Goal: Task Accomplishment & Management: Manage account settings

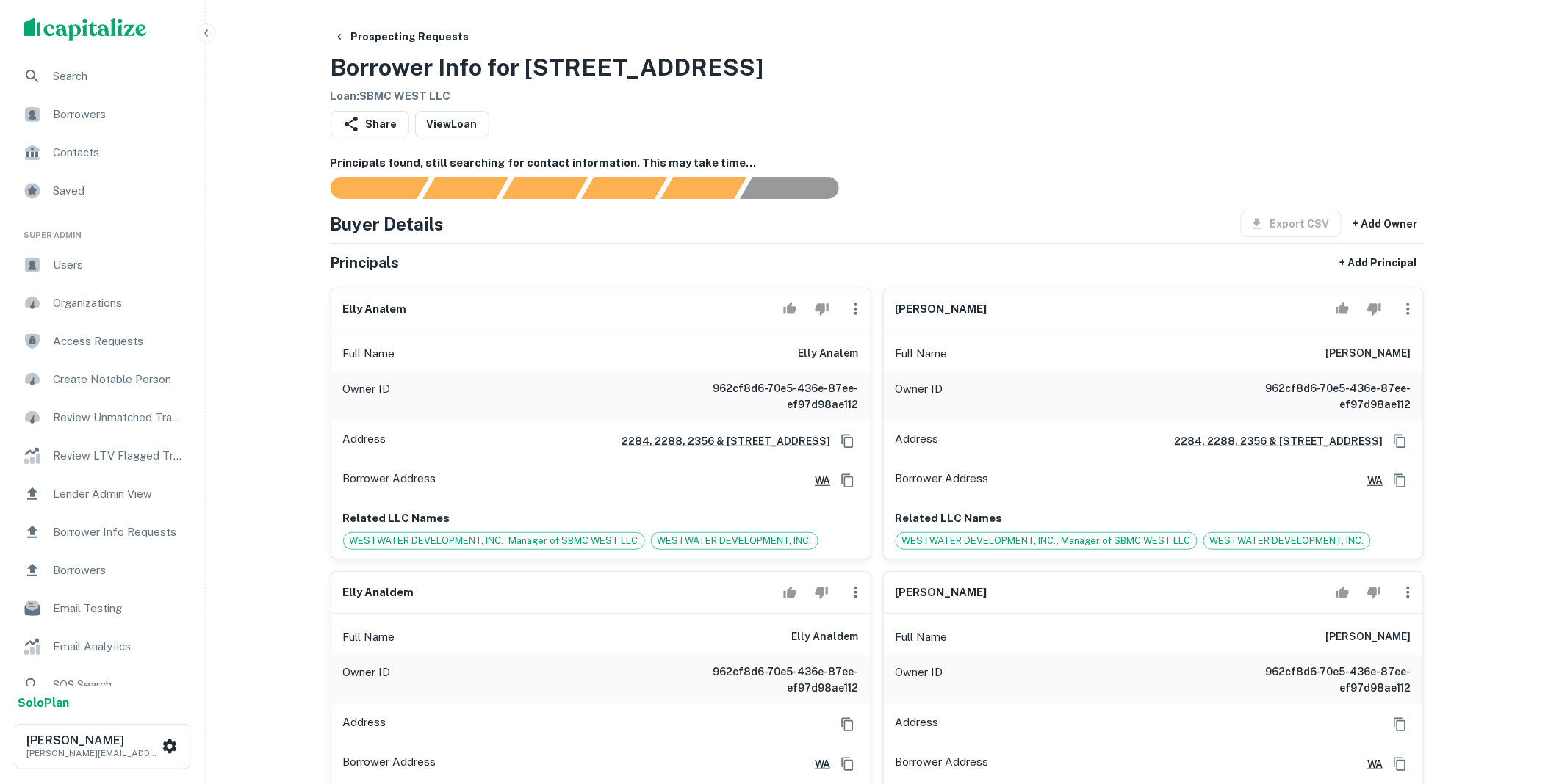
scroll to position [598, 0]
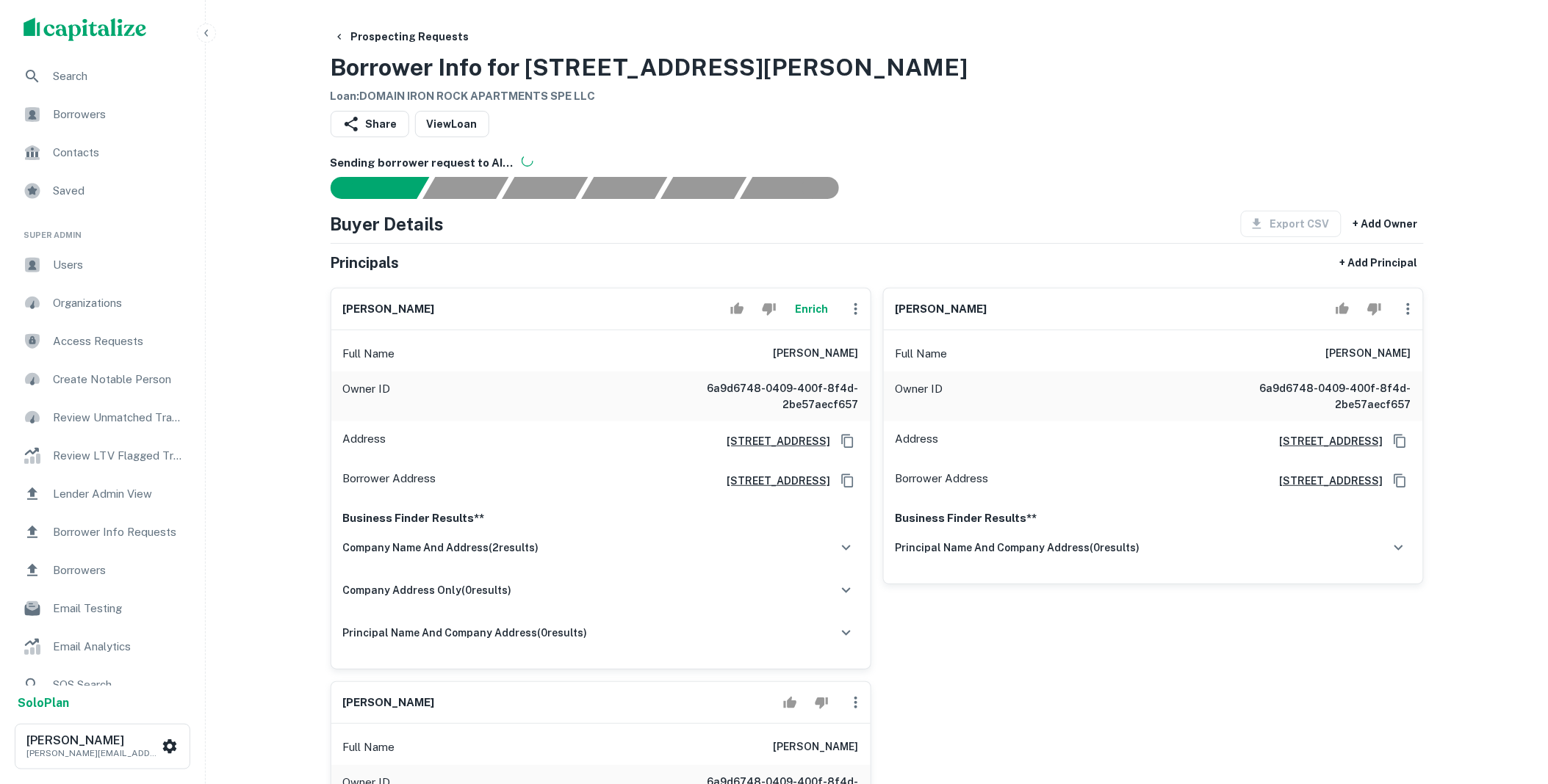
scroll to position [598, 0]
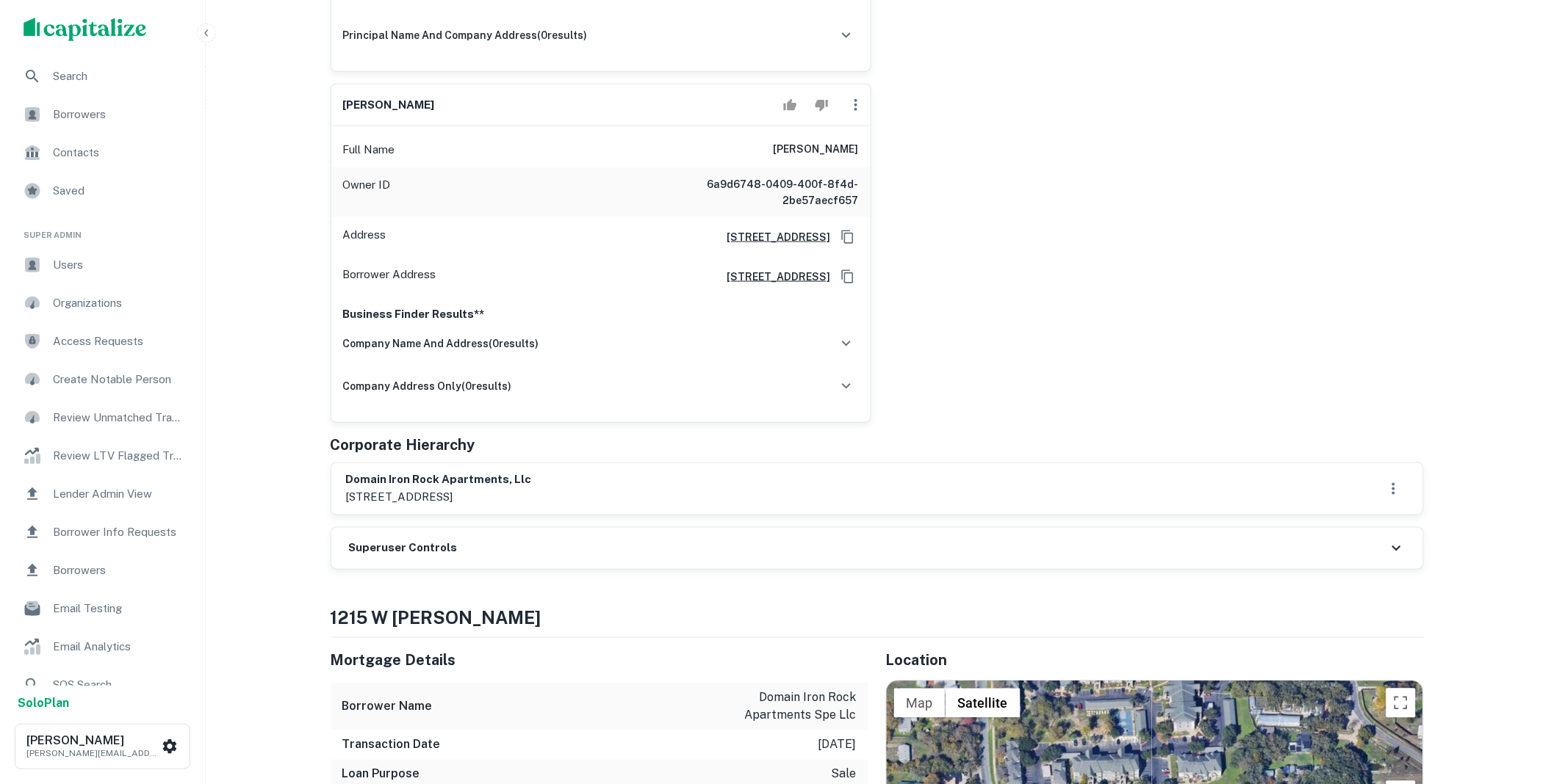
drag, startPoint x: 488, startPoint y: 498, endPoint x: 321, endPoint y: 474, distance: 169.2
copy div "domain iron rock apartments, llc 3501 rice blvd., houston, tx"
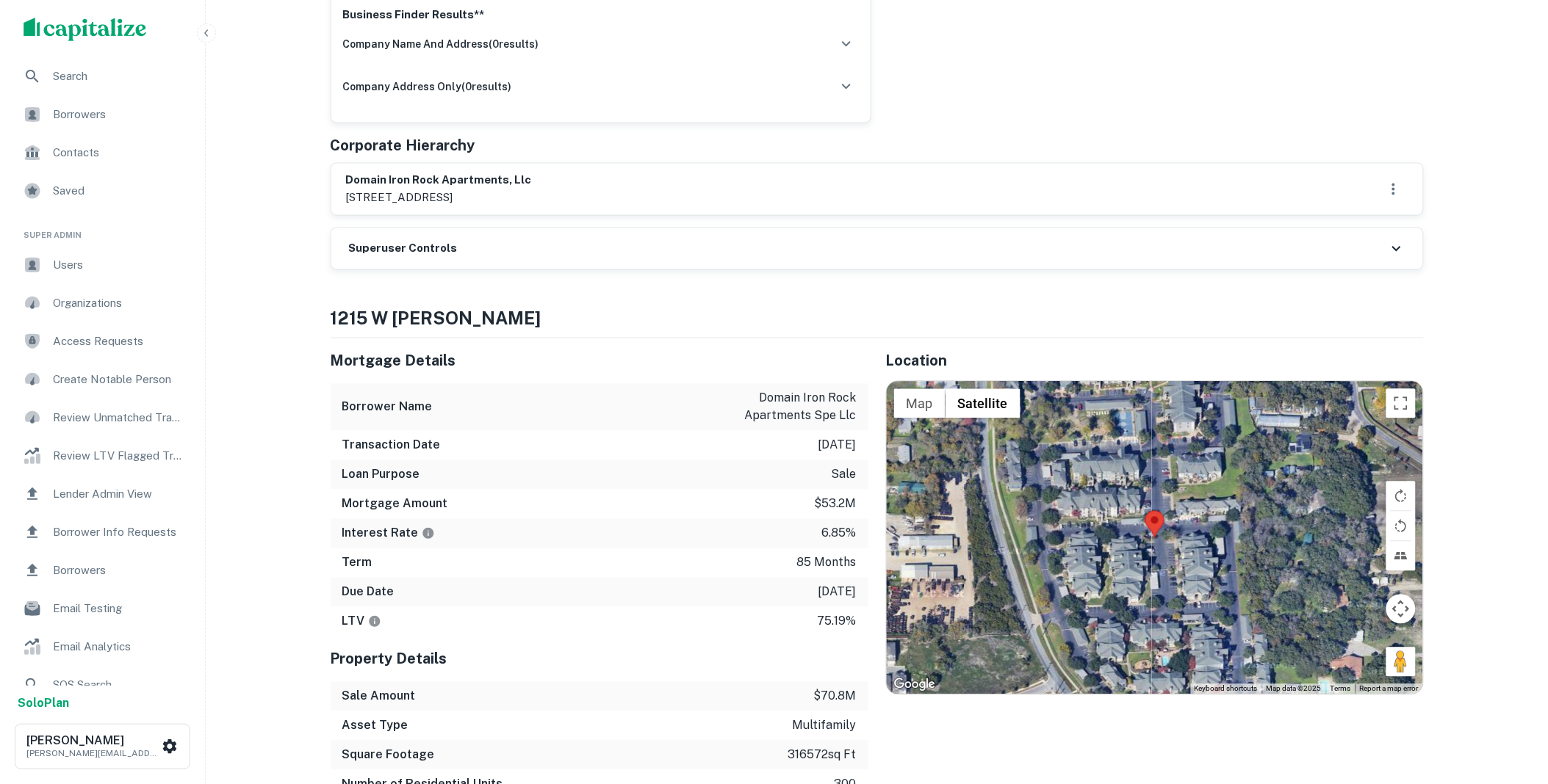
click at [585, 250] on div "Superuser Controls" at bounding box center [877, 248] width 1092 height 41
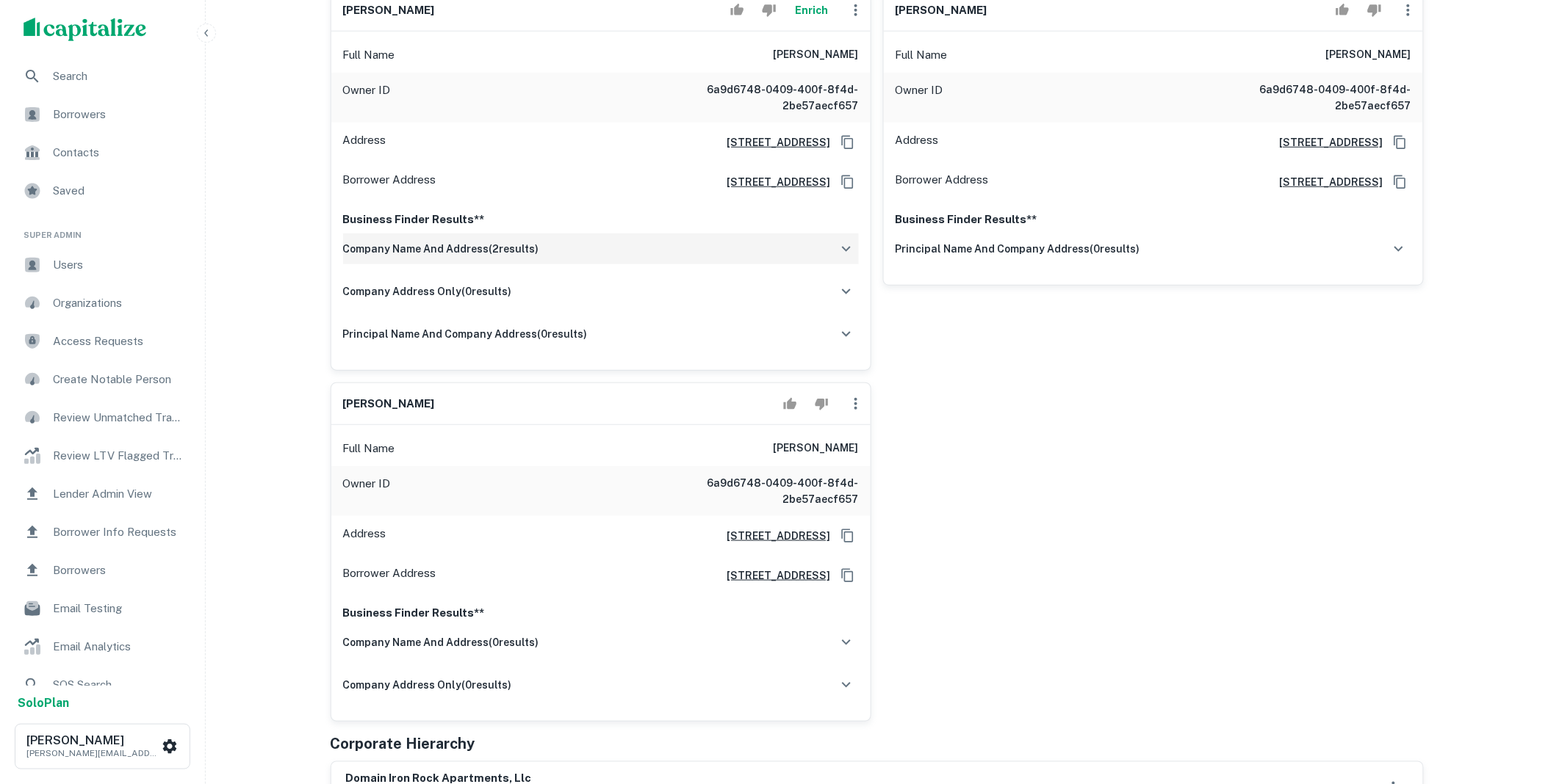
scroll to position [0, 0]
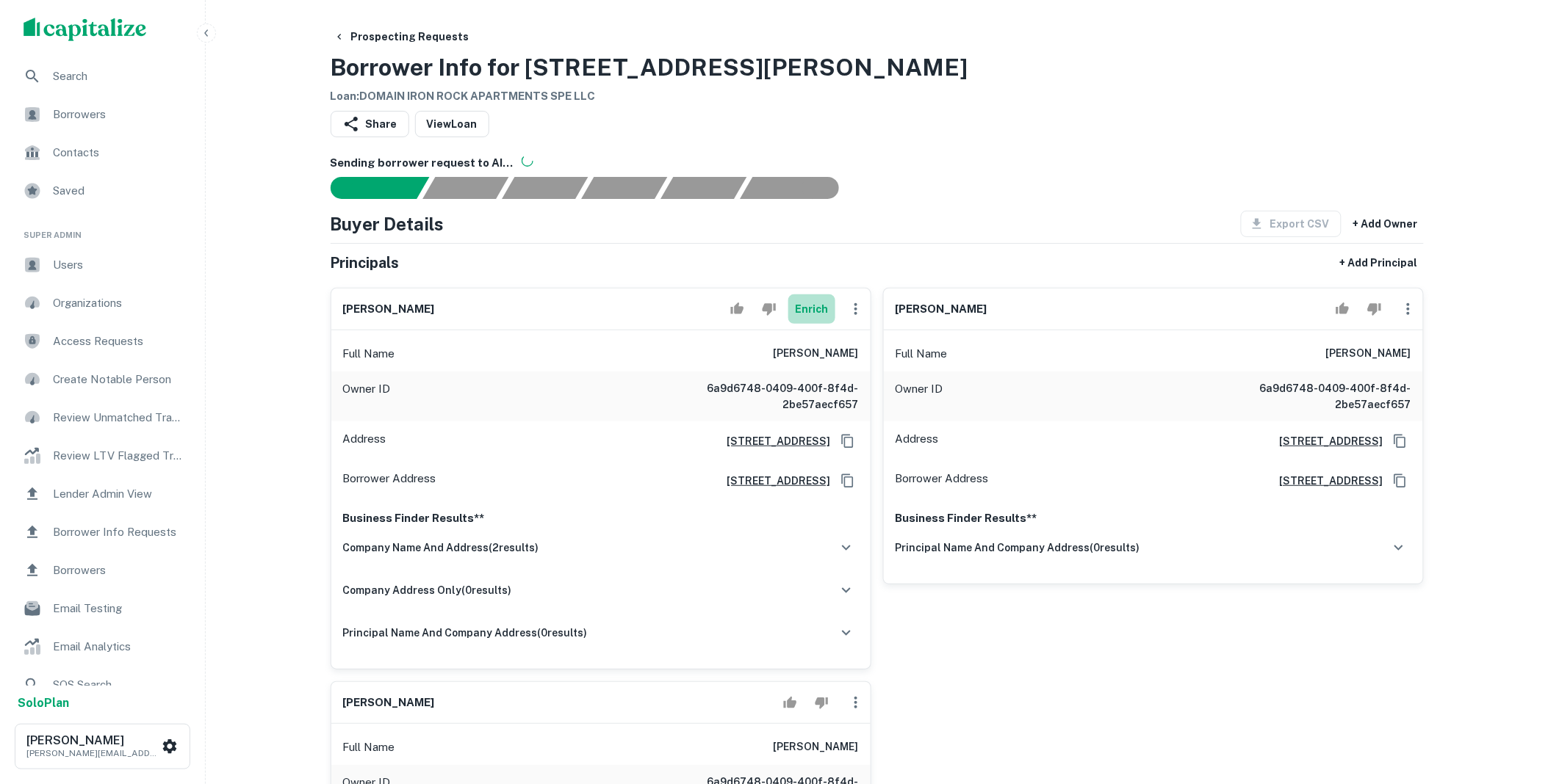
click at [798, 311] on button "Enrich" at bounding box center [811, 309] width 47 height 29
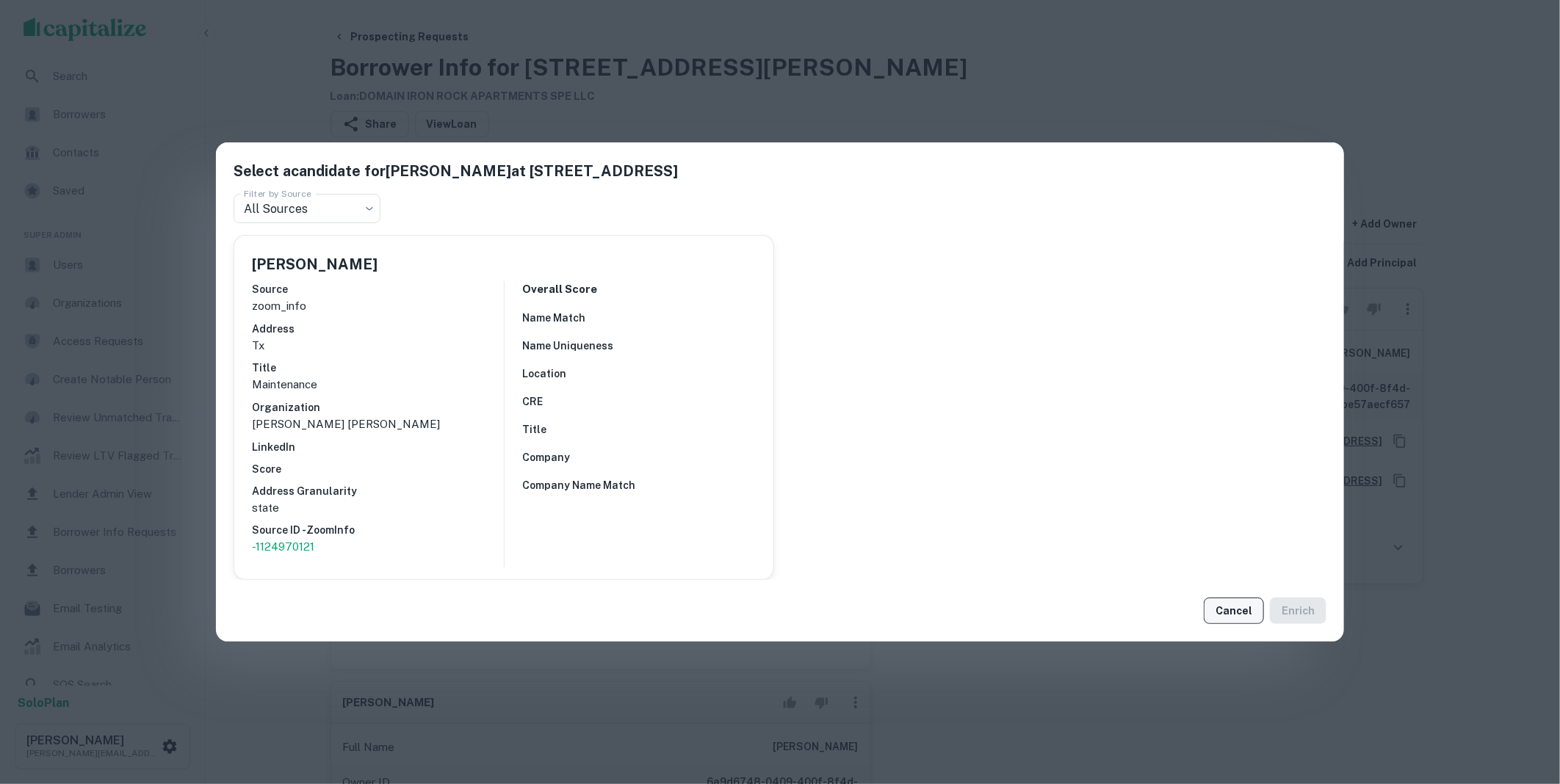
click at [1235, 613] on button "Cancel" at bounding box center [1234, 611] width 60 height 26
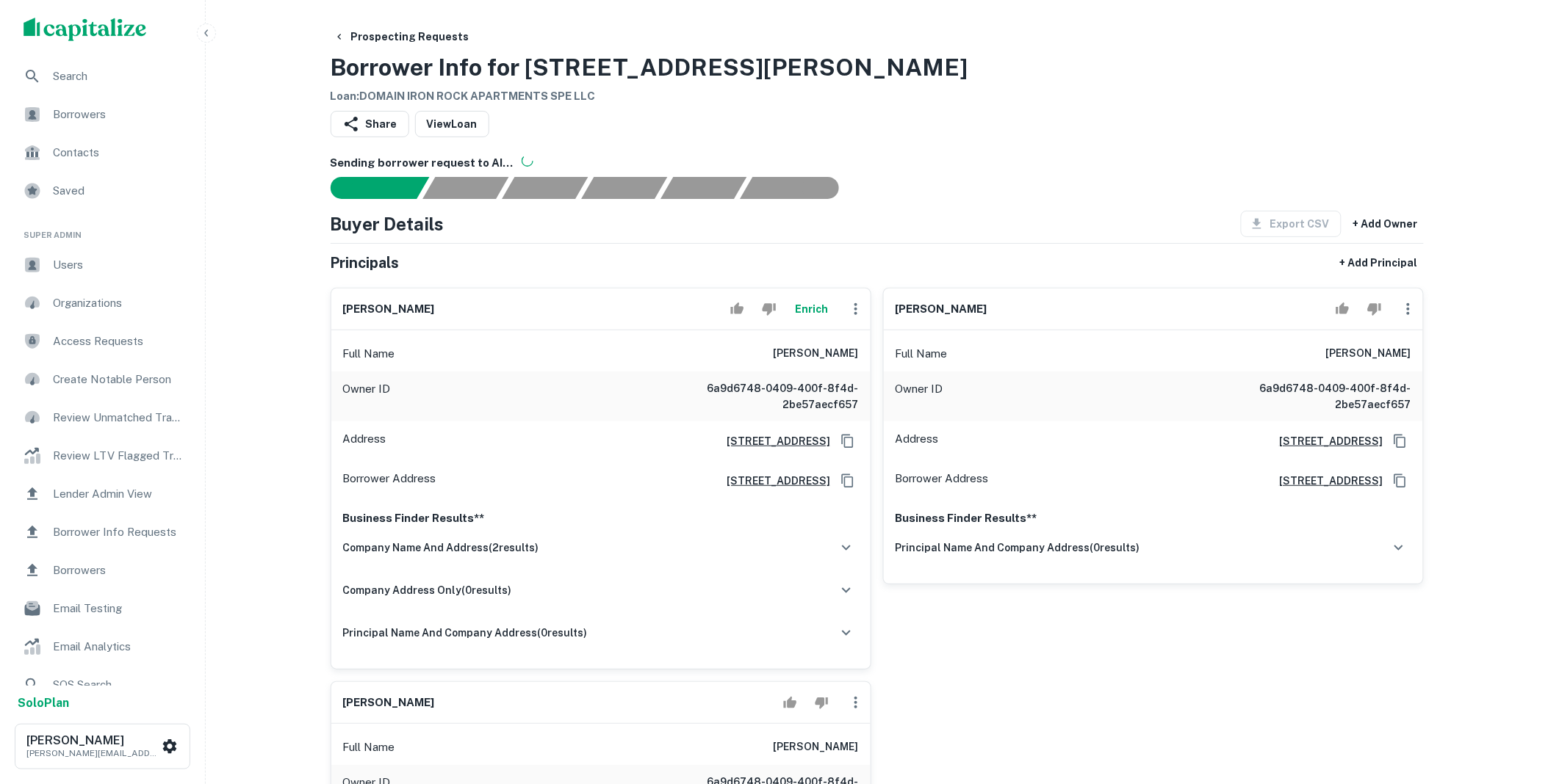
drag, startPoint x: 787, startPoint y: 748, endPoint x: 885, endPoint y: 748, distance: 98.4
click at [885, 748] on div "darrell c deming Enrich Full Name darrell c deming Owner ID 6a9d6748-0409-400f-…" at bounding box center [871, 648] width 1105 height 745
copy h6 "justin caldwell"
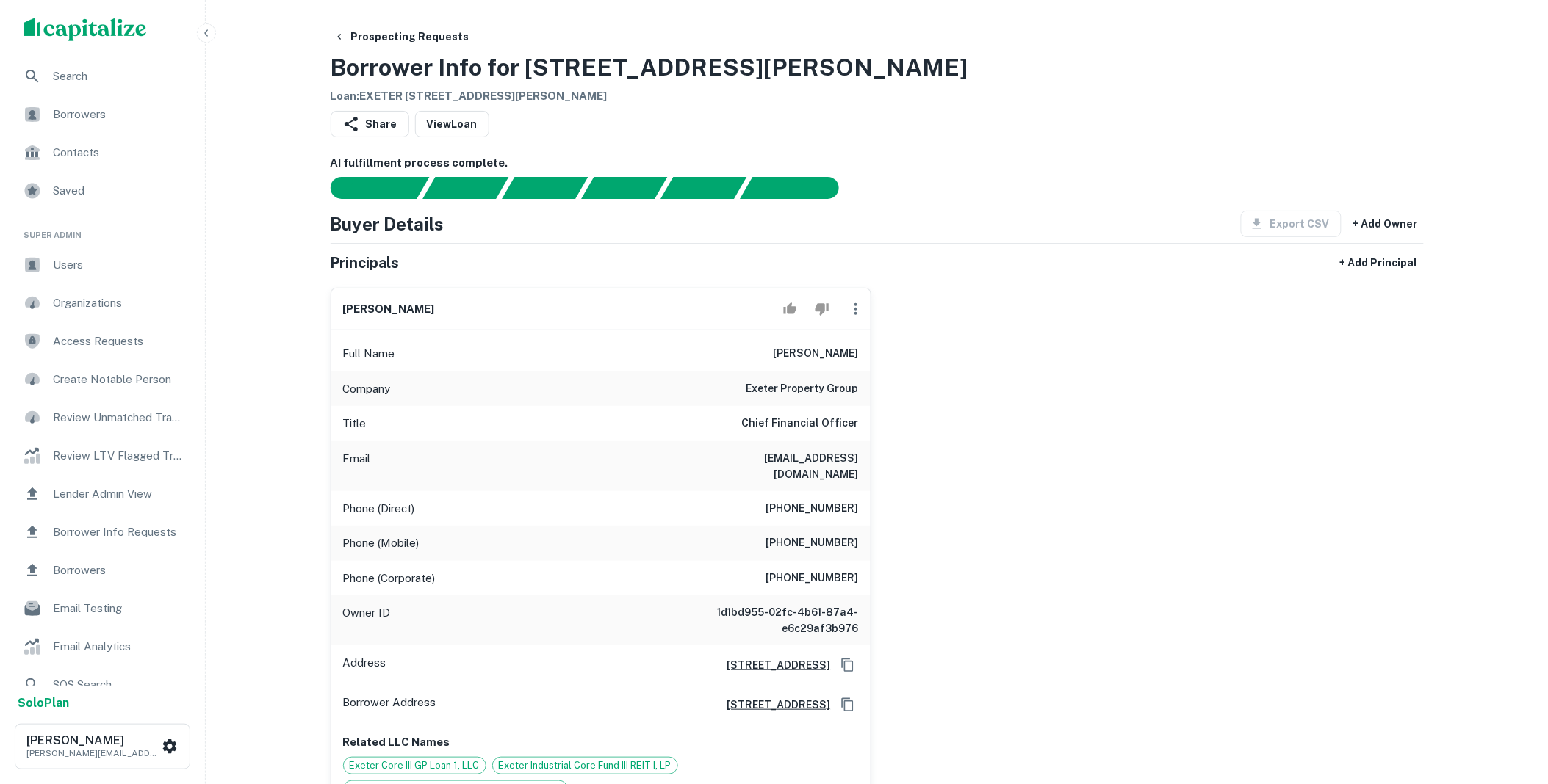
scroll to position [598, 0]
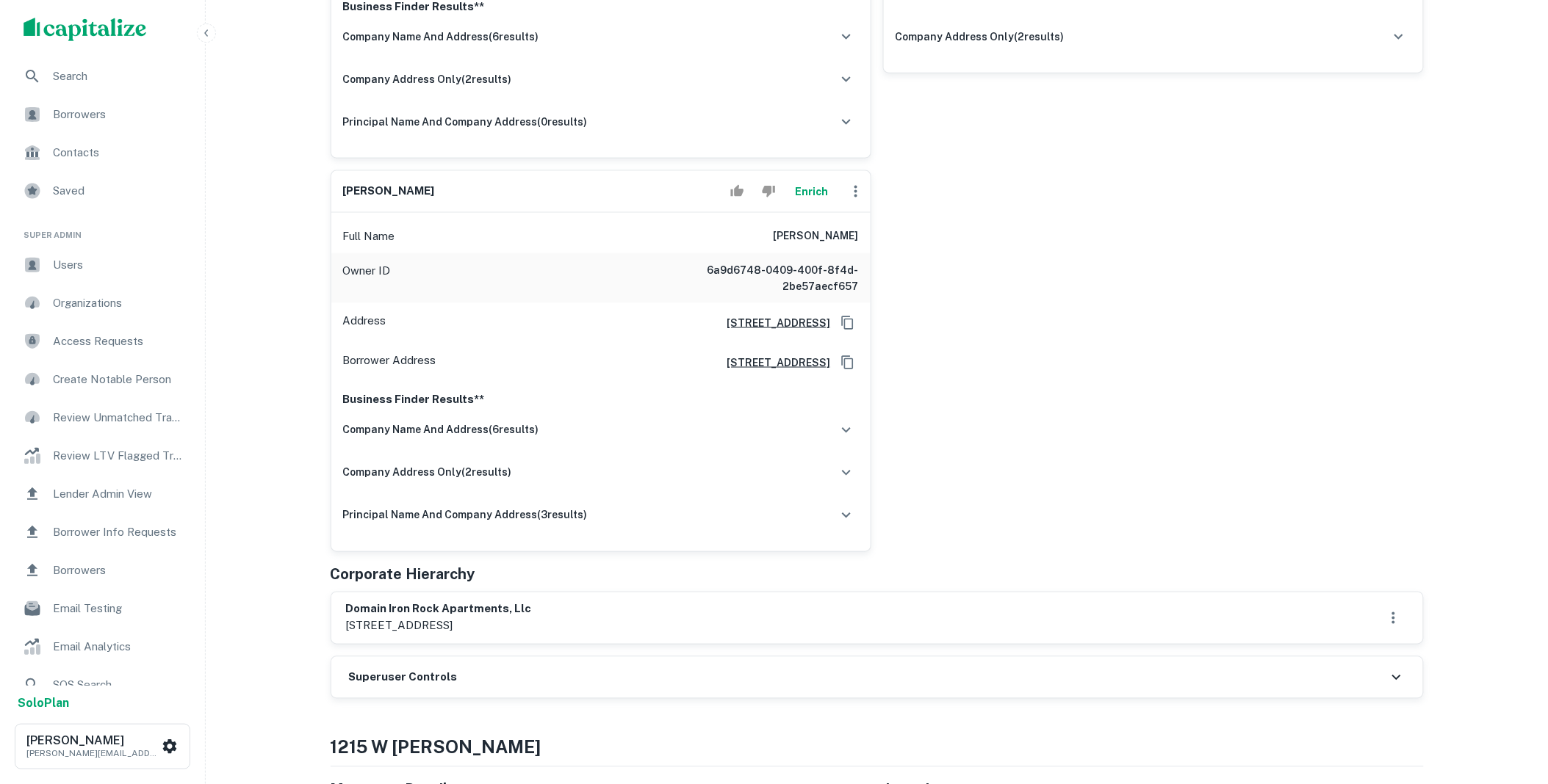
scroll to position [598, 0]
click at [635, 657] on div "Superuser Controls" at bounding box center [877, 676] width 1092 height 41
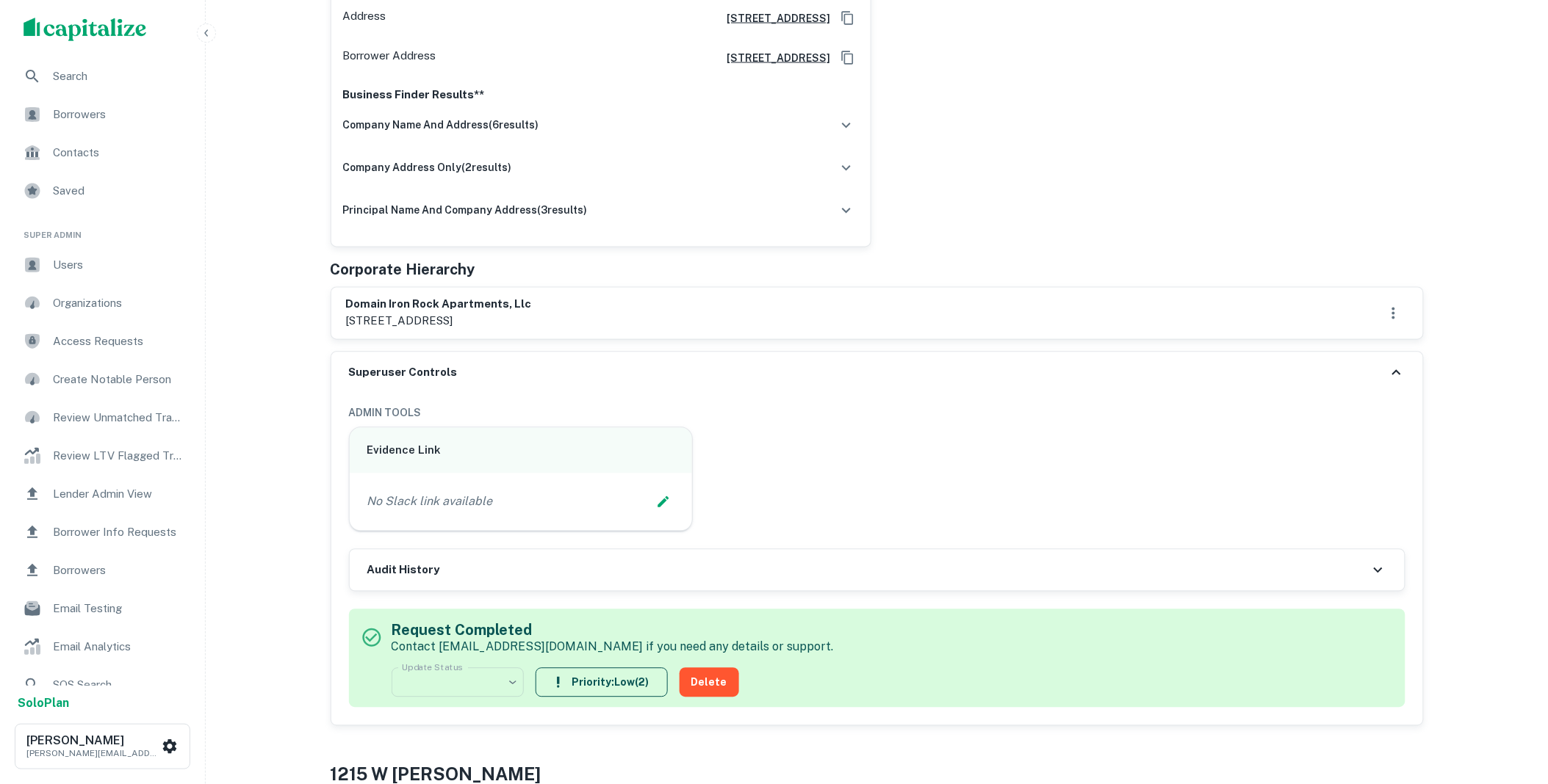
scroll to position [898, 0]
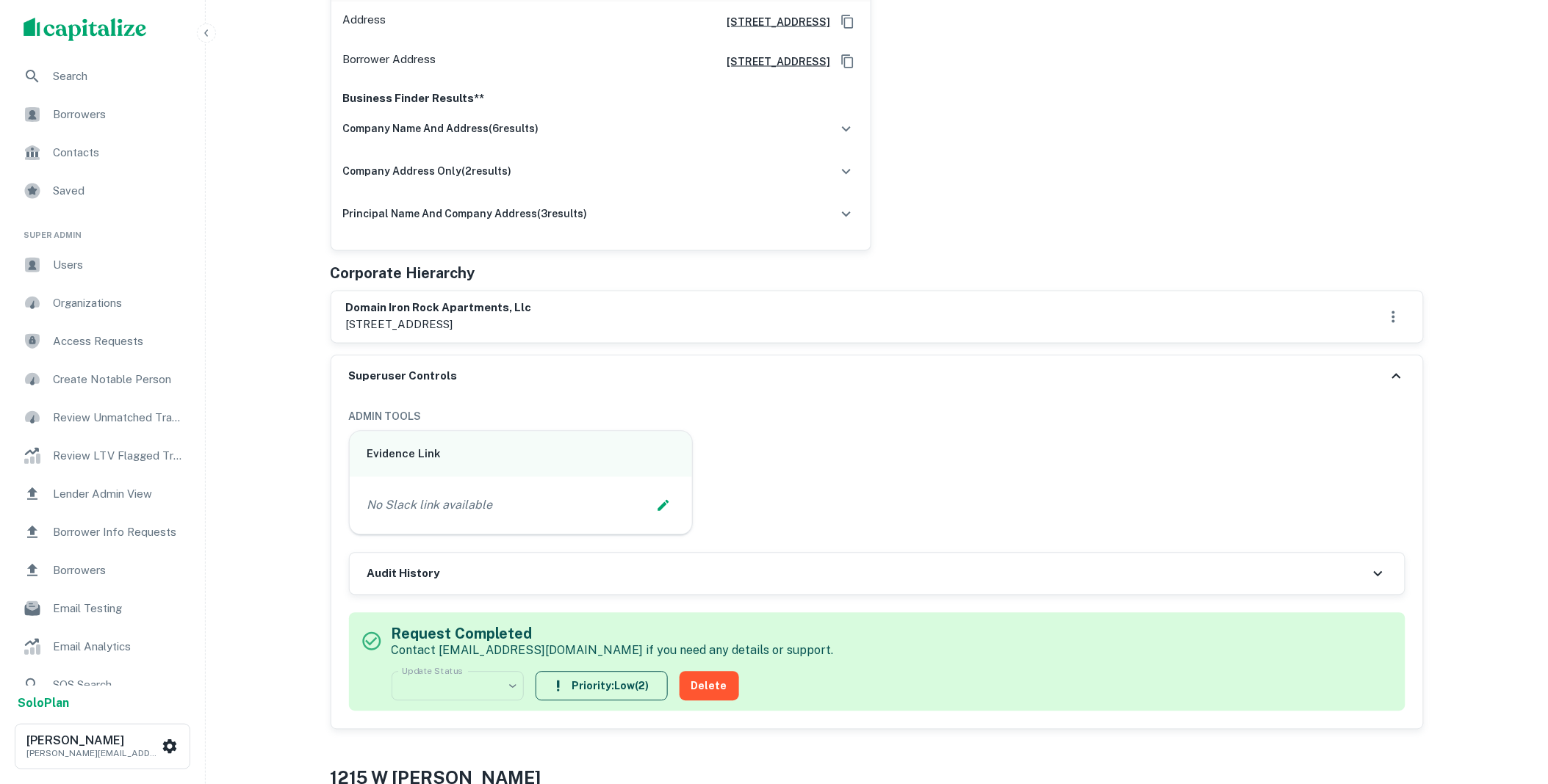
drag, startPoint x: 488, startPoint y: 309, endPoint x: 333, endPoint y: 298, distance: 155.3
click at [333, 298] on div "domain iron rock apartments, llc 3501 rice blvd., houston, tx, 77005" at bounding box center [877, 317] width 1092 height 51
copy div "domain iron rock apartments, llc 3501 rice blvd., houston, tx"
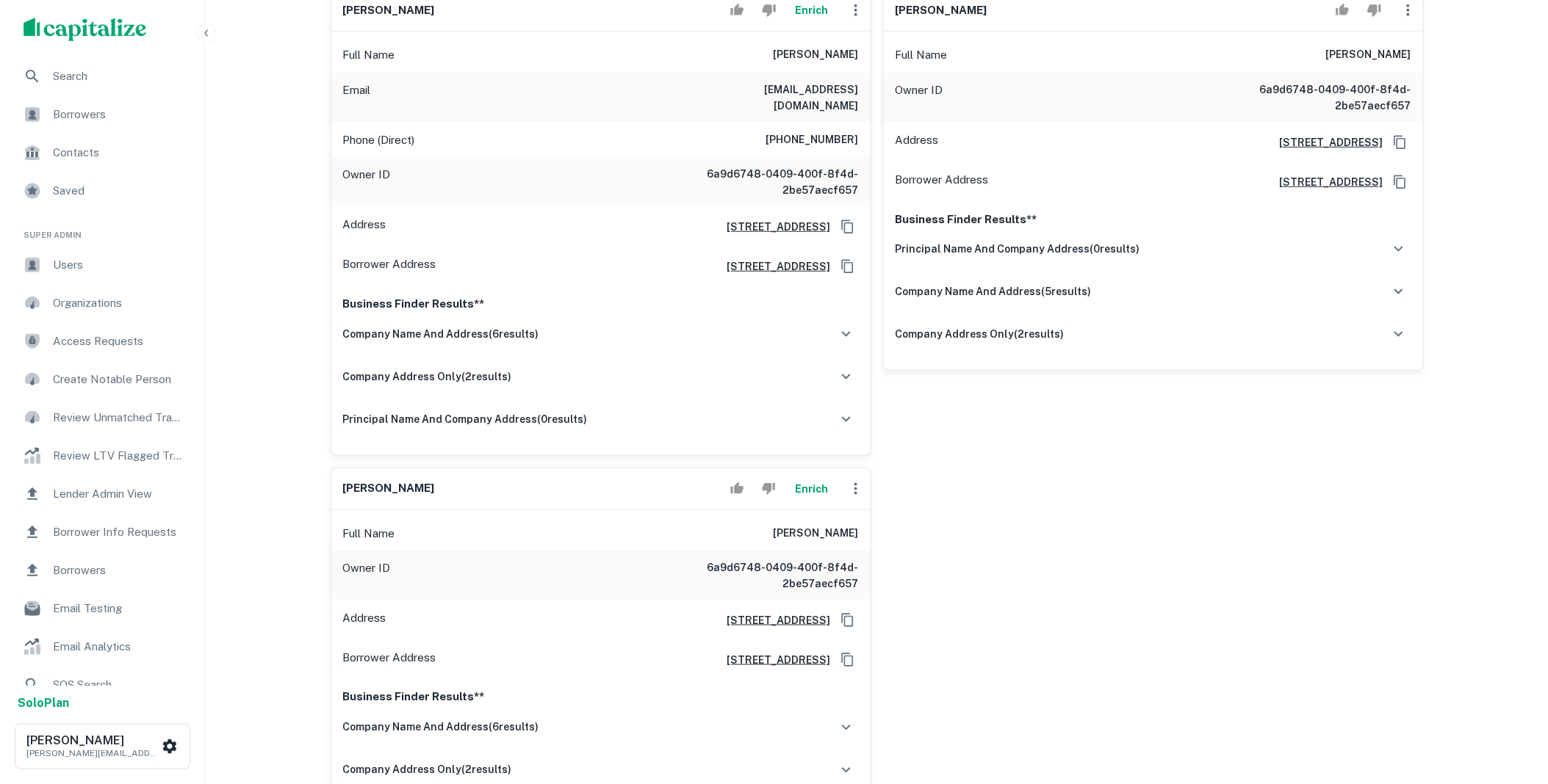
scroll to position [0, 0]
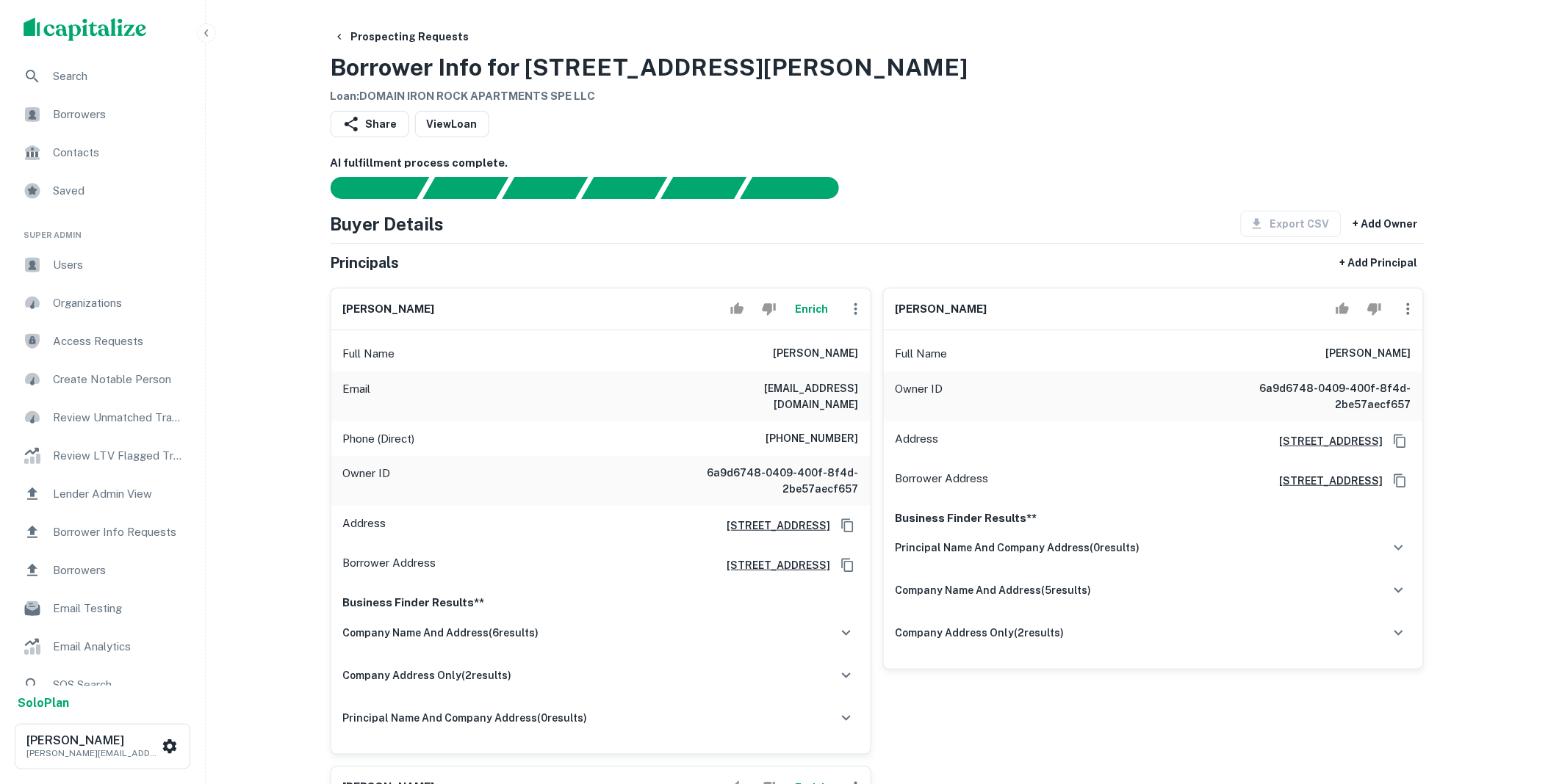
drag, startPoint x: 1318, startPoint y: 354, endPoint x: 1421, endPoint y: 360, distance: 103.7
click at [1421, 360] on div "Full Name bradley l pospichel" at bounding box center [1153, 353] width 539 height 35
copy h6 "bradley l pospichel"
click at [1409, 311] on icon "button" at bounding box center [1408, 309] width 18 height 18
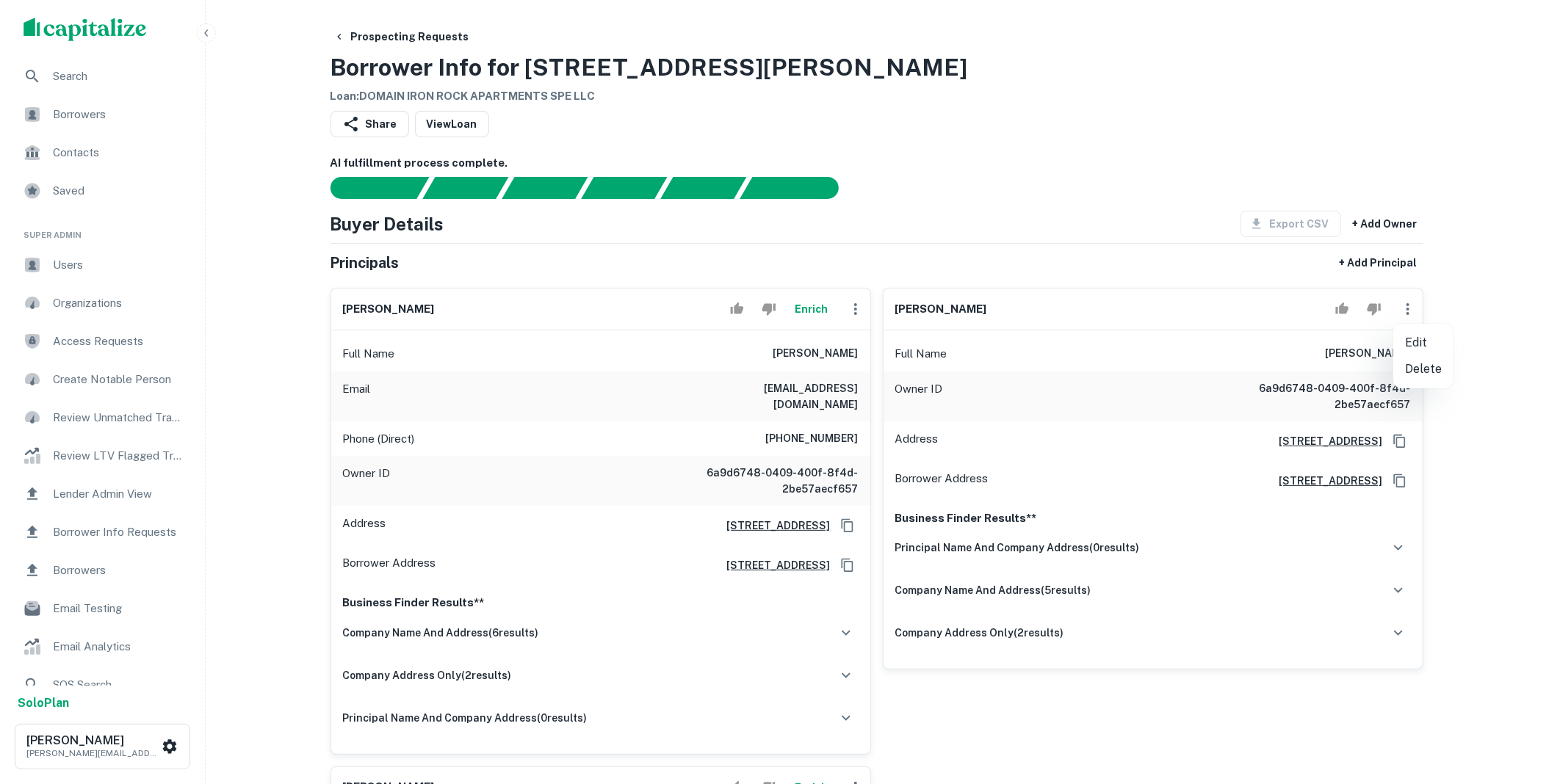
click at [1408, 347] on li "Edit" at bounding box center [1423, 343] width 60 height 26
select select "**"
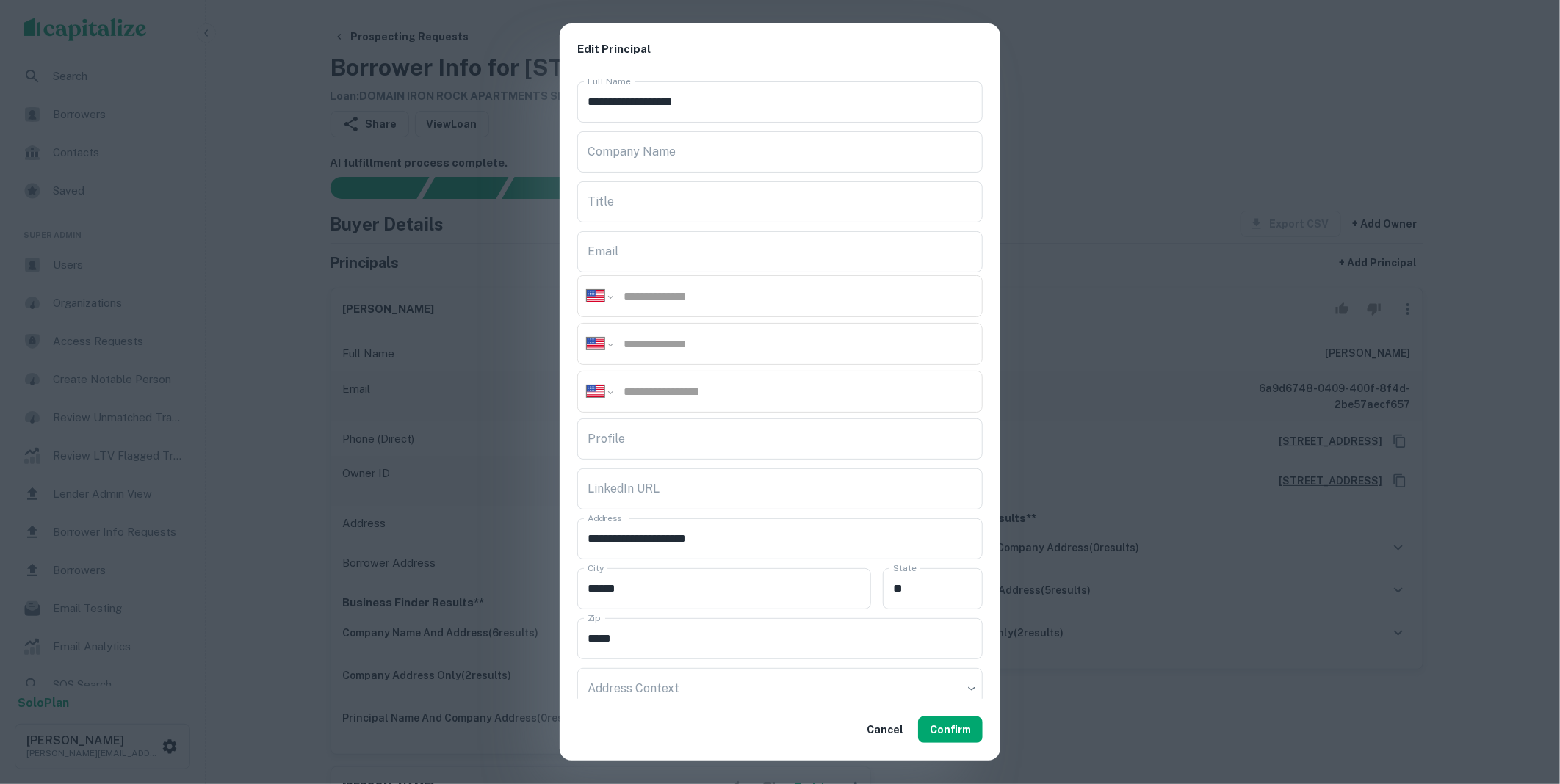
click at [663, 286] on div "**********" at bounding box center [779, 296] width 405 height 42
click at [659, 297] on input "tel" at bounding box center [797, 296] width 351 height 17
paste input "**********"
type input "**********"
click at [949, 732] on button "Confirm" at bounding box center [950, 730] width 65 height 26
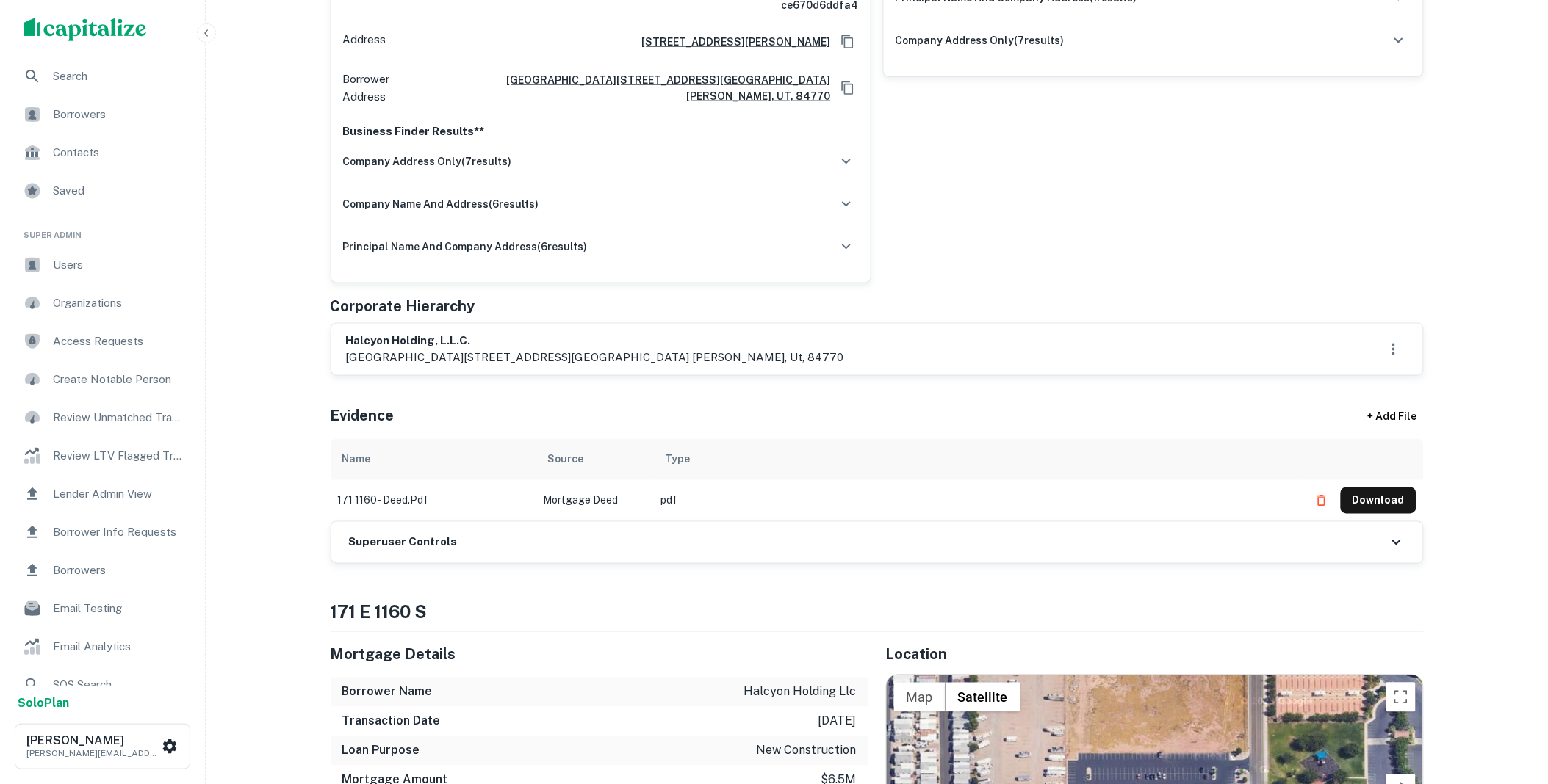
scroll to position [598, 0]
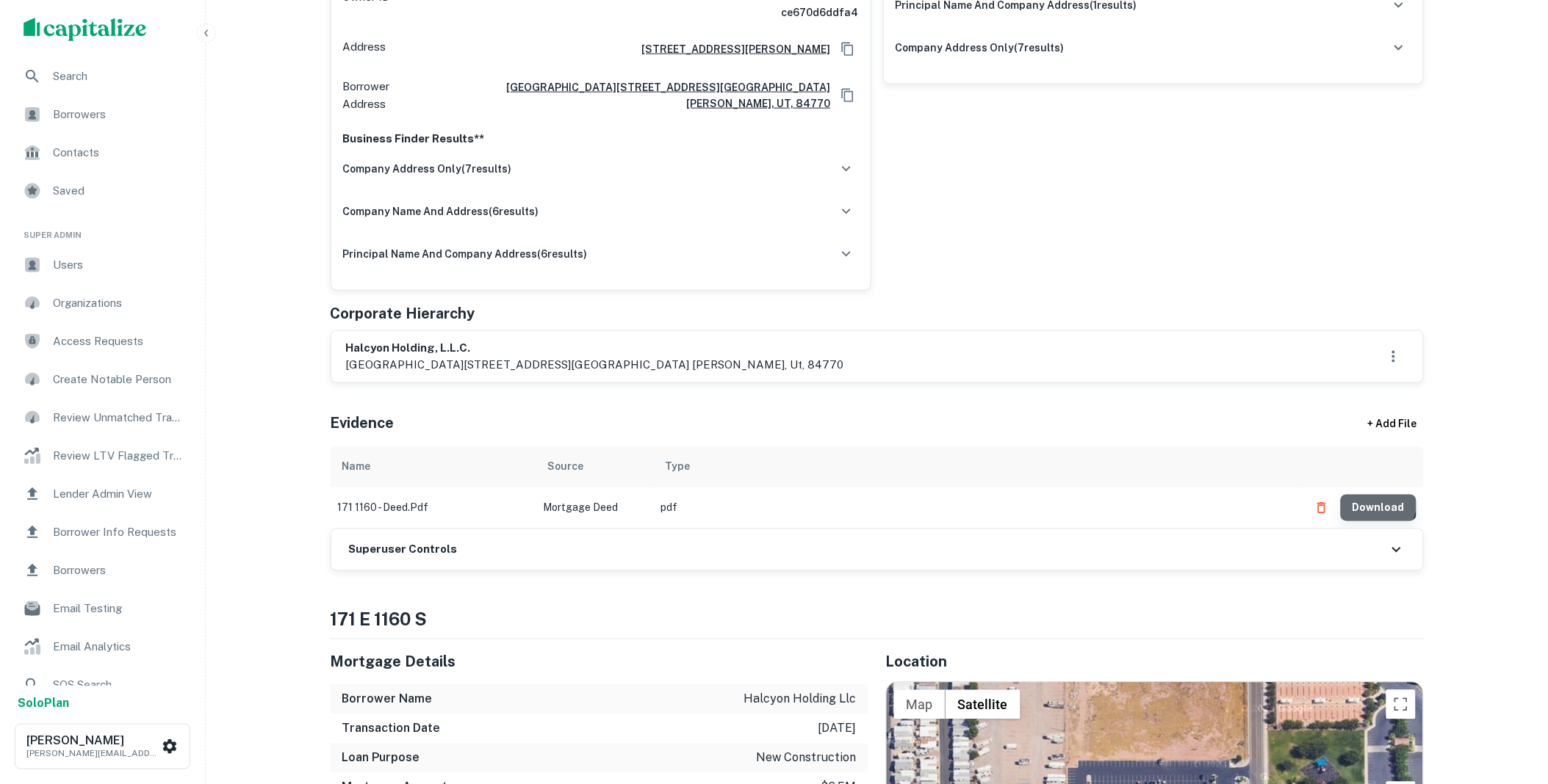
click at [1371, 495] on button "Download" at bounding box center [1379, 508] width 76 height 26
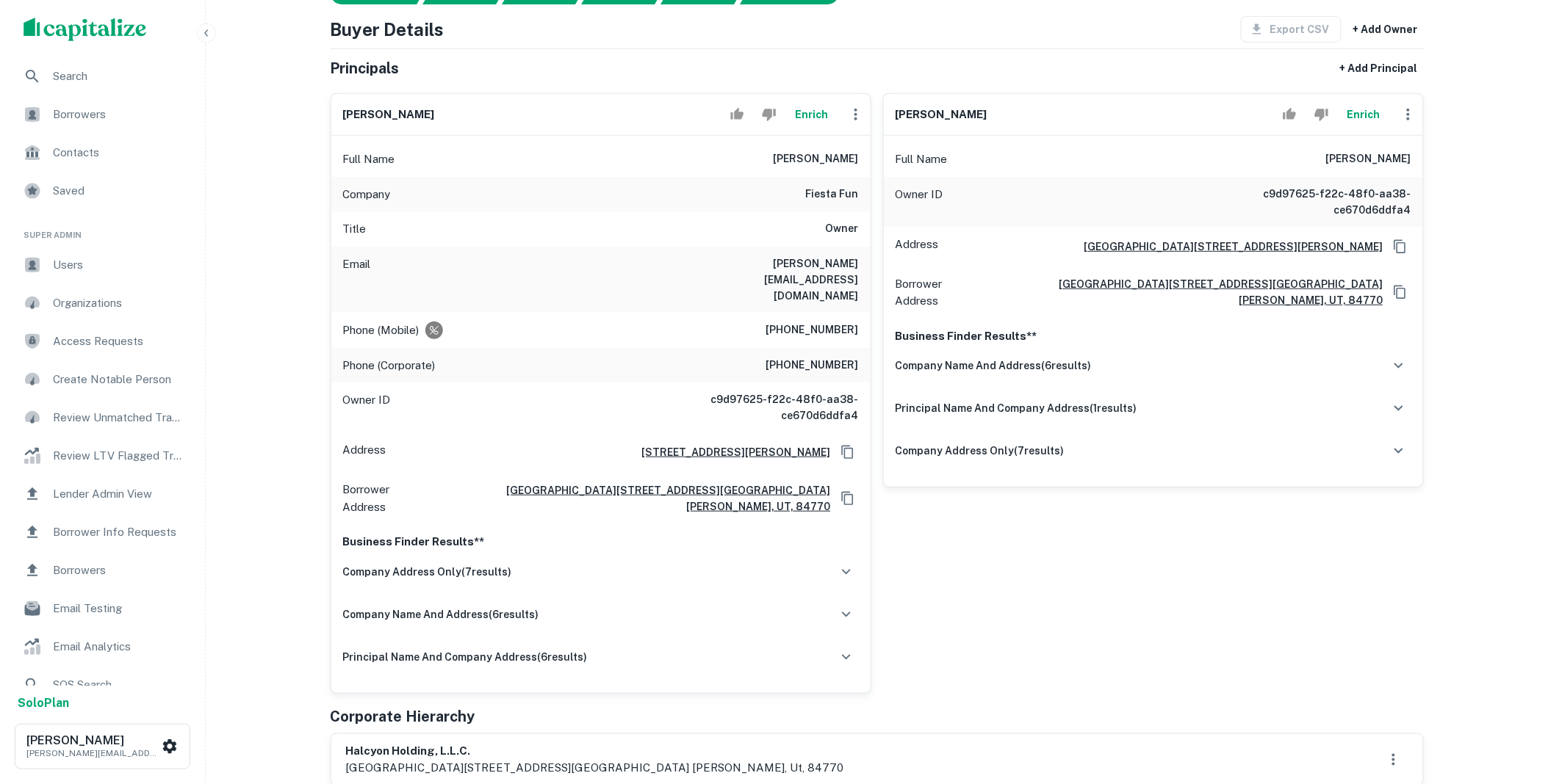
scroll to position [0, 0]
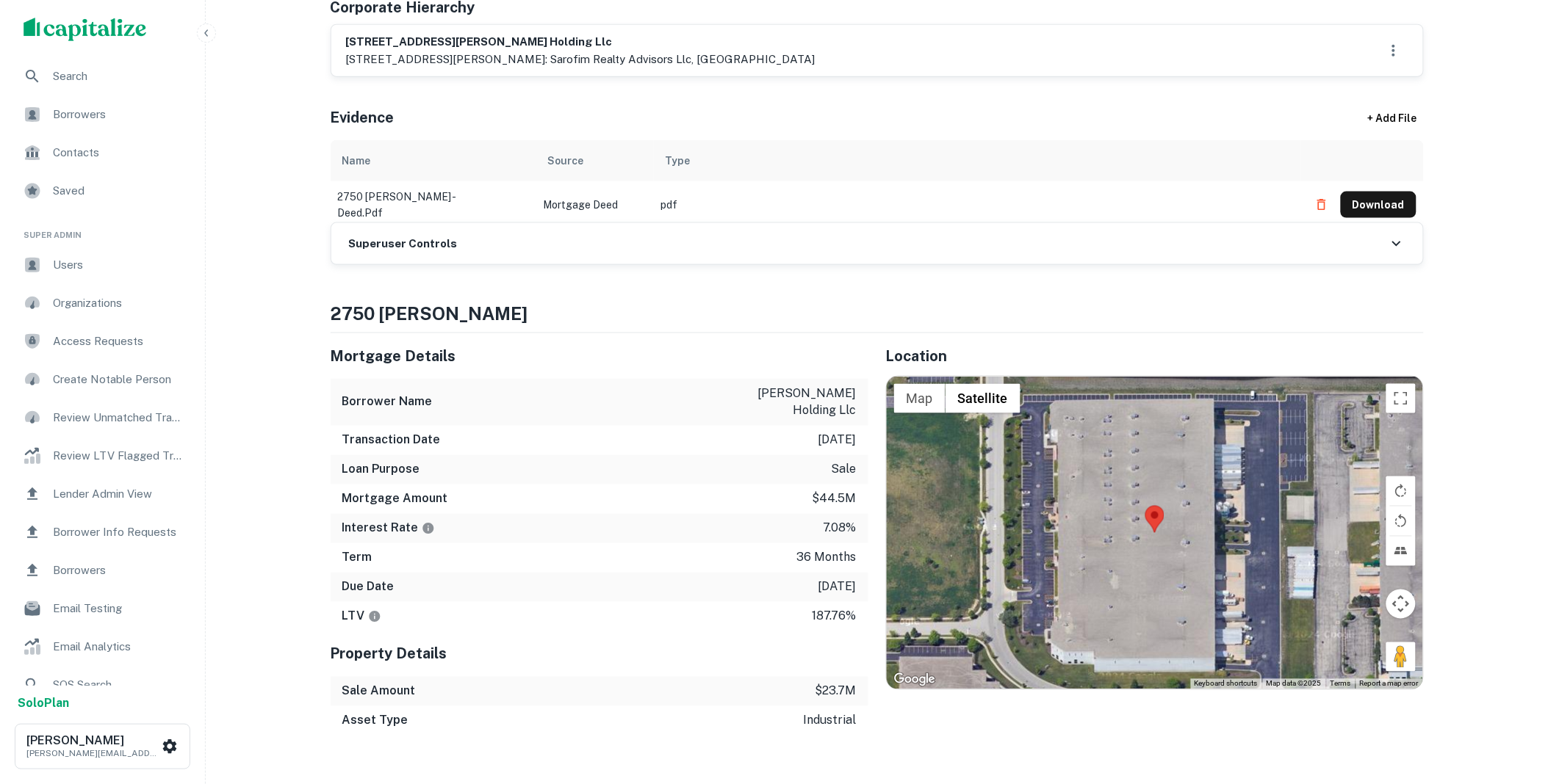
scroll to position [299, 0]
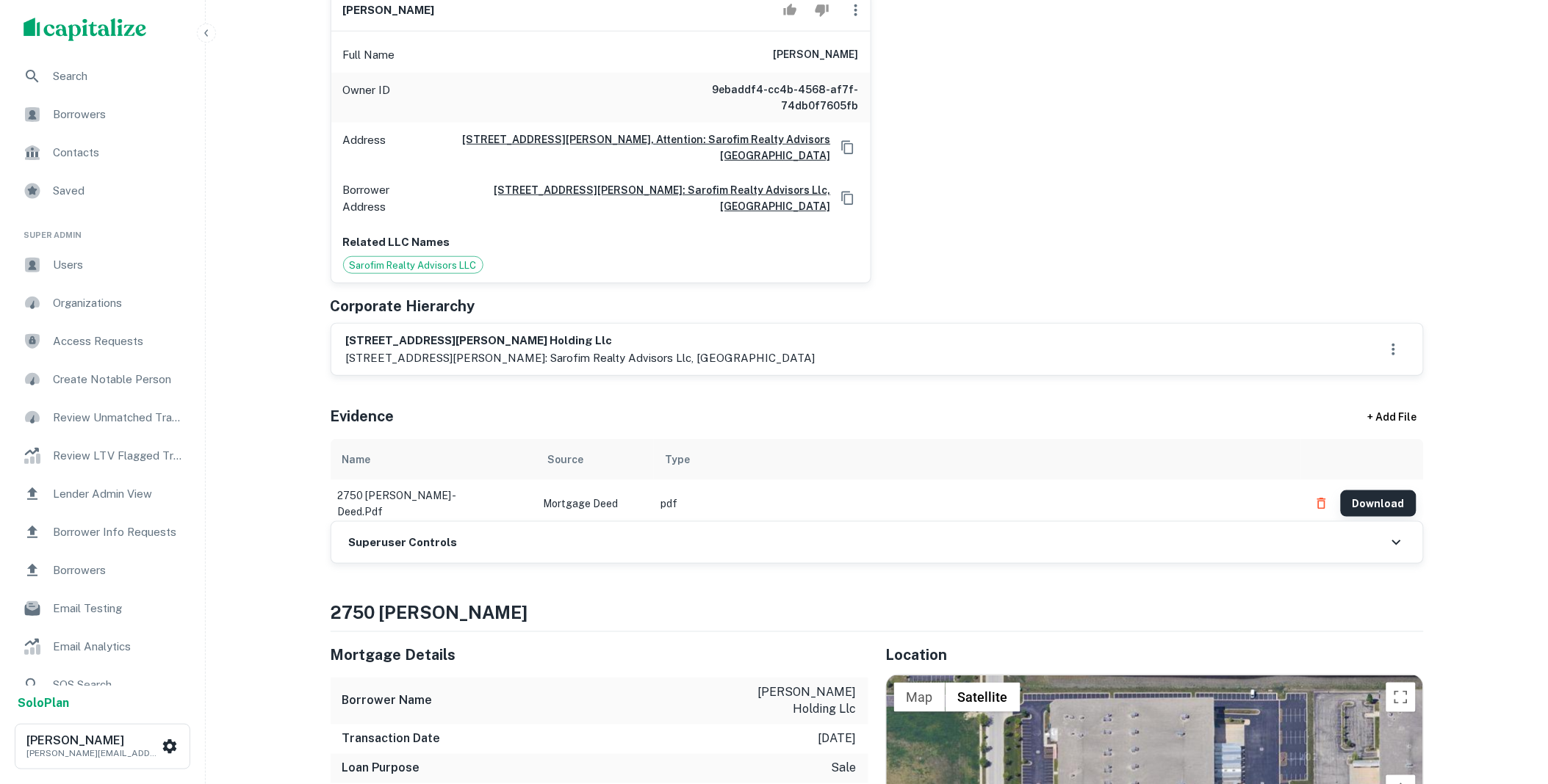
click at [1364, 500] on button "Download" at bounding box center [1379, 504] width 76 height 26
drag, startPoint x: 519, startPoint y: 351, endPoint x: 343, endPoint y: 339, distance: 176.7
click at [343, 339] on div "2750 alft lane holding llc 2525 mckinnon, street, suite 530, attention: sarofim…" at bounding box center [877, 349] width 1092 height 51
copy div "2750 alft lane holding llc 2525 mckinnon, street, suite 530"
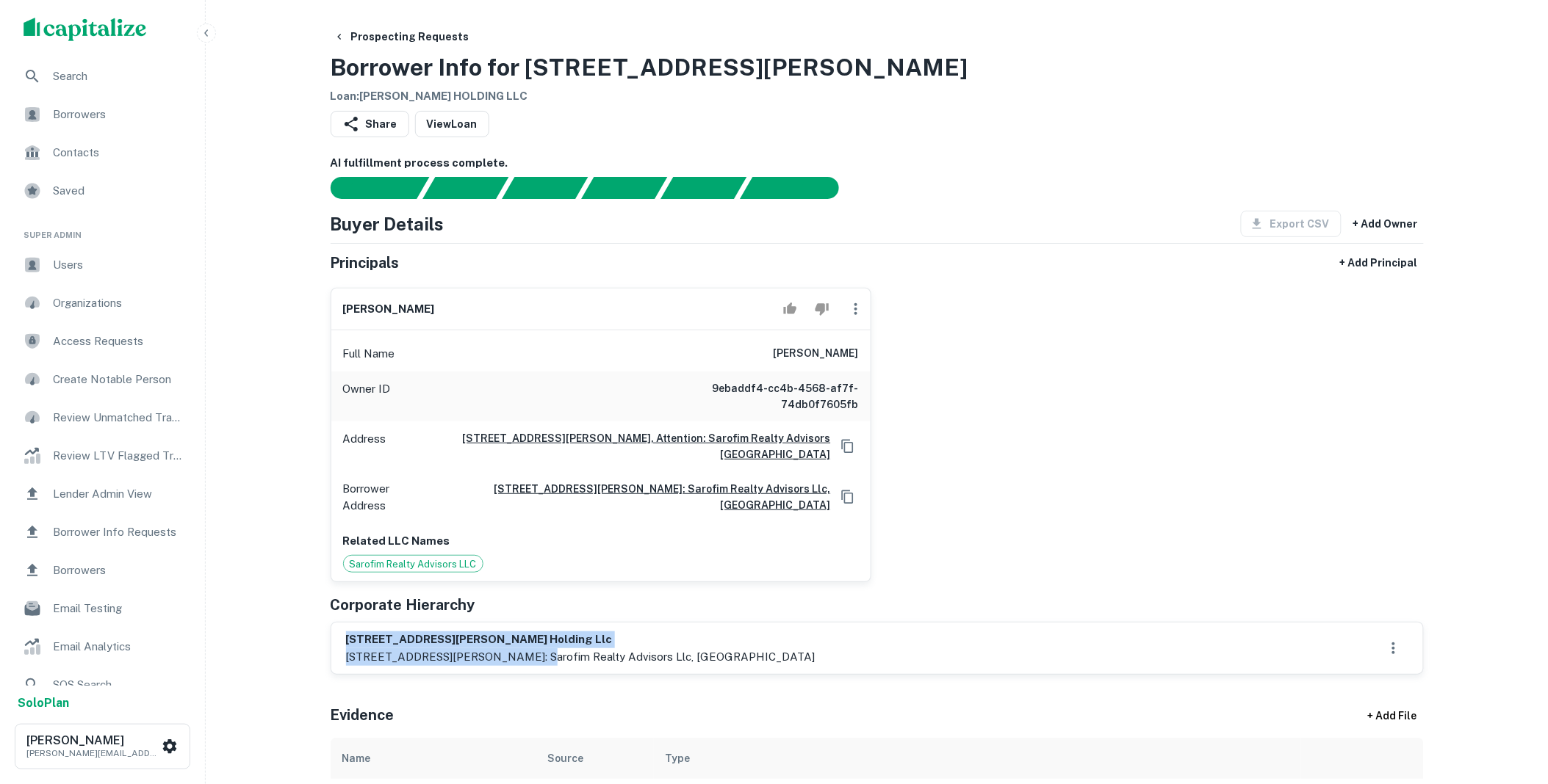
click at [856, 356] on div "Full Name matthew p. leyrer" at bounding box center [600, 353] width 539 height 35
copy h6 "matthew p. leyrer"
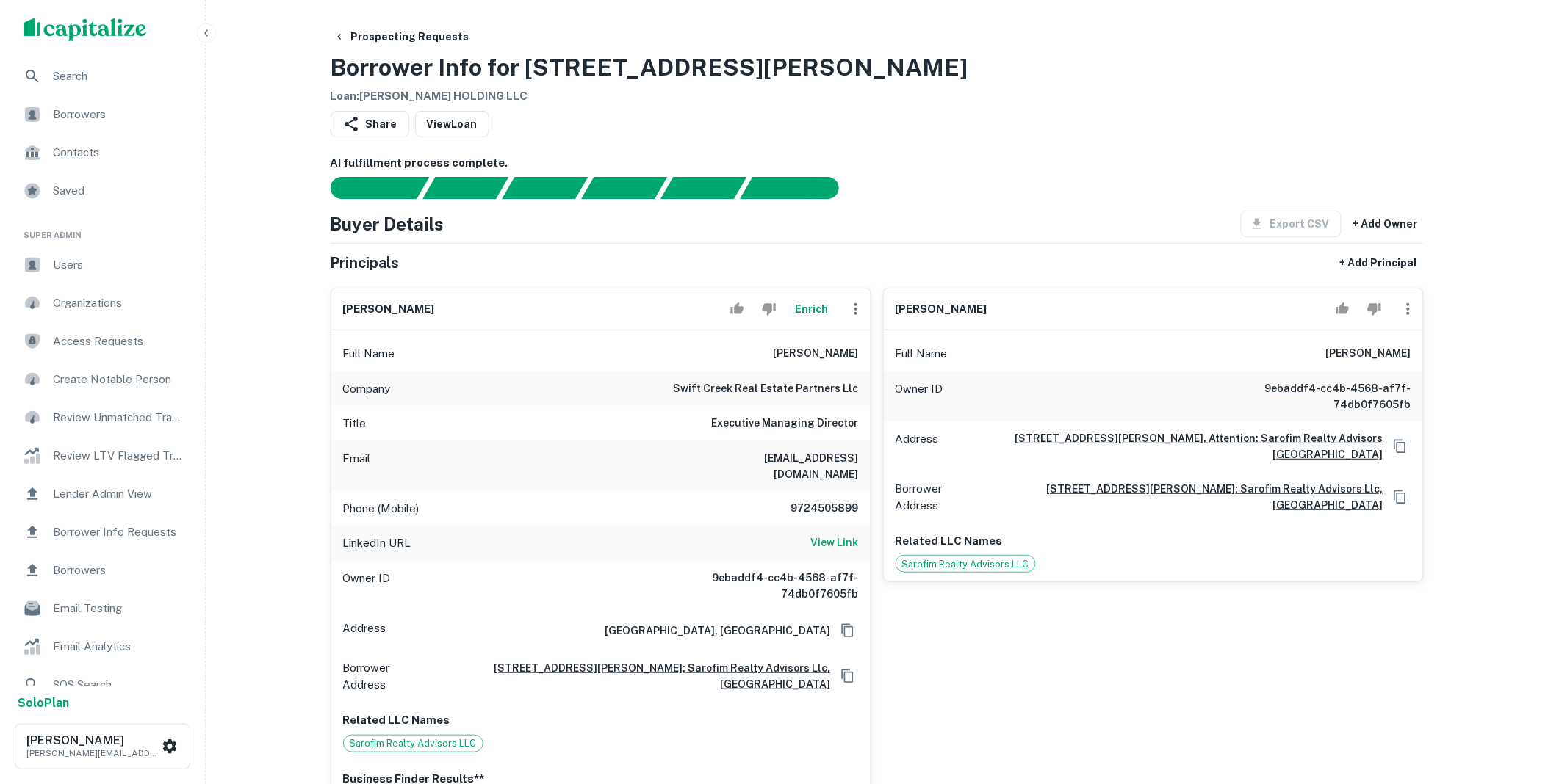
click at [807, 309] on button "Enrich" at bounding box center [811, 309] width 47 height 29
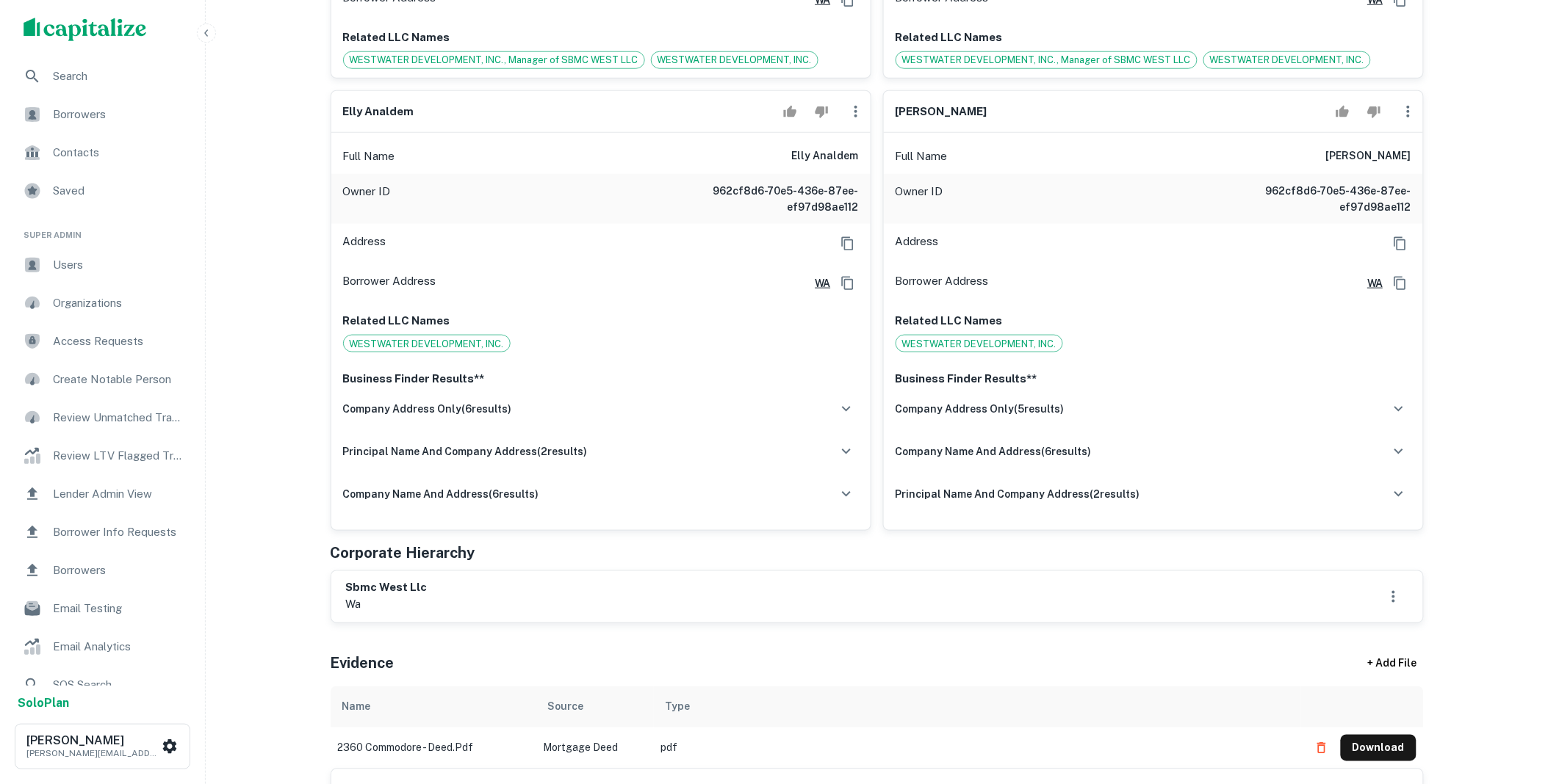
scroll to position [598, 0]
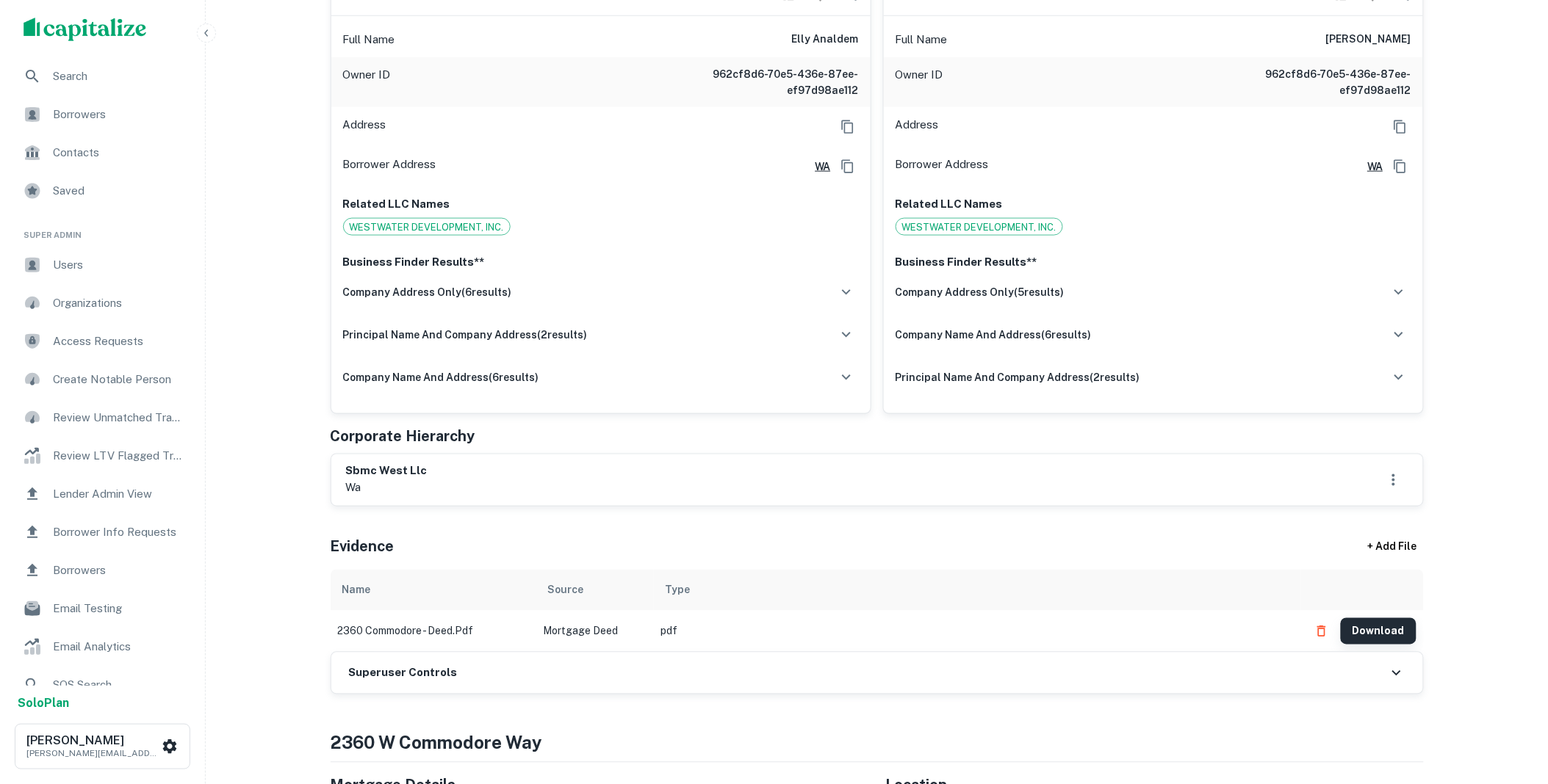
click at [1371, 628] on button "Download" at bounding box center [1379, 631] width 76 height 26
click at [448, 228] on span "WESTWATER DEVELOPMENT, INC." at bounding box center [427, 227] width 166 height 15
click at [845, 292] on icon "button" at bounding box center [846, 291] width 9 height 5
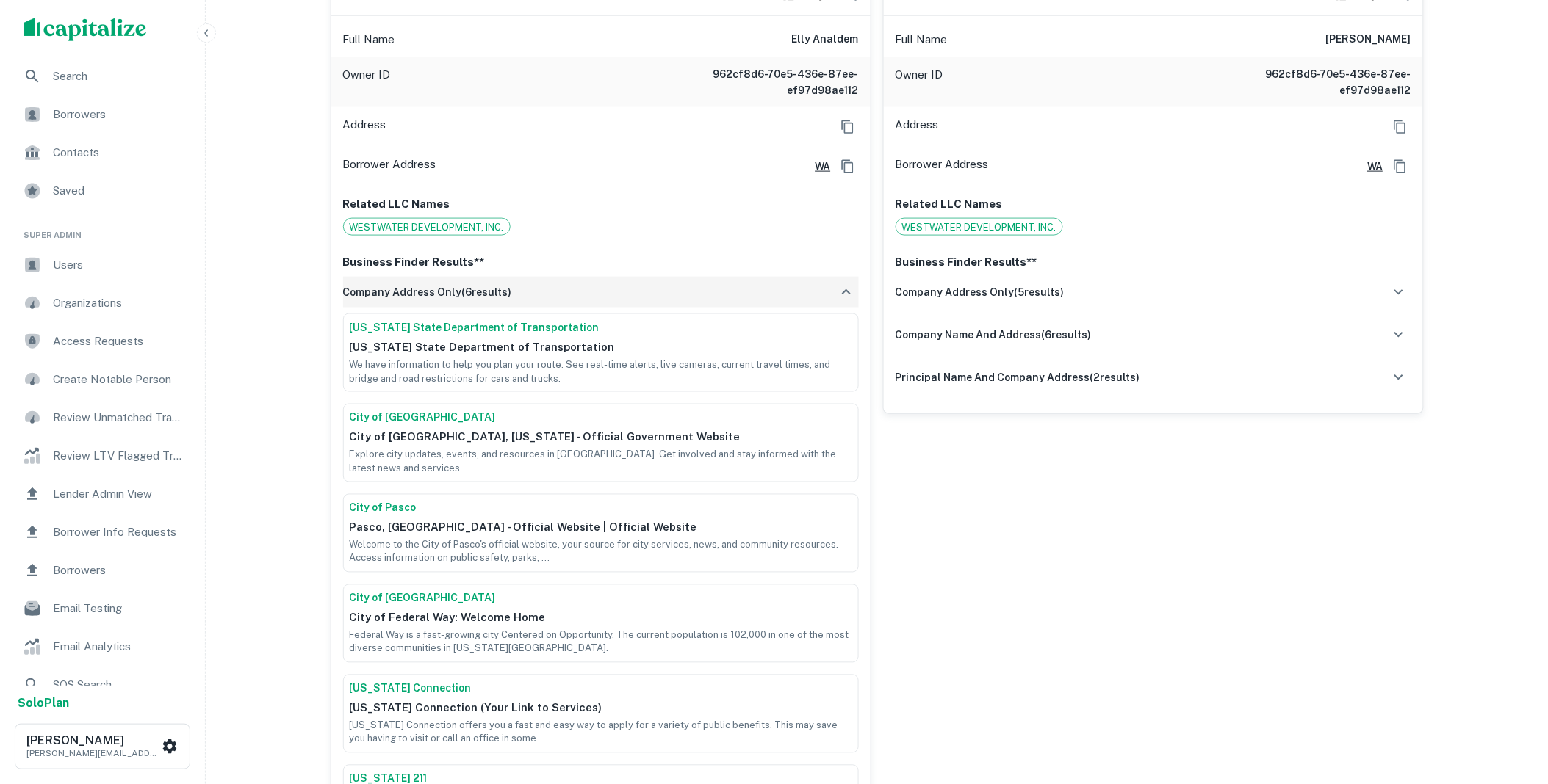
click at [845, 290] on icon "button" at bounding box center [846, 293] width 18 height 18
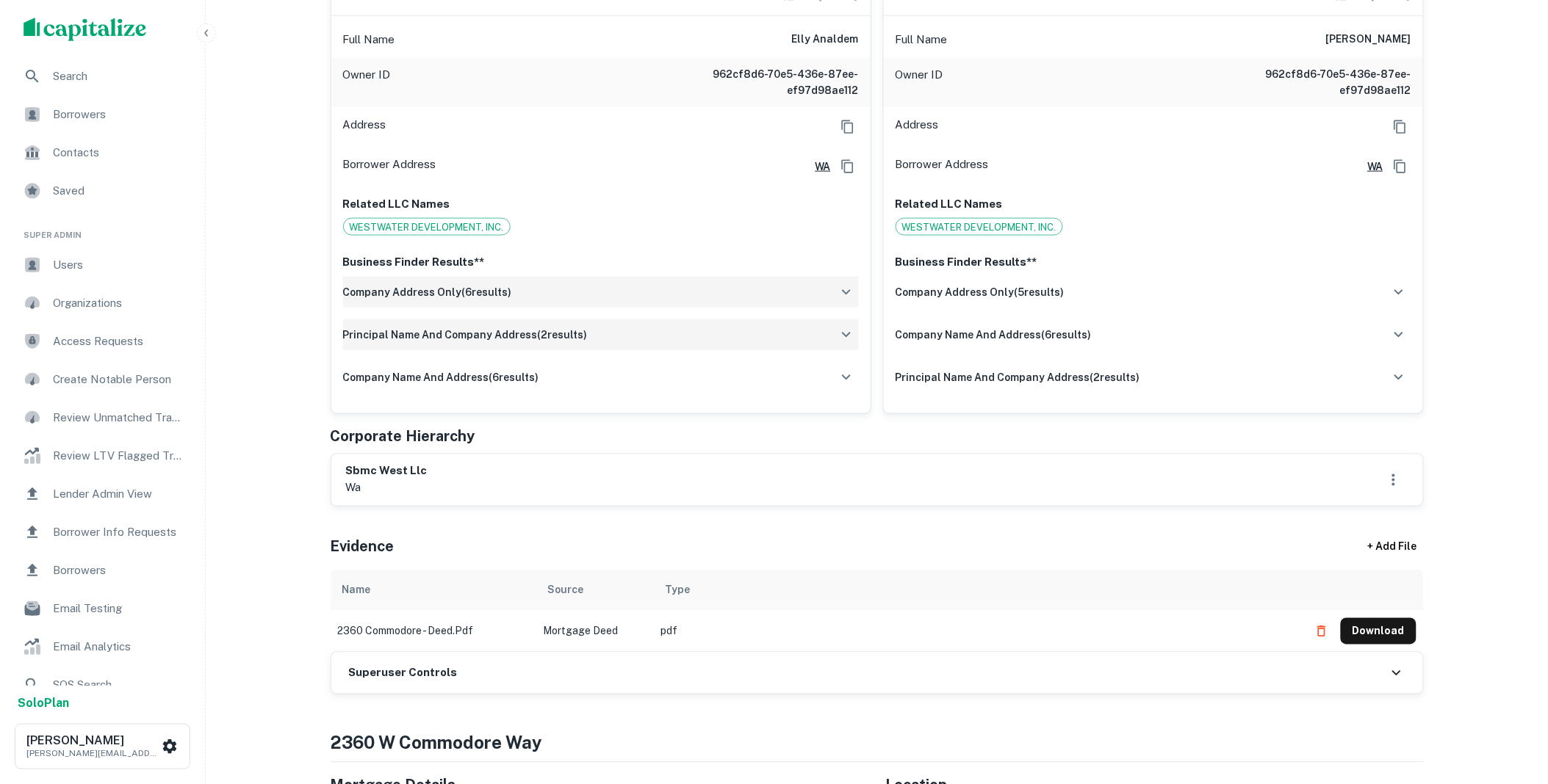
click at [846, 339] on icon "button" at bounding box center [846, 335] width 18 height 18
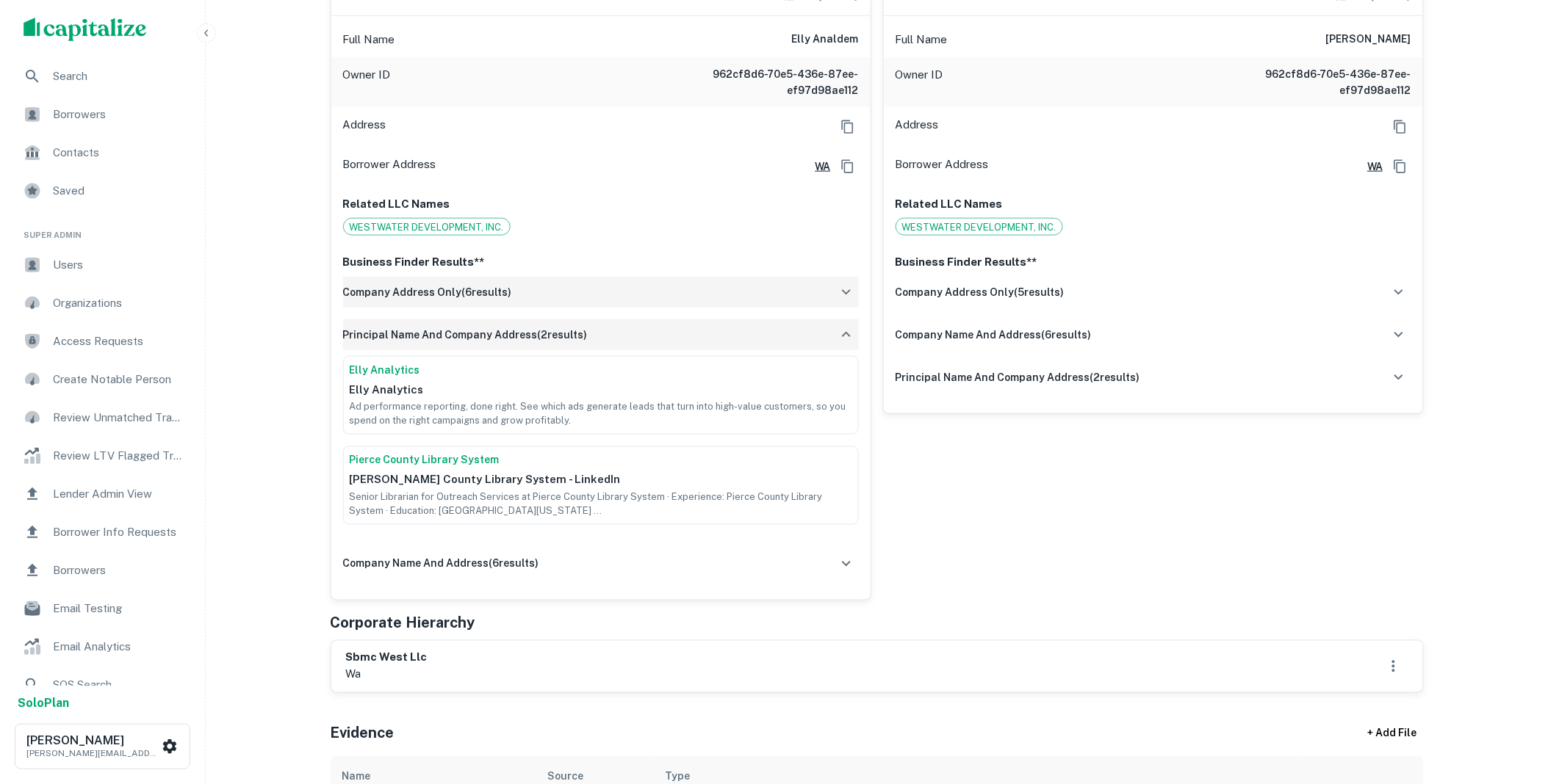
click at [846, 339] on icon "button" at bounding box center [846, 335] width 18 height 18
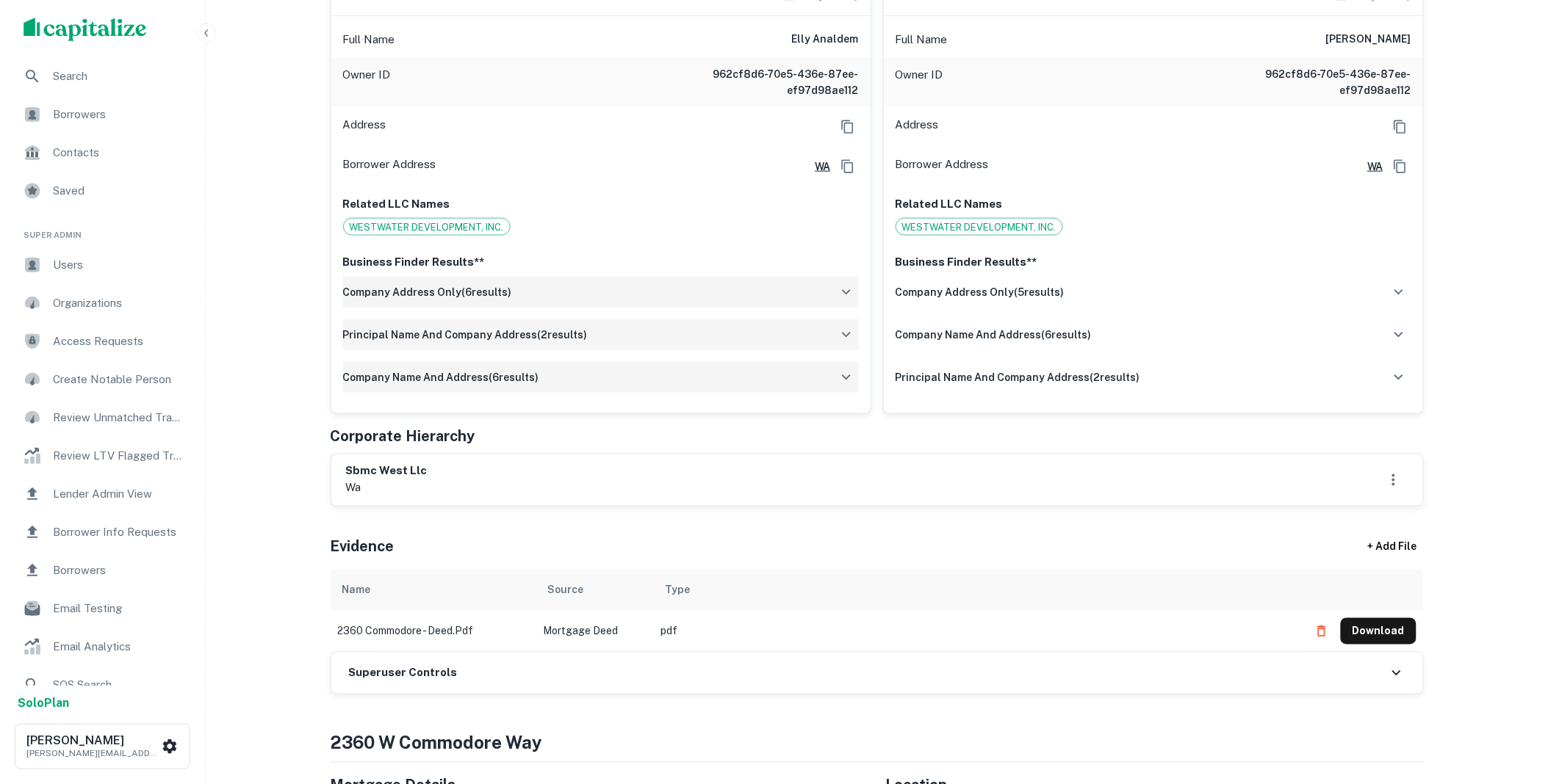
click at [848, 377] on icon "button" at bounding box center [846, 377] width 9 height 5
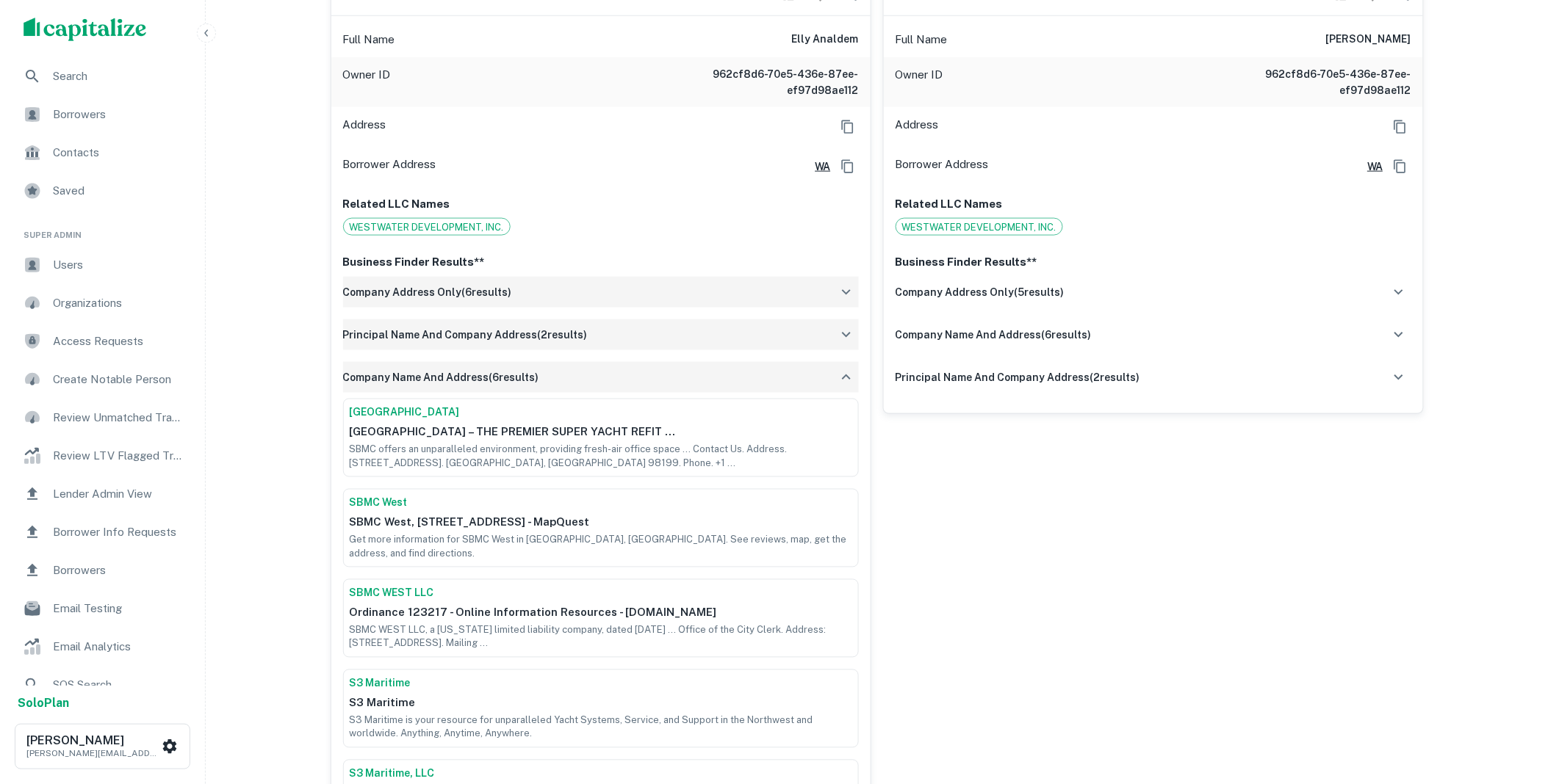
click at [848, 377] on icon "button" at bounding box center [846, 377] width 9 height 5
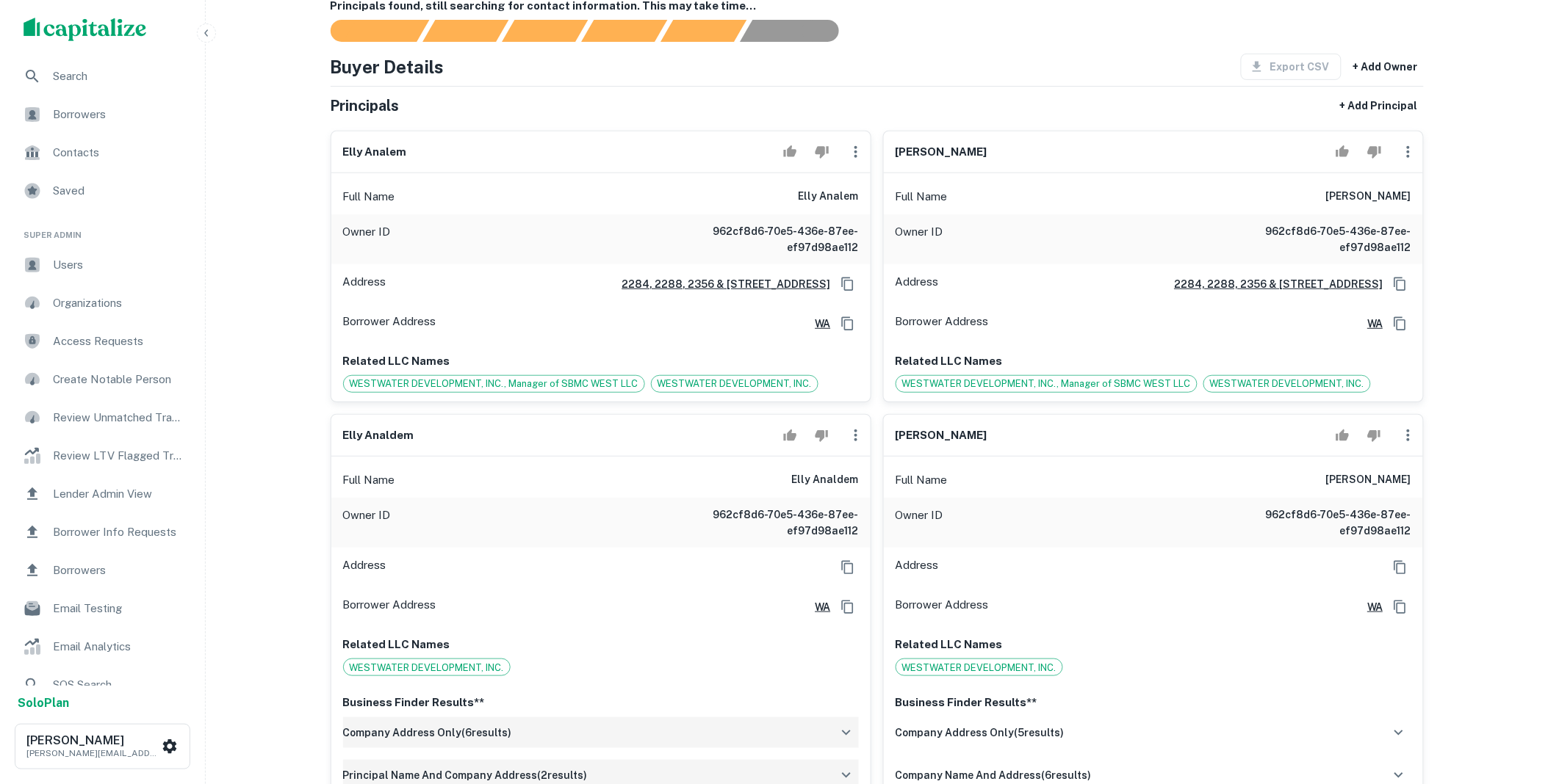
scroll to position [299, 0]
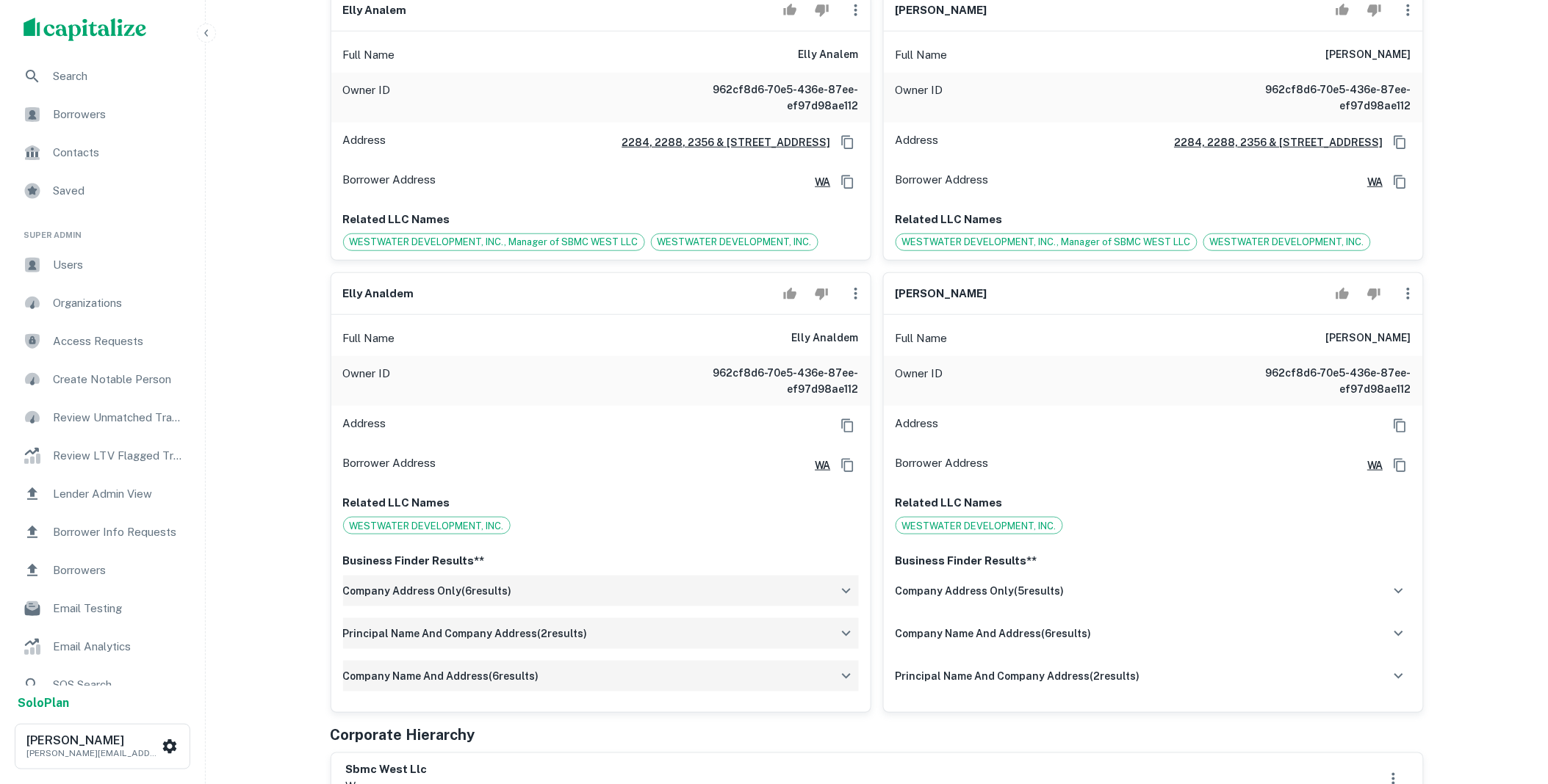
click at [1409, 297] on icon "button" at bounding box center [1408, 294] width 18 height 18
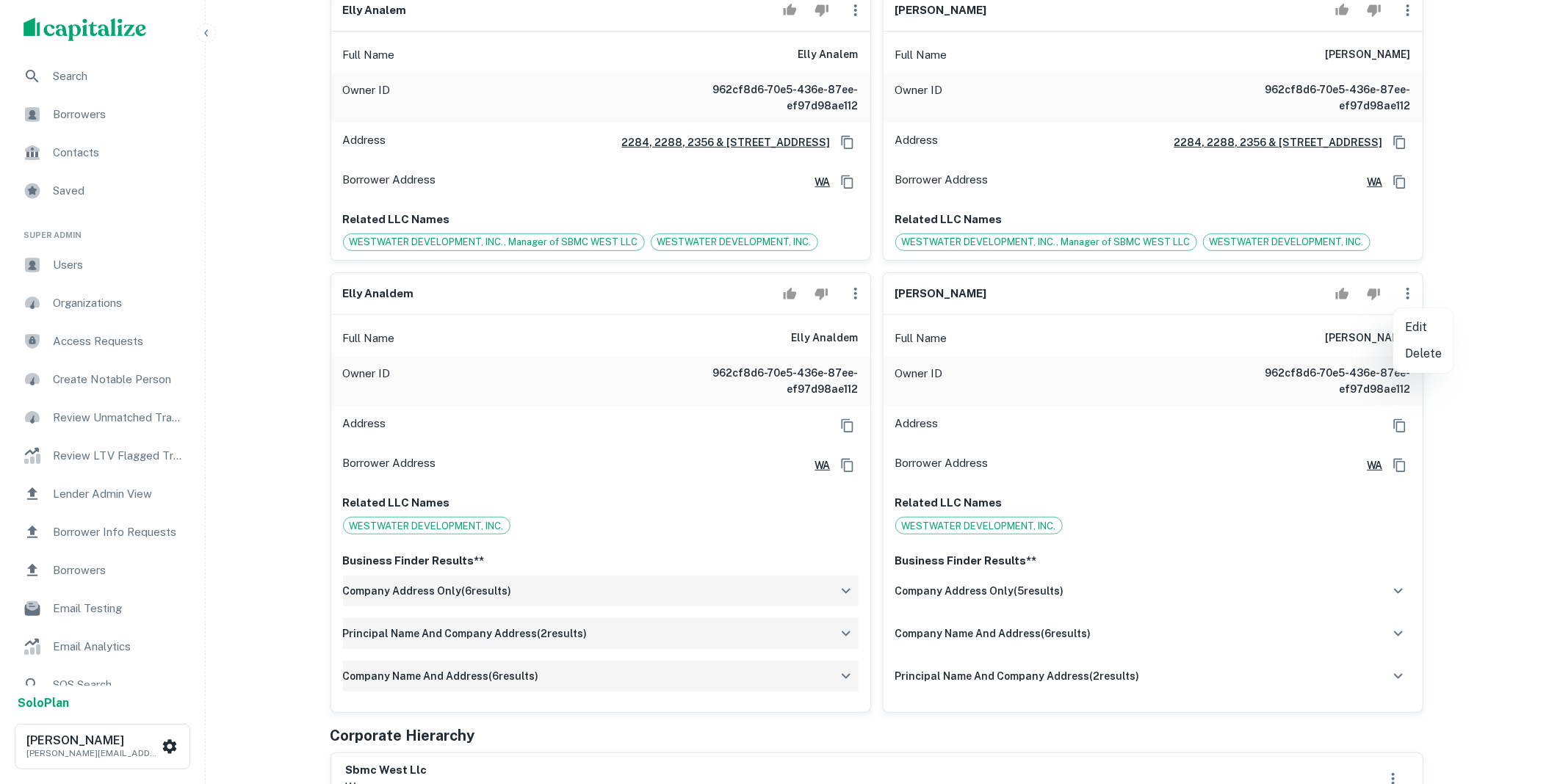
click at [1415, 351] on li "Delete" at bounding box center [1423, 354] width 60 height 26
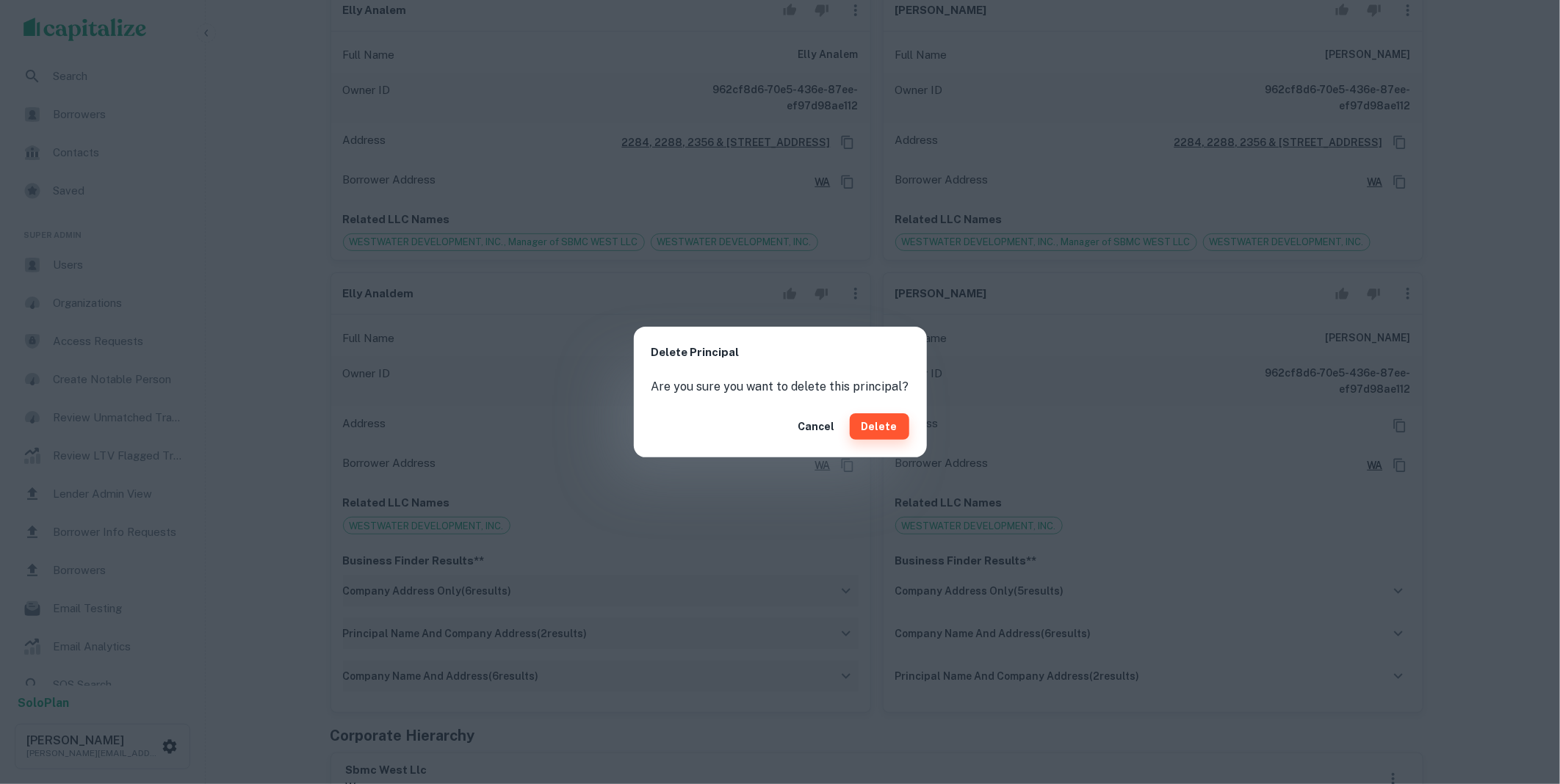
click at [879, 432] on button "Delete" at bounding box center [879, 427] width 59 height 26
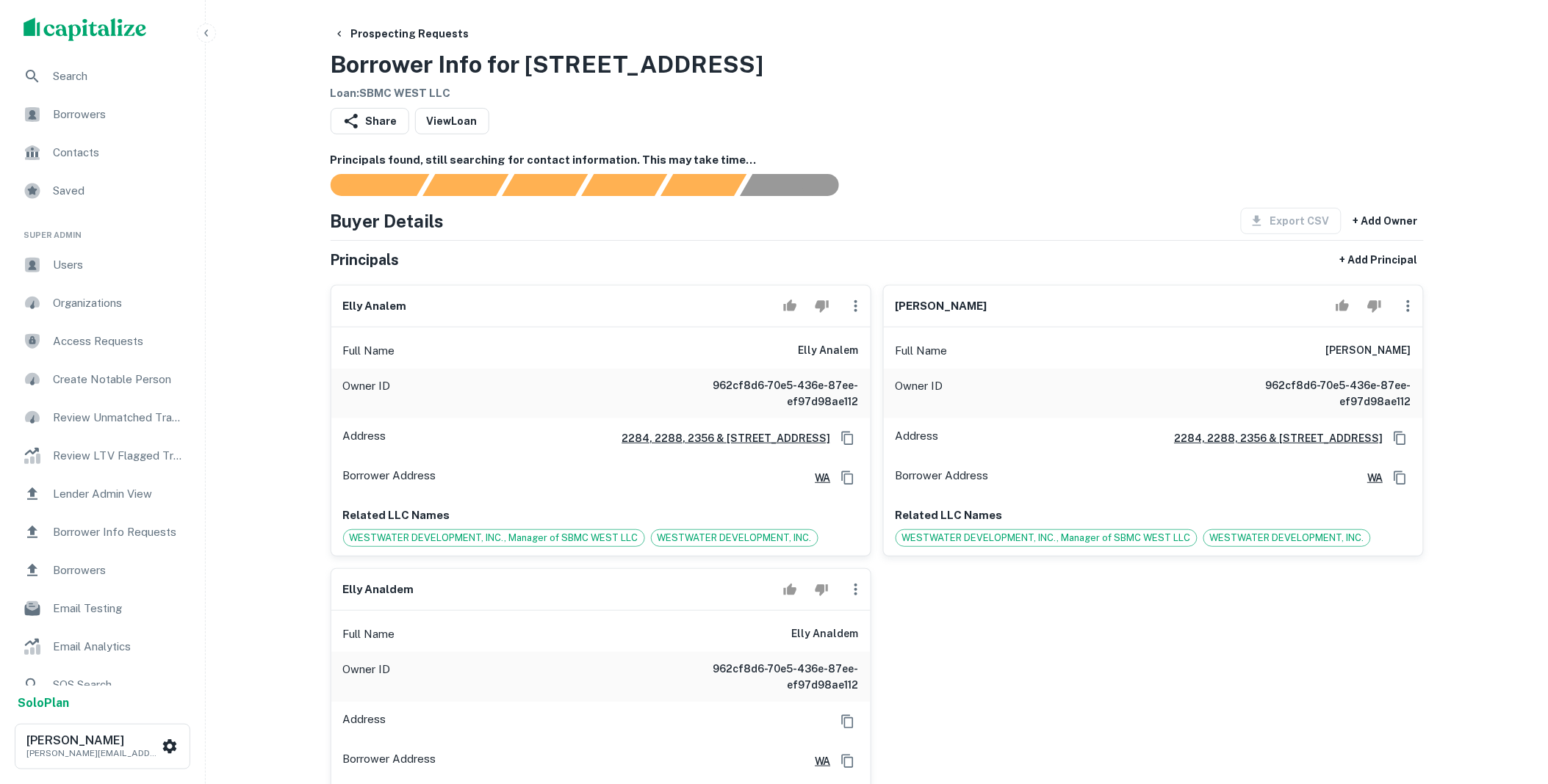
scroll to position [0, 0]
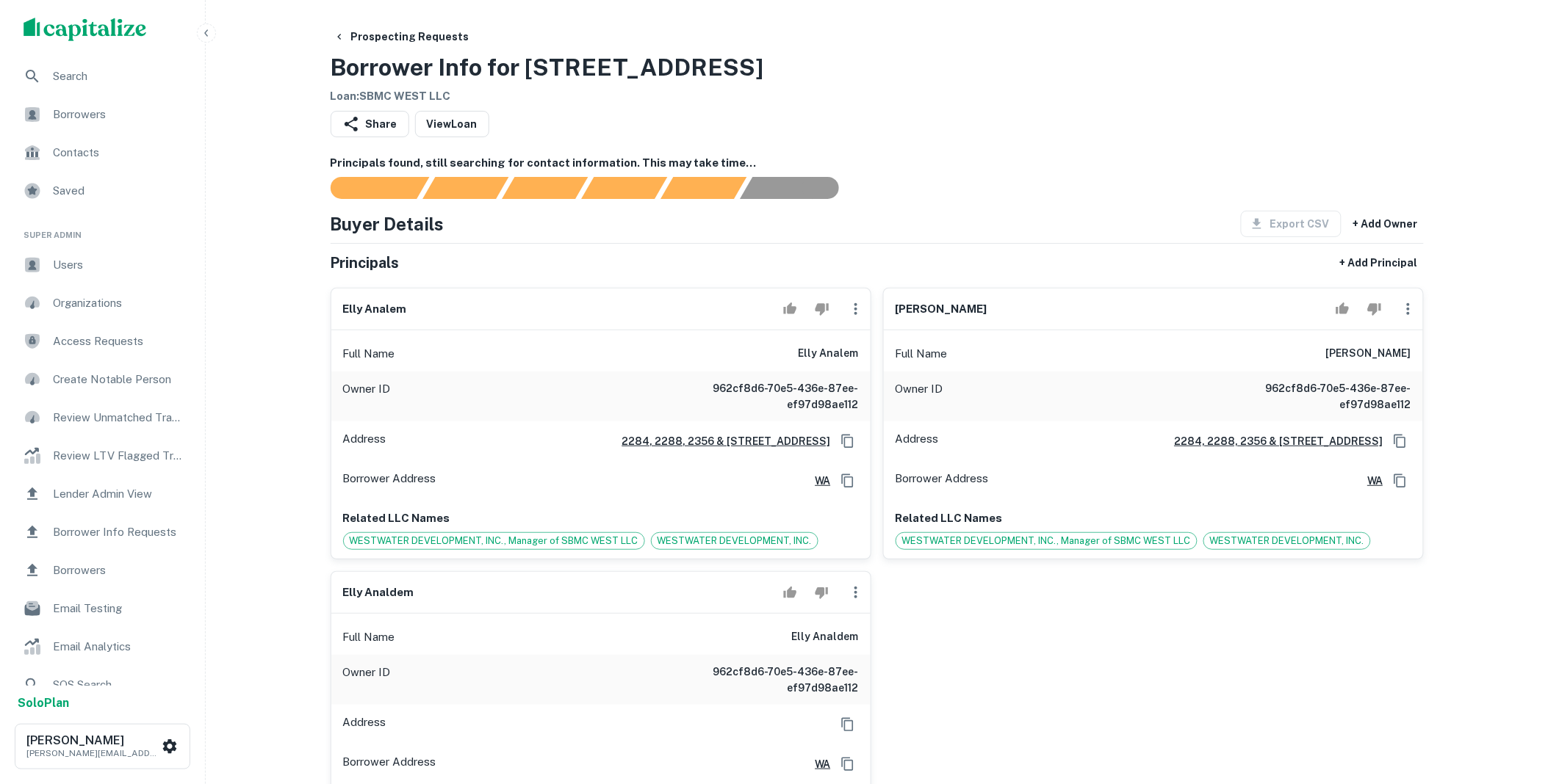
drag, startPoint x: 1324, startPoint y: 354, endPoint x: 1424, endPoint y: 347, distance: 100.2
copy h6 "[PERSON_NAME]"
click at [856, 305] on icon "button" at bounding box center [855, 309] width 3 height 12
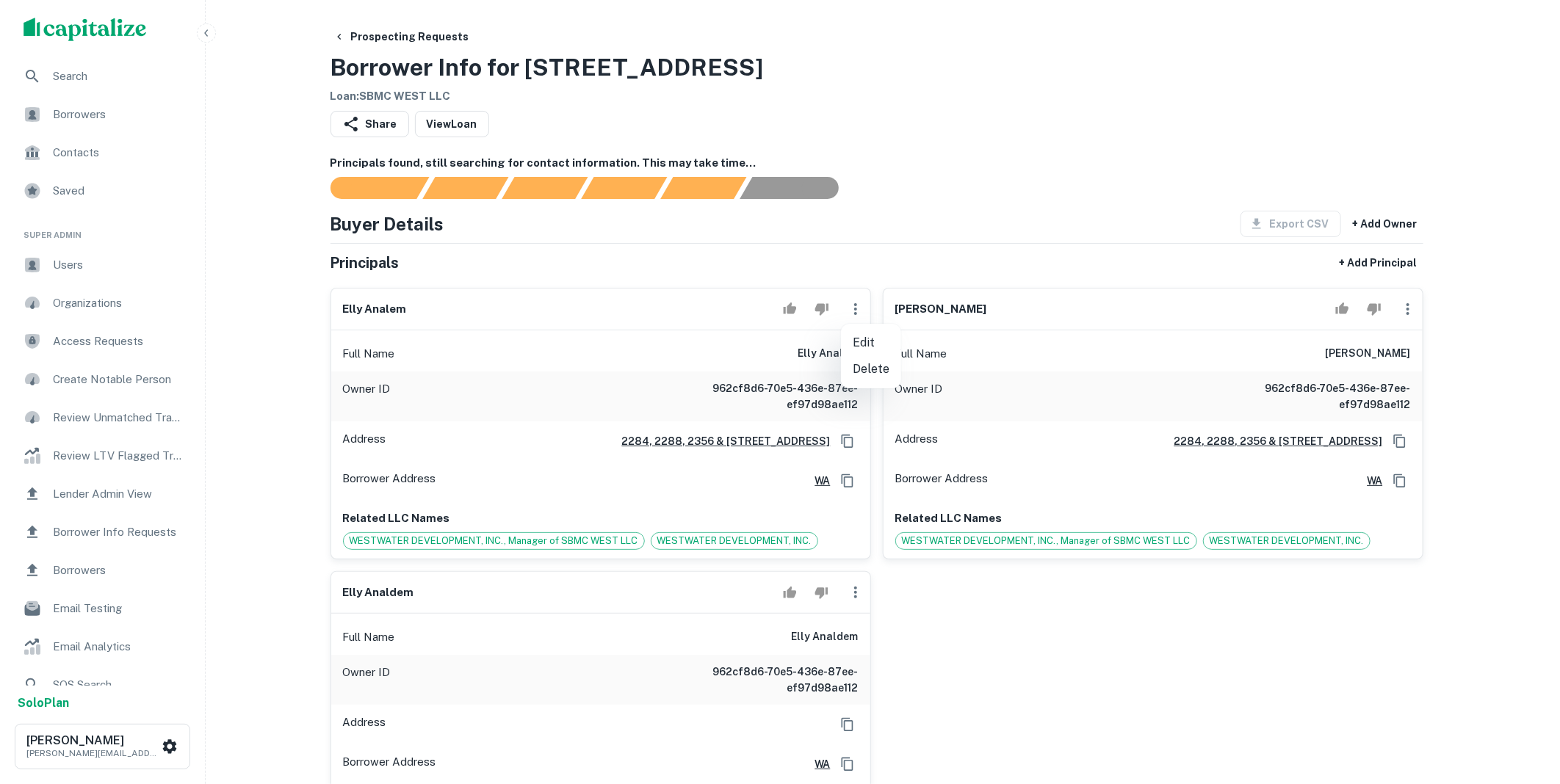
click at [865, 338] on li "Edit" at bounding box center [871, 343] width 60 height 26
select select "**"
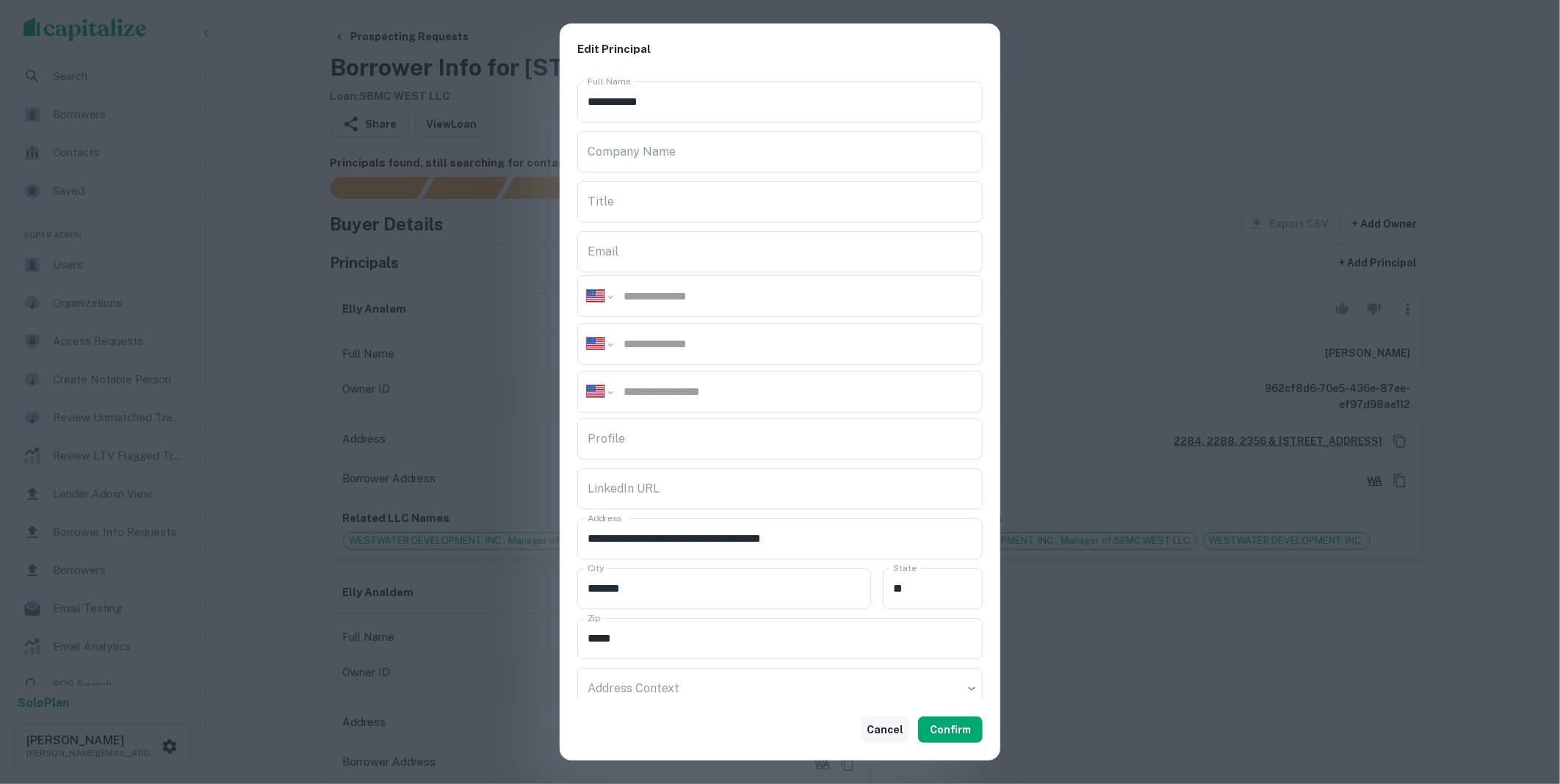
click at [890, 717] on button "Cancel" at bounding box center [885, 730] width 48 height 26
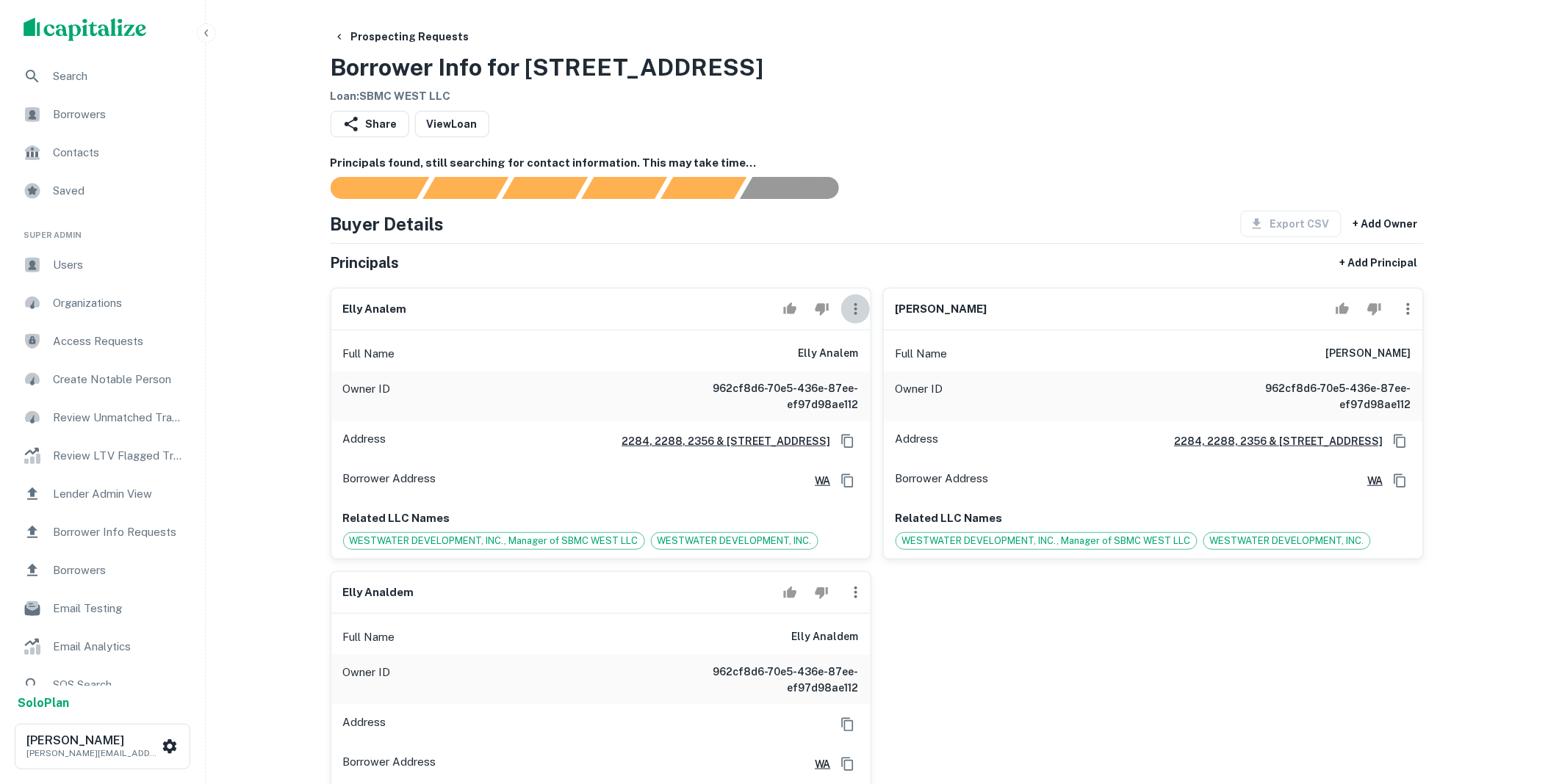
click at [858, 309] on icon "button" at bounding box center [856, 309] width 18 height 18
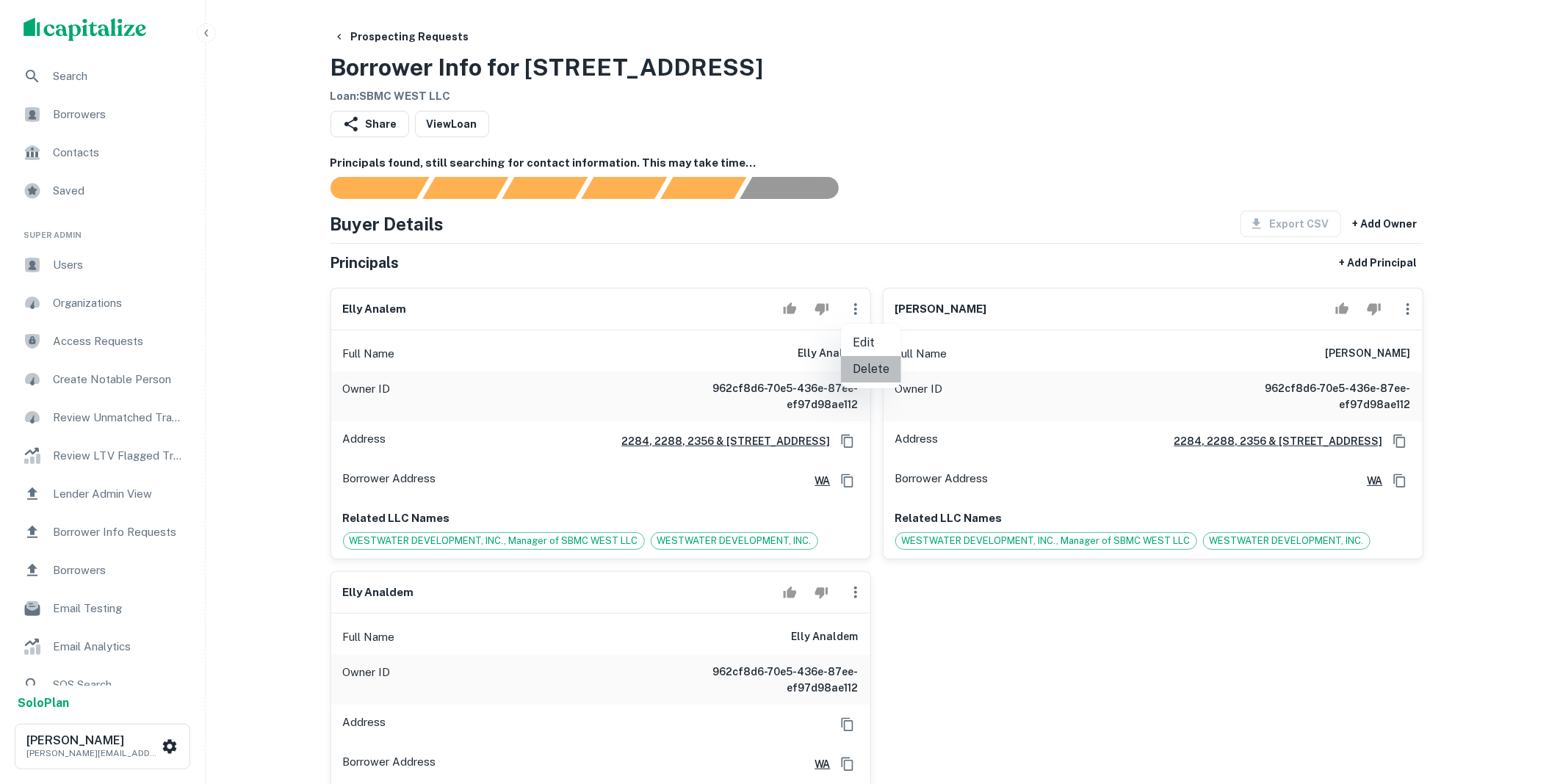
click at [872, 367] on li "Delete" at bounding box center [871, 369] width 60 height 26
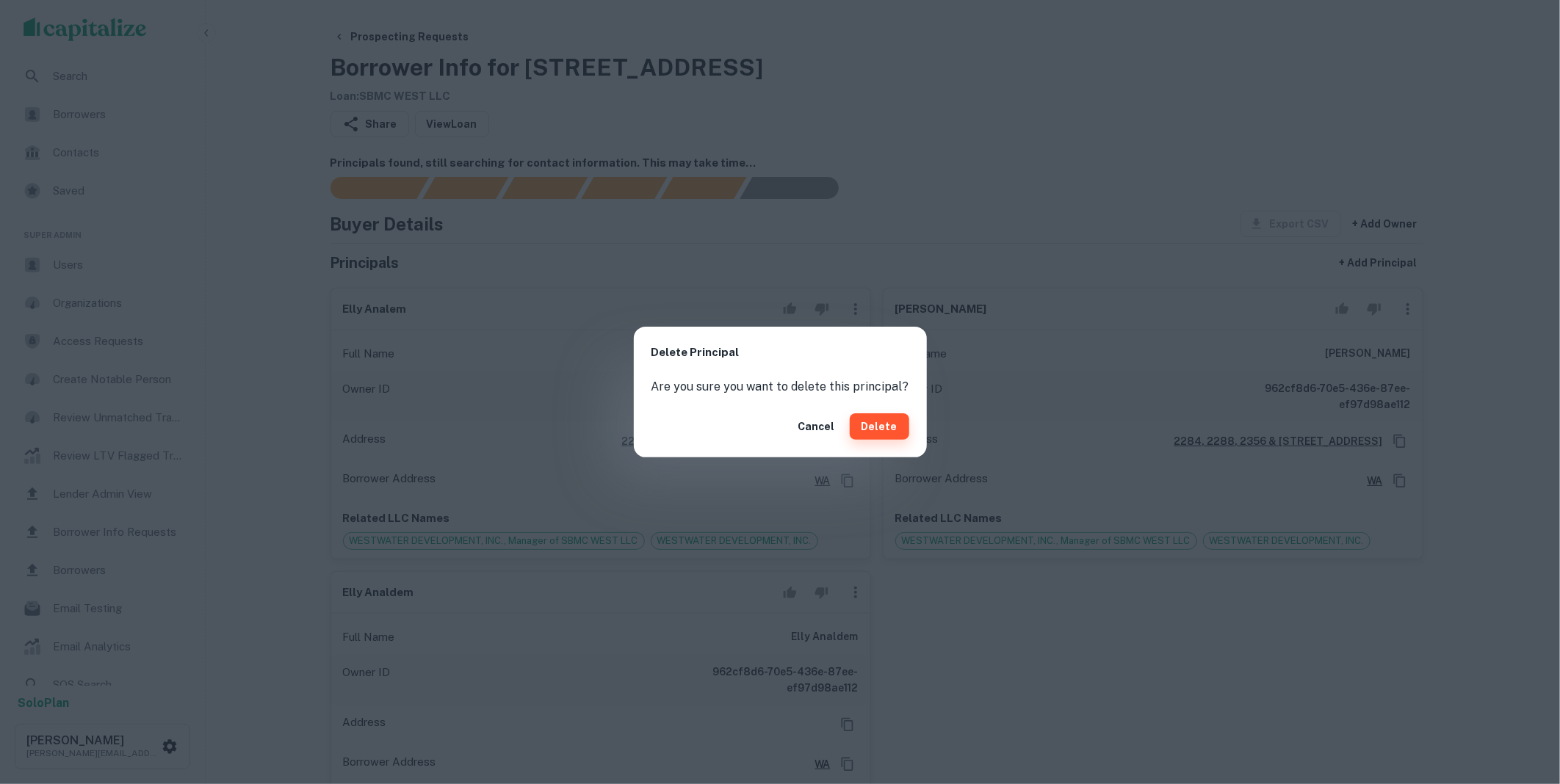
click at [875, 429] on button "Delete" at bounding box center [879, 427] width 59 height 26
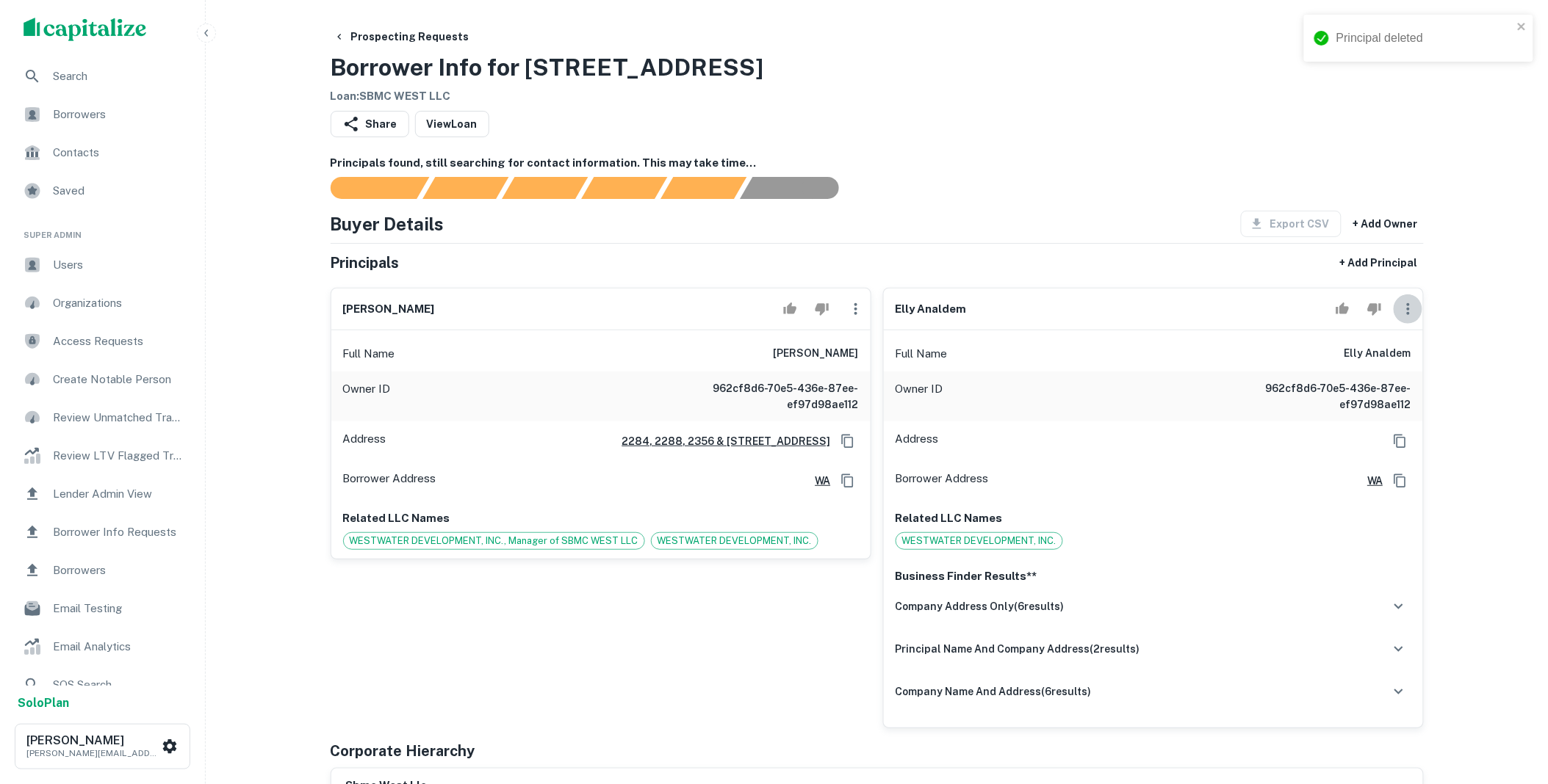
click at [1404, 311] on icon "button" at bounding box center [1408, 309] width 18 height 18
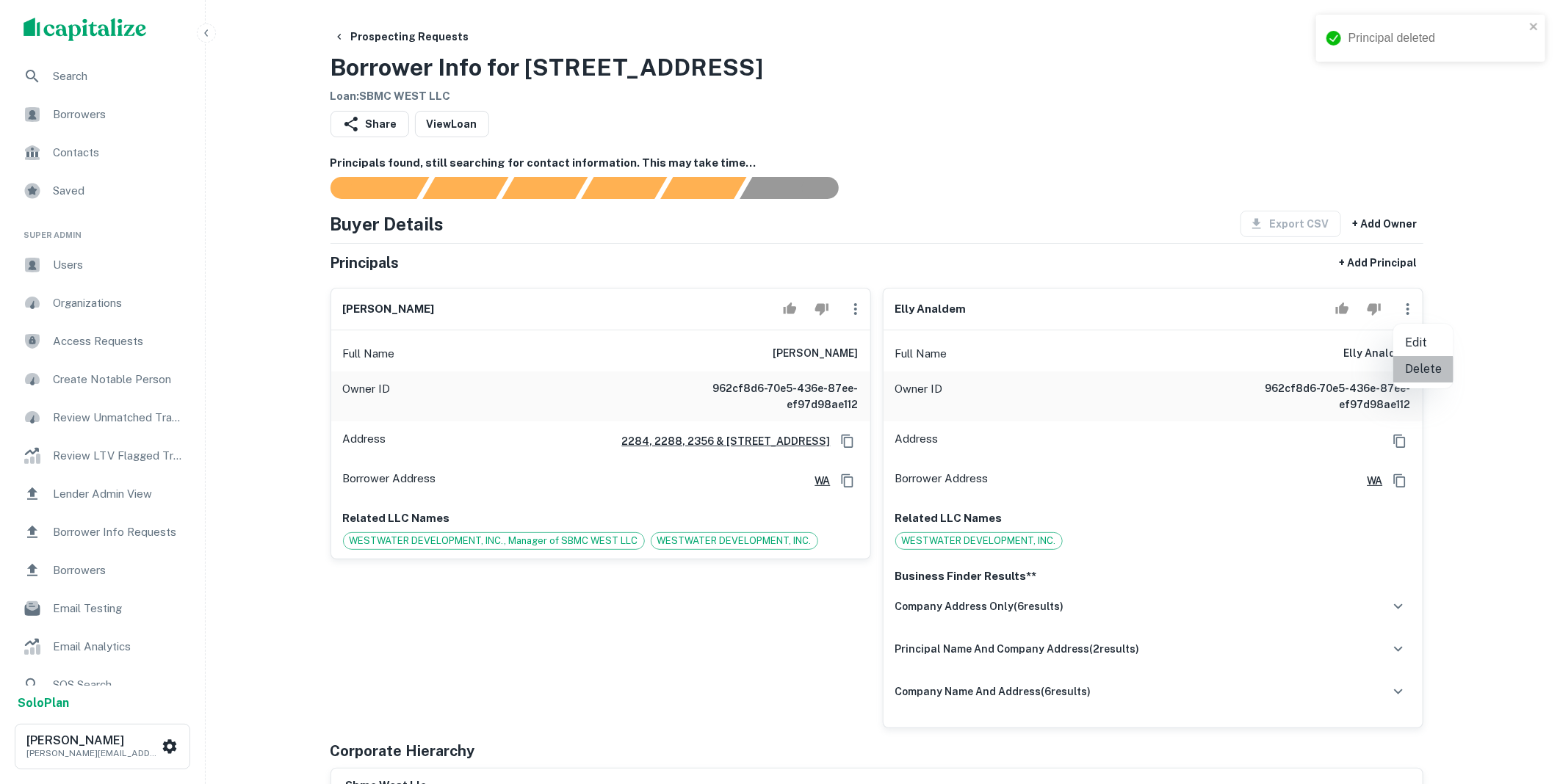
click at [1418, 371] on li "Delete" at bounding box center [1423, 369] width 60 height 26
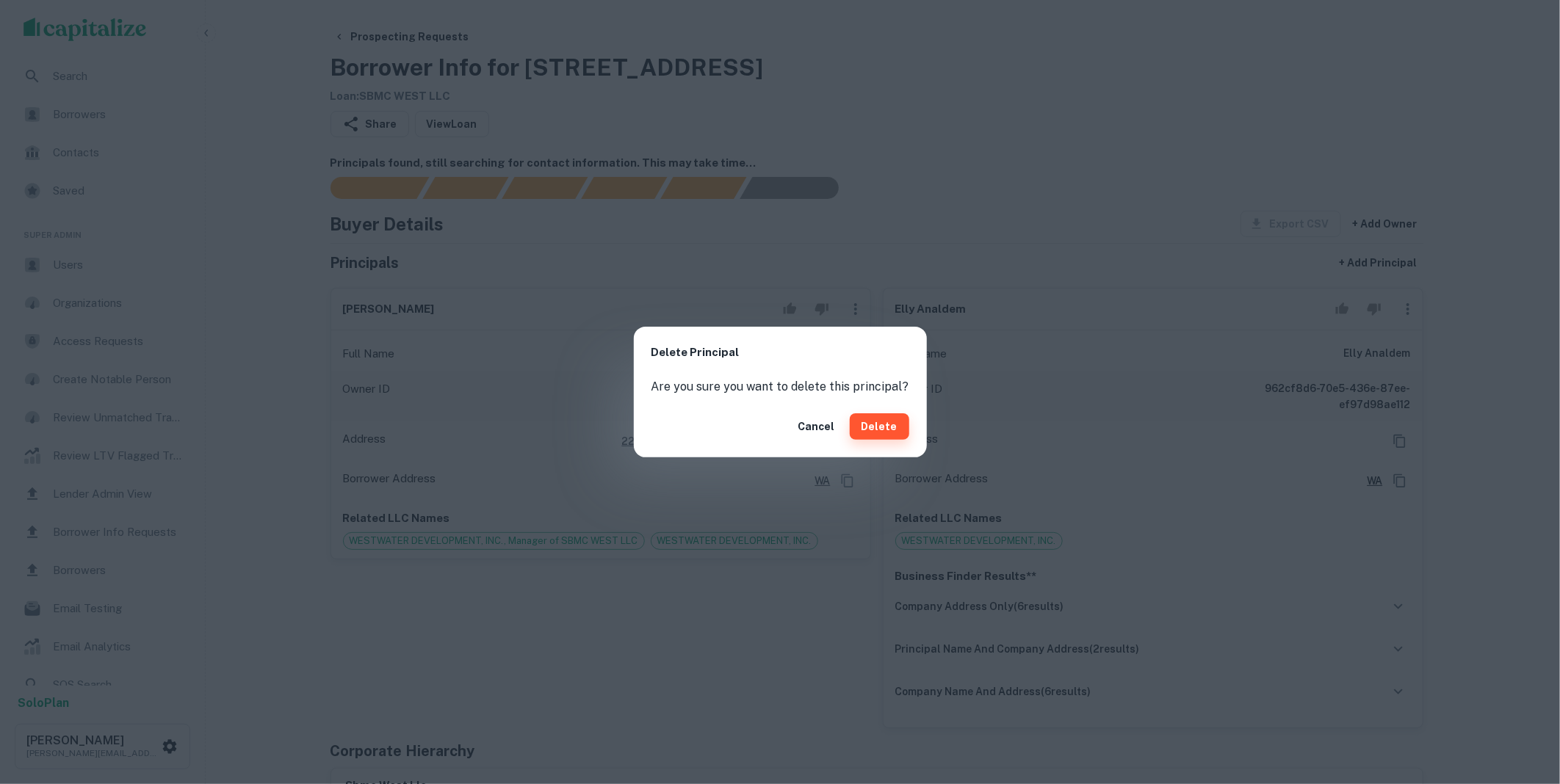
click at [867, 422] on button "Delete" at bounding box center [879, 427] width 59 height 26
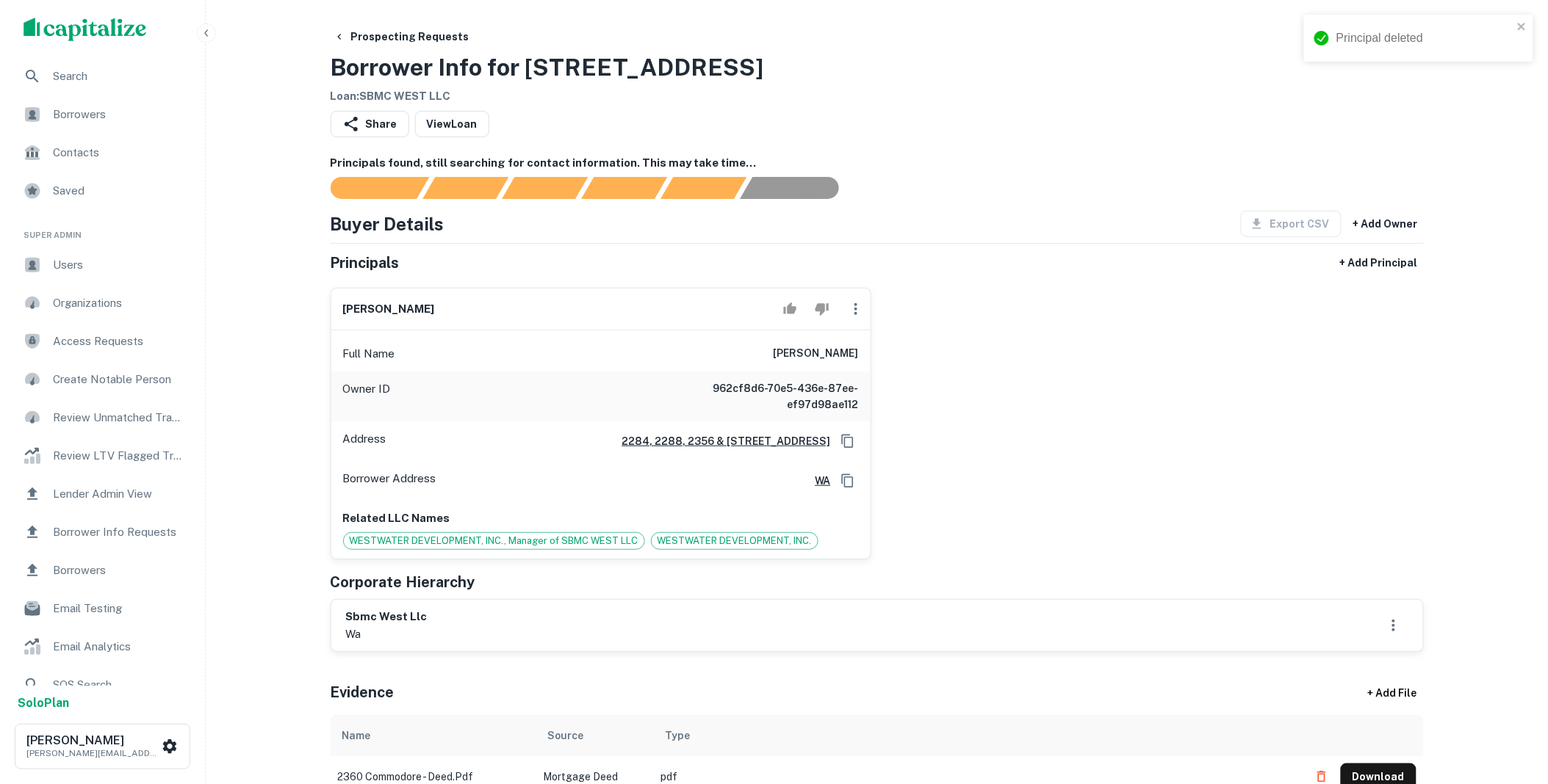
click at [848, 305] on icon "button" at bounding box center [856, 309] width 18 height 18
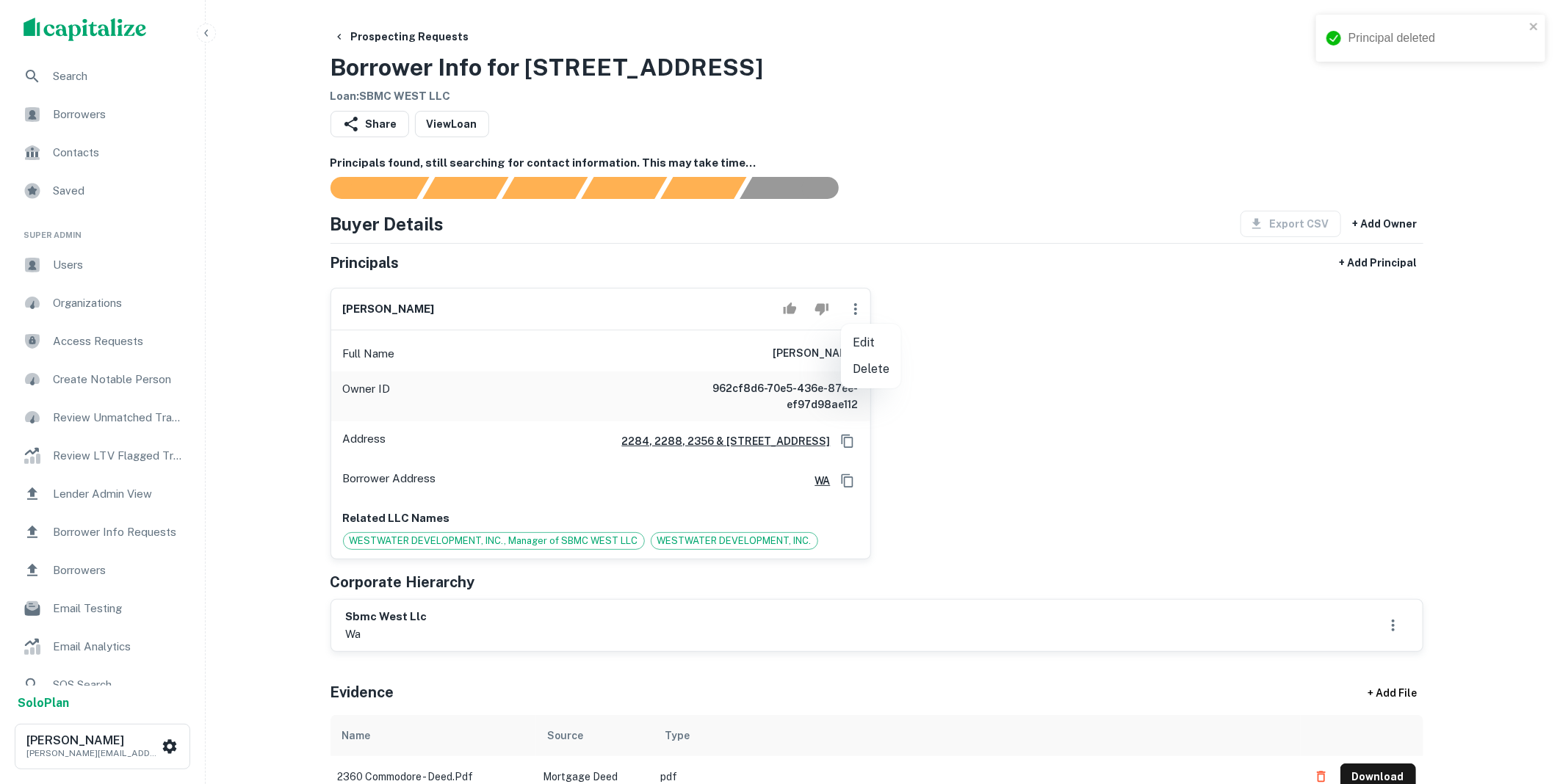
click at [863, 328] on ul "Edit Delete" at bounding box center [871, 356] width 60 height 65
click at [862, 342] on li "Edit" at bounding box center [871, 343] width 60 height 26
select select "**"
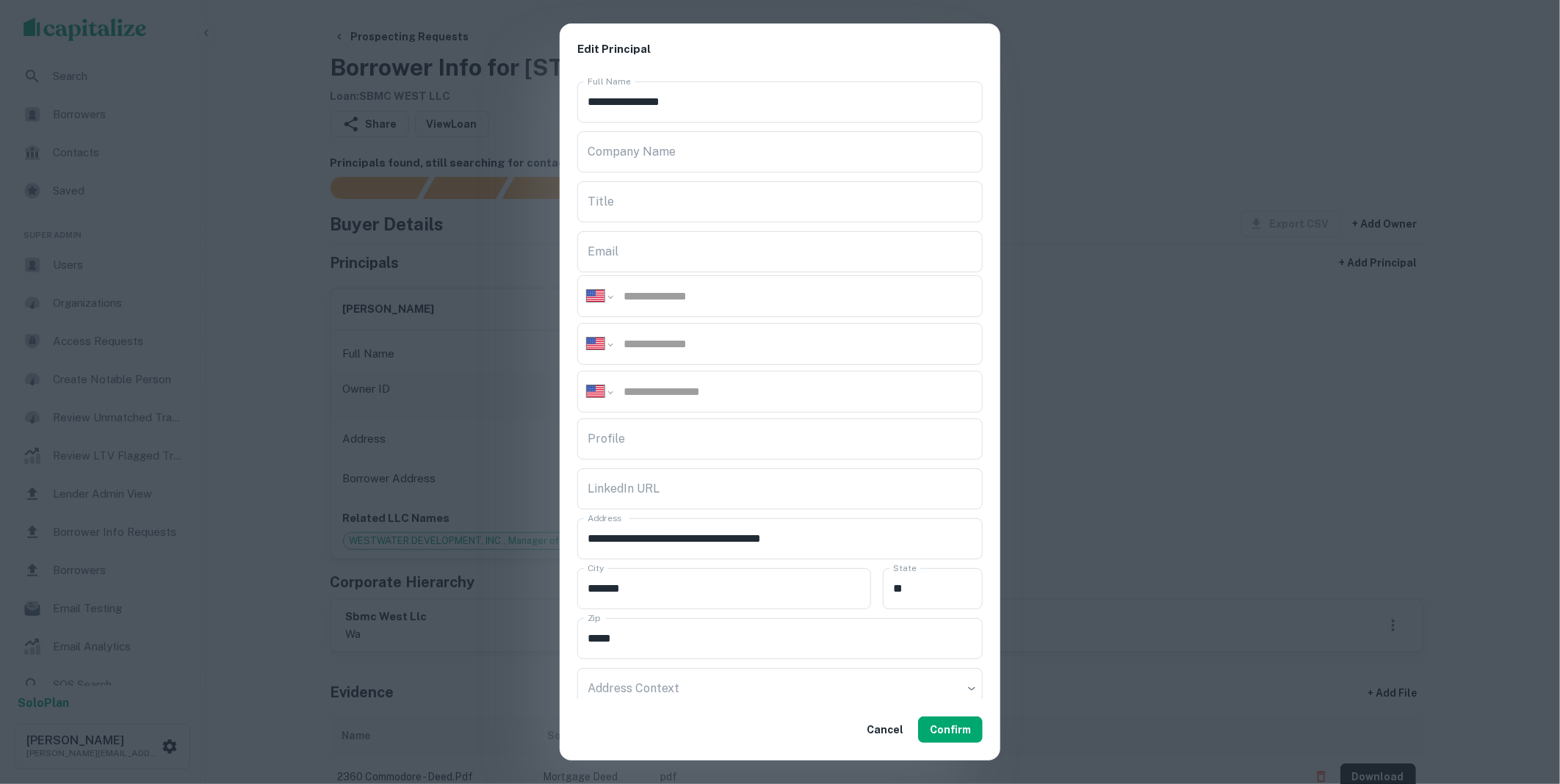
click at [680, 394] on input "tel" at bounding box center [797, 391] width 351 height 17
type input "**********"
click at [648, 212] on input "Title" at bounding box center [779, 201] width 405 height 41
type input "***"
click at [635, 446] on input "Profile" at bounding box center [779, 439] width 405 height 41
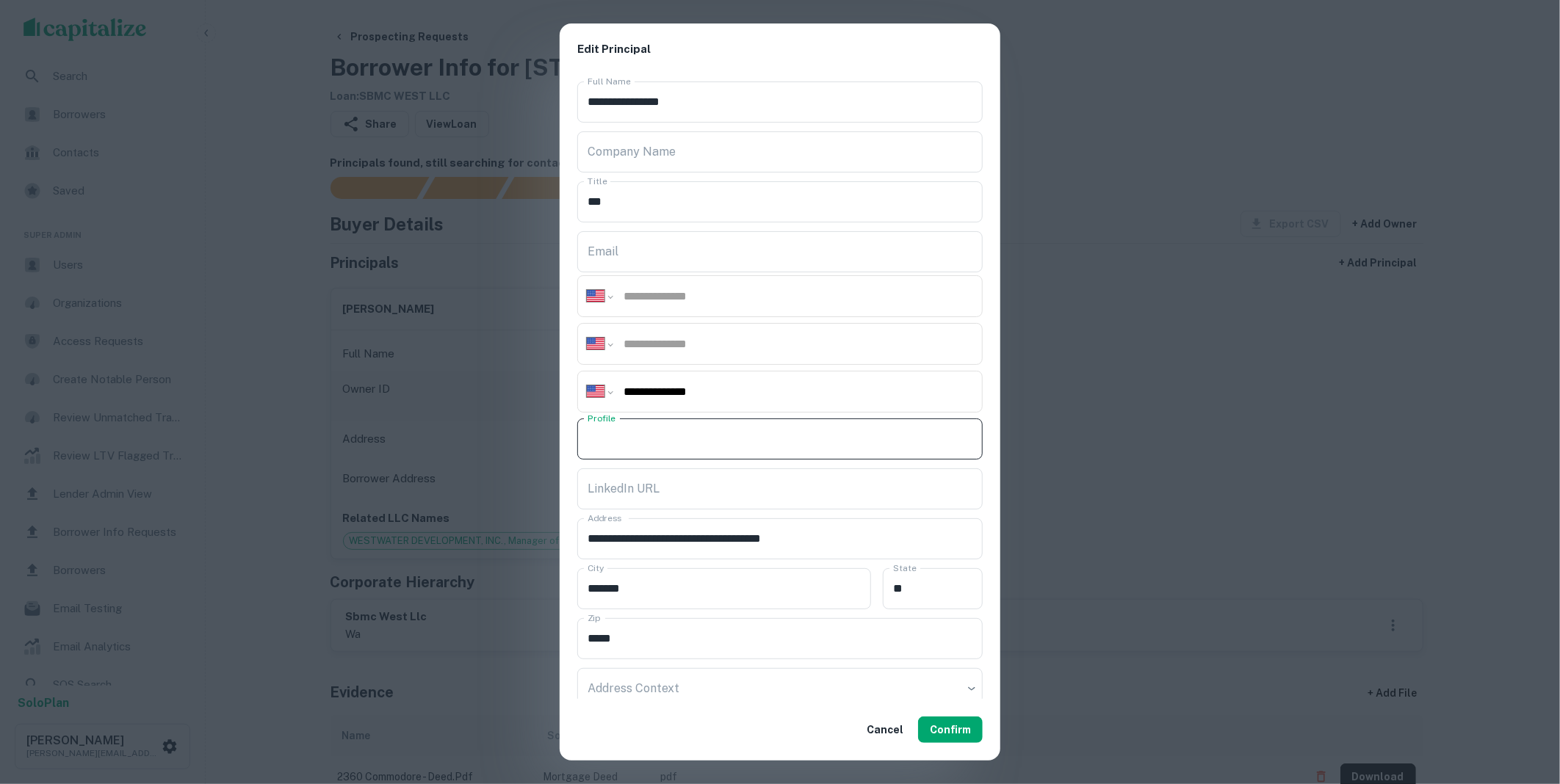
paste input "**********"
type input "**********"
click at [635, 156] on input "Company Name" at bounding box center [779, 151] width 405 height 41
type input "**********"
click at [950, 740] on button "Confirm" at bounding box center [950, 730] width 65 height 26
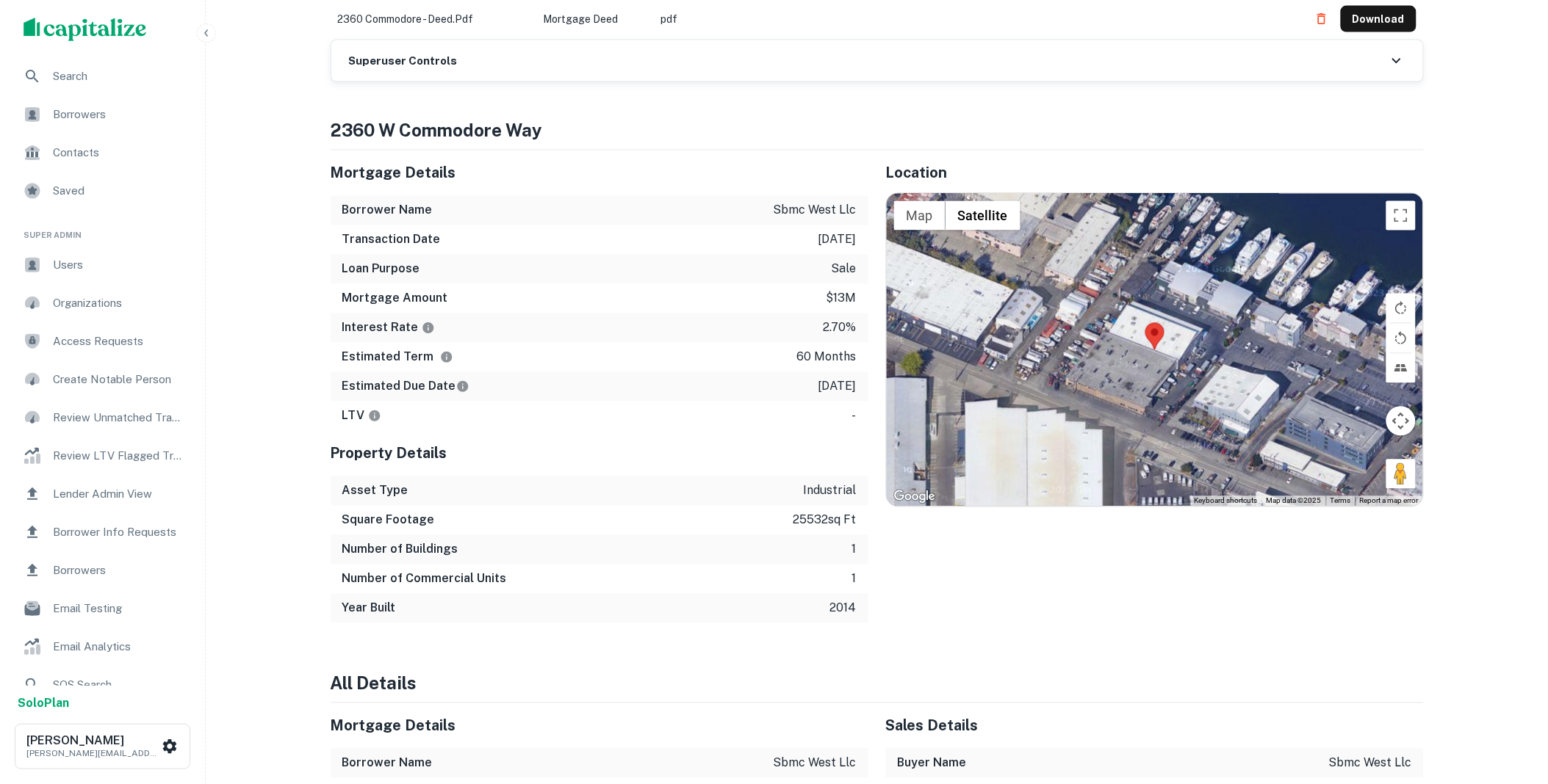
scroll to position [598, 0]
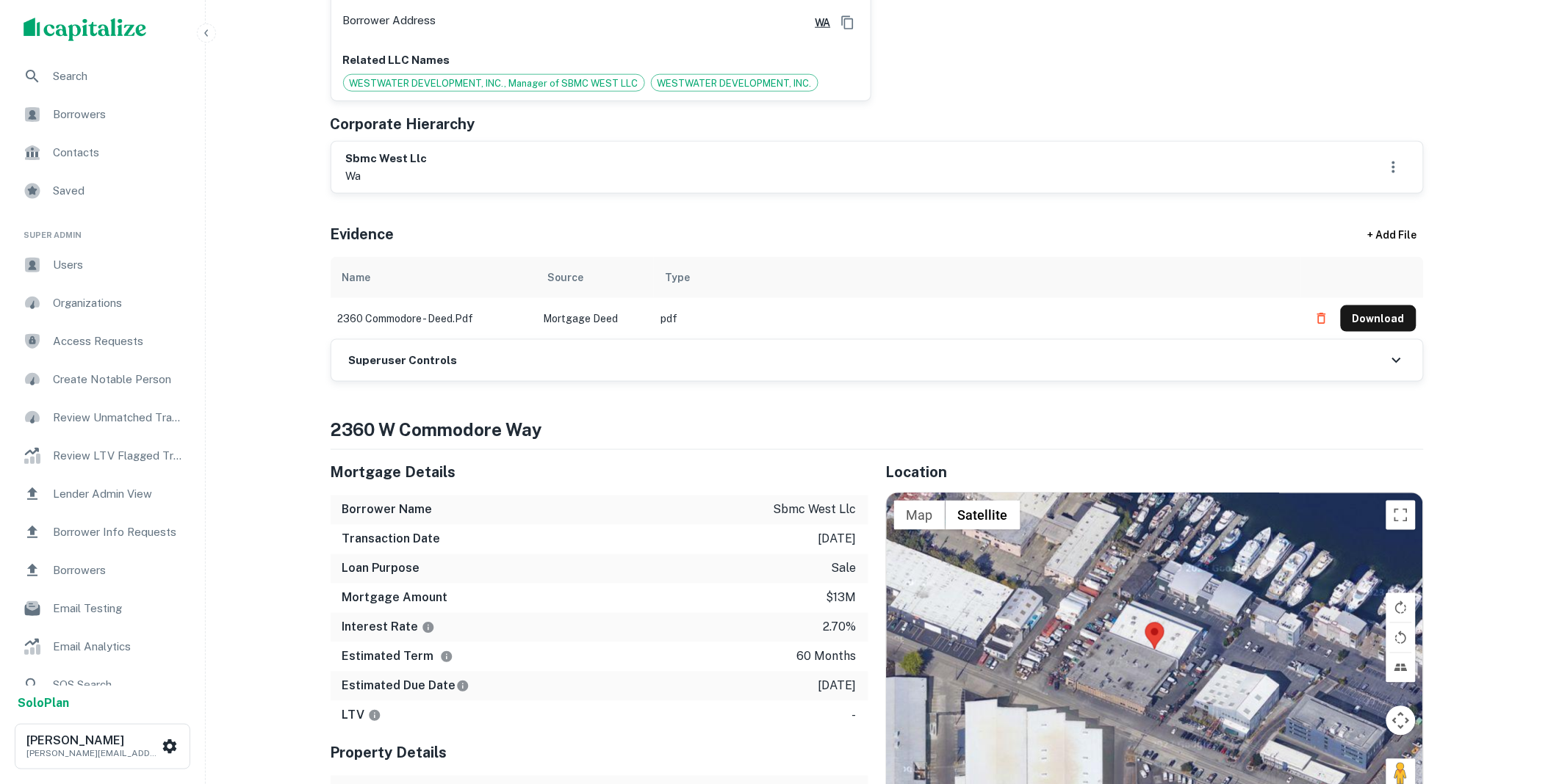
click at [533, 356] on div "Superuser Controls" at bounding box center [877, 360] width 1092 height 41
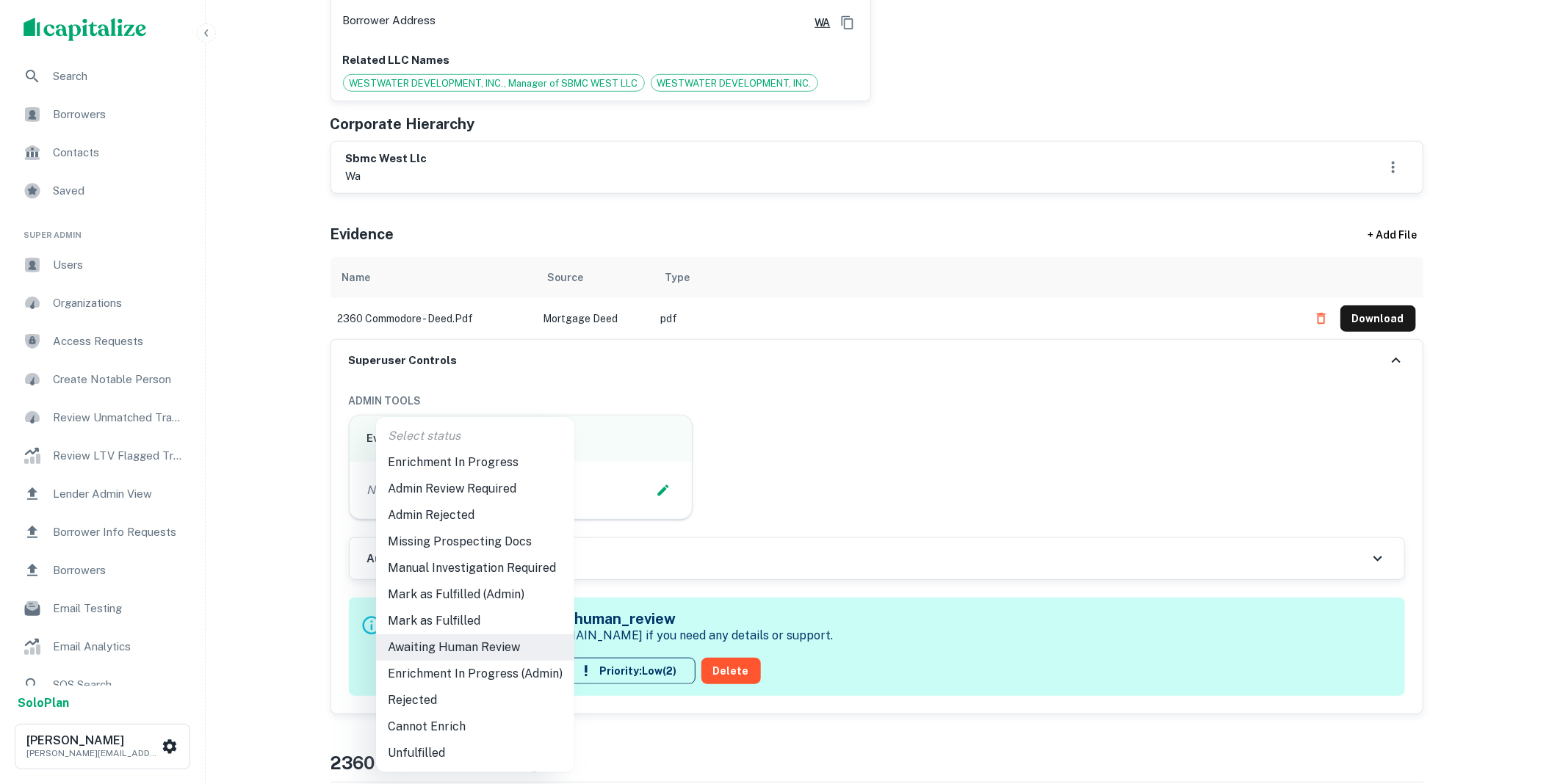
click at [461, 622] on li "Mark as Fulfilled" at bounding box center [475, 621] width 198 height 26
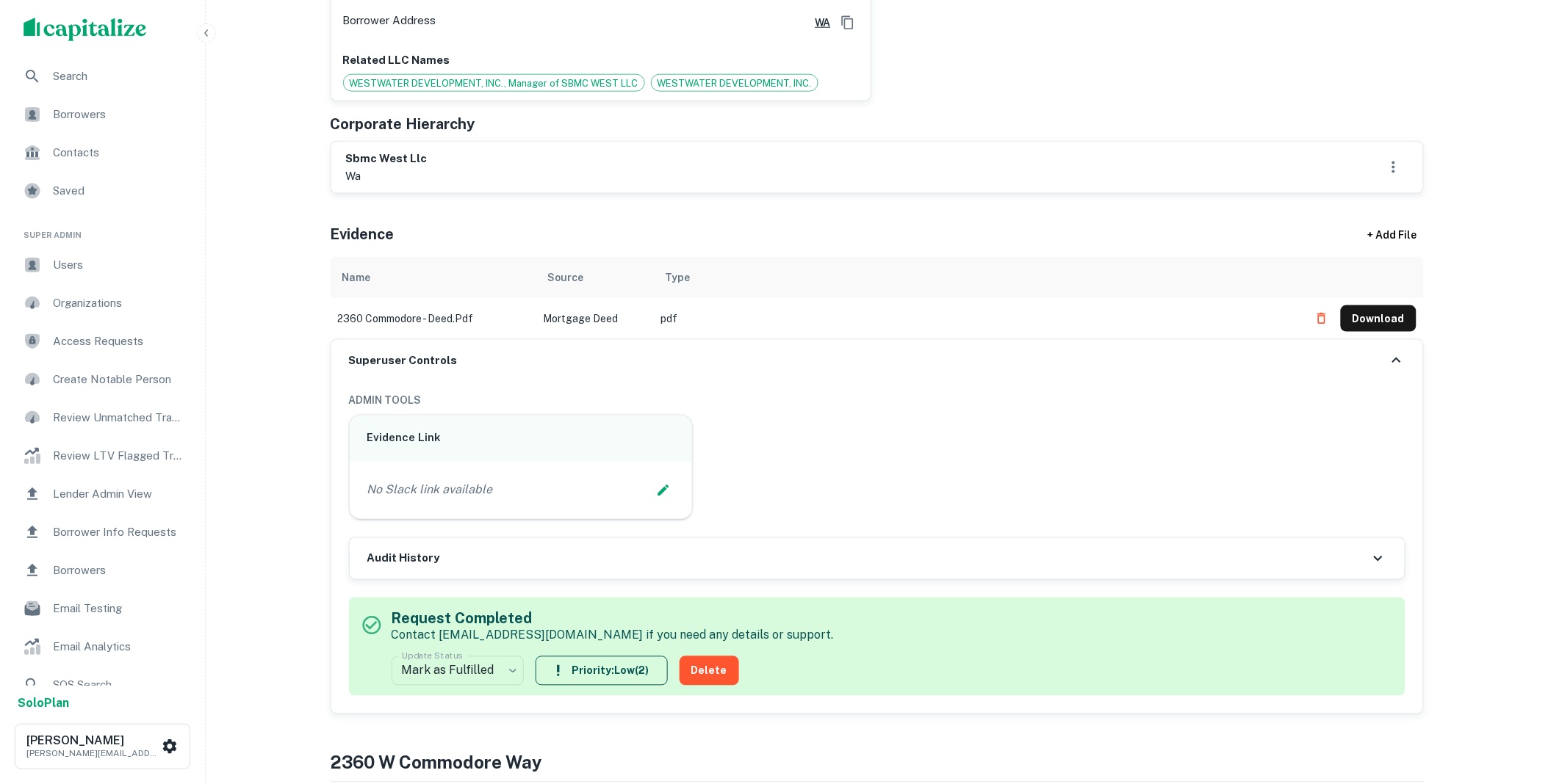
scroll to position [0, 0]
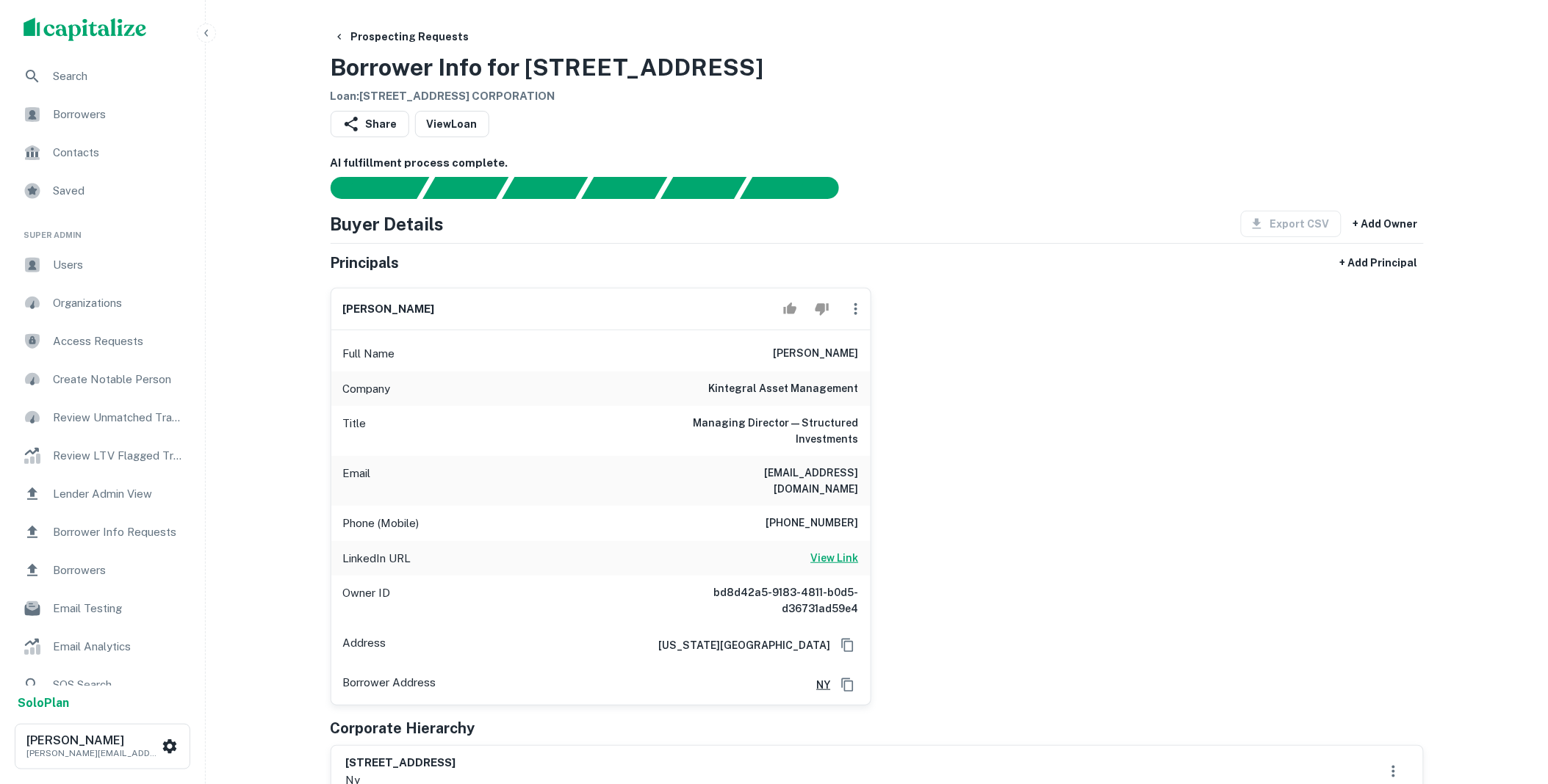
click at [839, 550] on h6 "View Link" at bounding box center [835, 558] width 48 height 16
drag, startPoint x: 701, startPoint y: 392, endPoint x: 893, endPoint y: 399, distance: 192.6
click at [893, 399] on div "michael stern Full Name michael stern Company kintegral asset management Title …" at bounding box center [871, 491] width 1105 height 430
copy h6 "kintegral asset management"
click at [853, 310] on icon "button" at bounding box center [856, 309] width 18 height 18
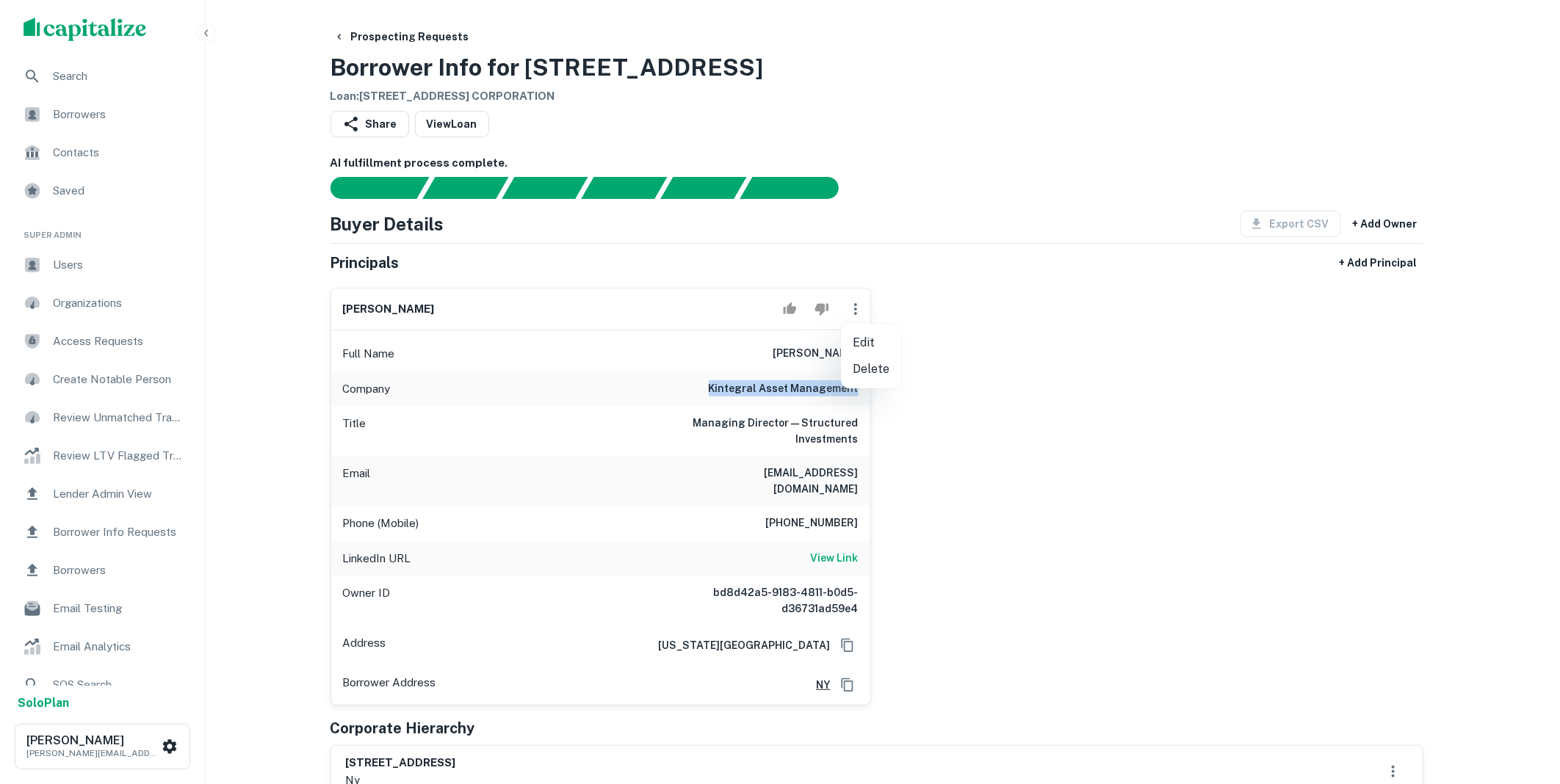
click at [867, 336] on li "Edit" at bounding box center [871, 343] width 60 height 26
select select "**"
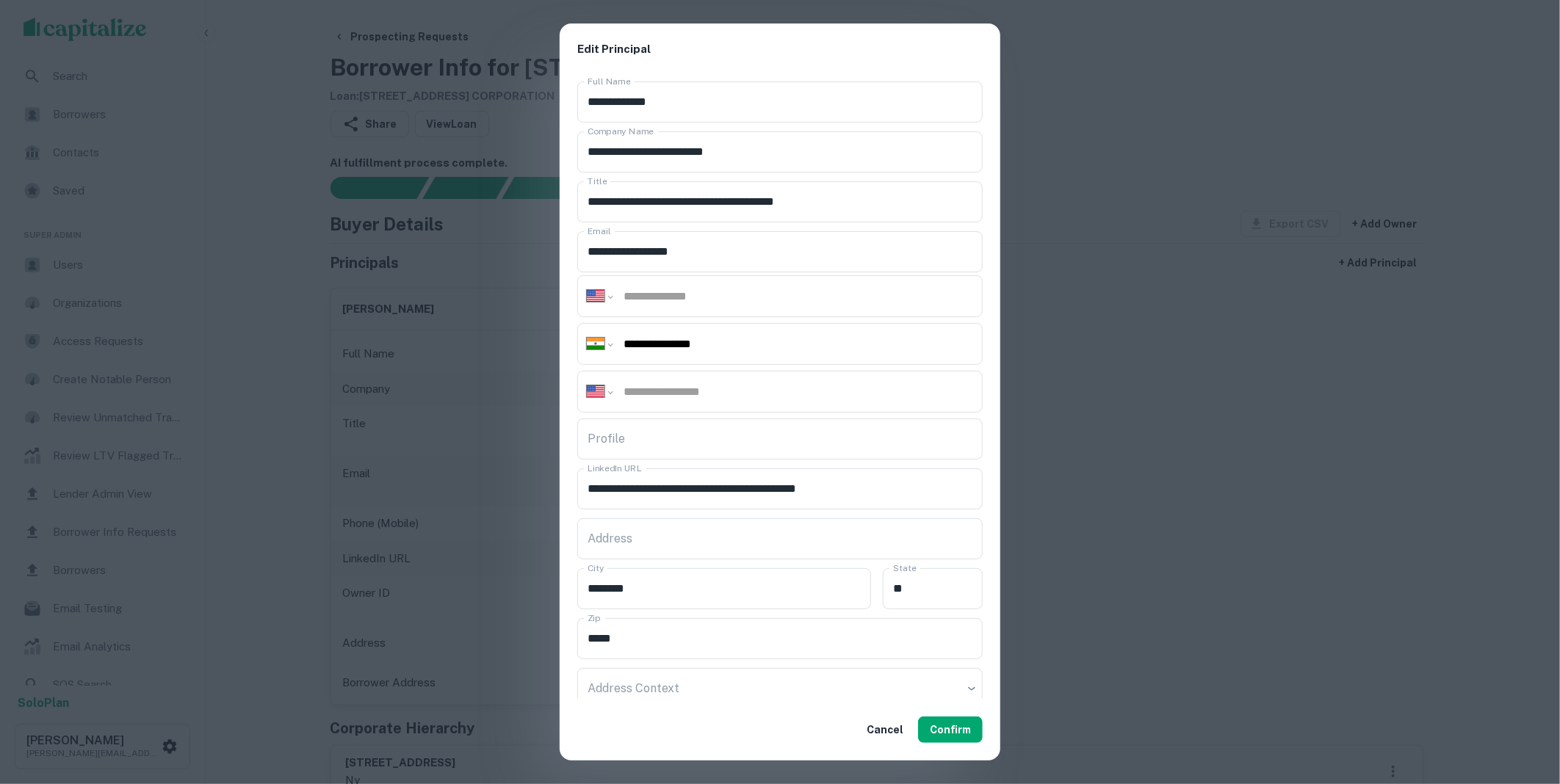
click at [651, 398] on input "tel" at bounding box center [797, 391] width 351 height 17
paste input "**********"
type input "**********"
click at [951, 728] on button "Confirm" at bounding box center [950, 730] width 65 height 26
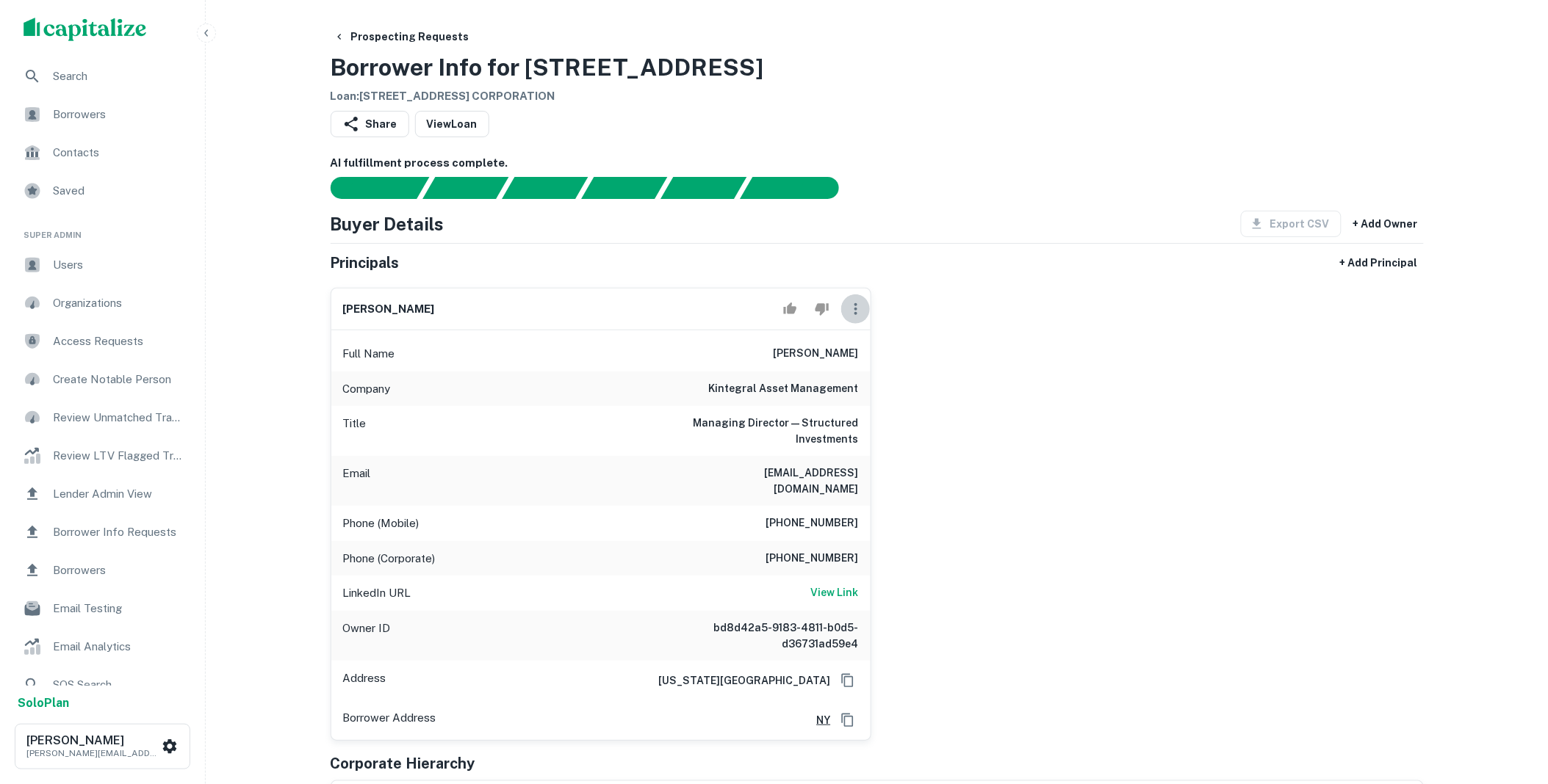
click at [859, 312] on icon "button" at bounding box center [856, 309] width 18 height 18
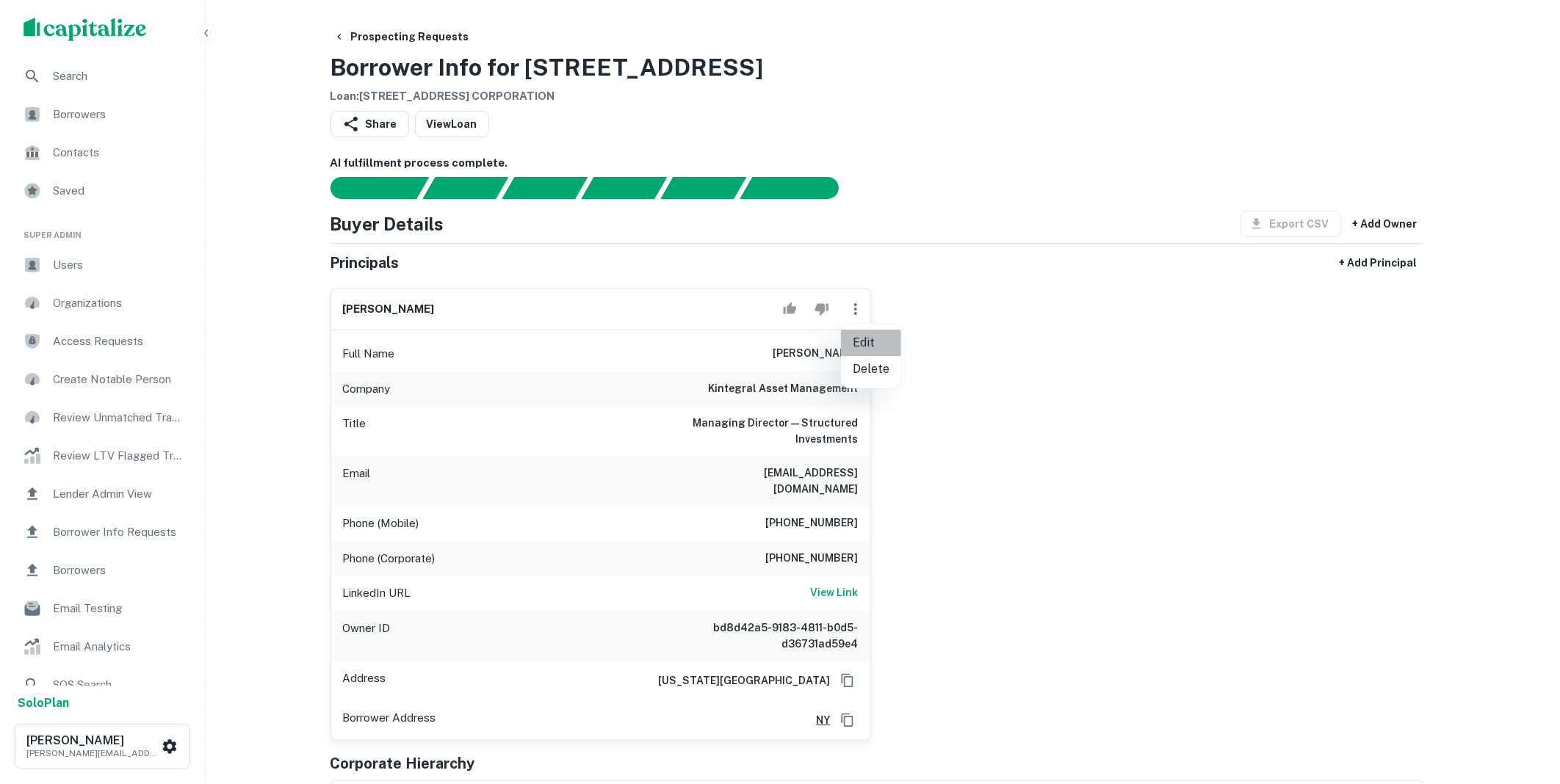
click at [869, 345] on li "Edit" at bounding box center [871, 343] width 60 height 26
select select "**"
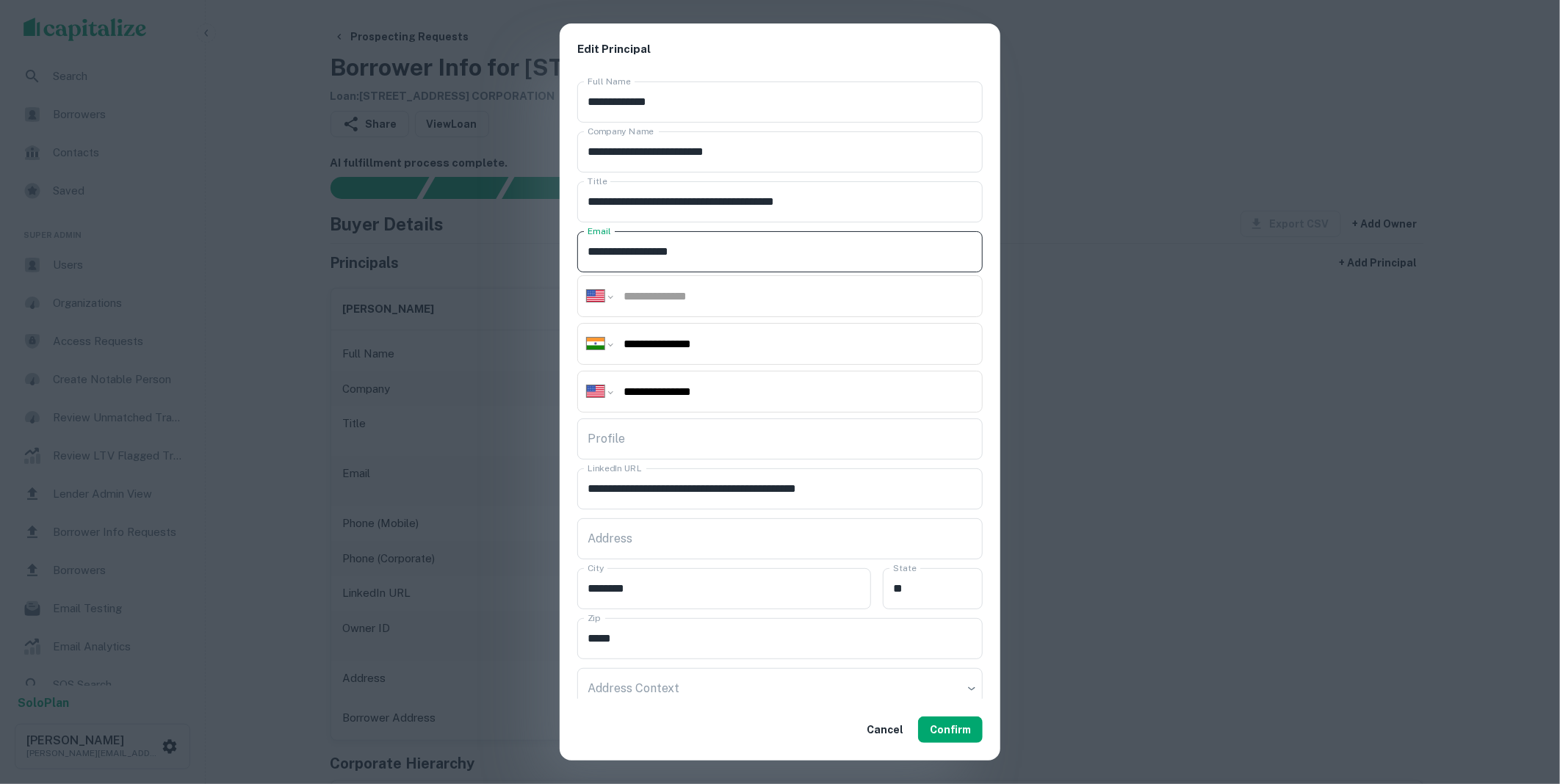
click input "**********"
paste input "**********"
type input "**********"
click button "Confirm"
